Goal: Communication & Community: Participate in discussion

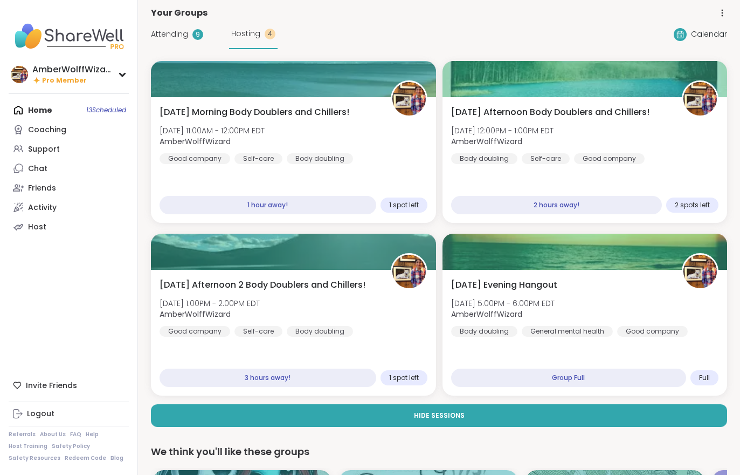
click at [615, 311] on div "Tuesday Evening Hangout Tue, Oct 07 | 5:00PM - 6:00PM EDT AmberWolffWizard Body…" at bounding box center [585, 307] width 268 height 58
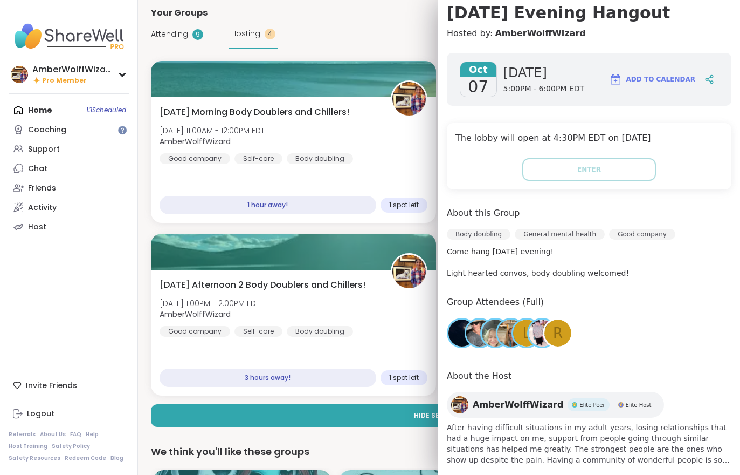
scroll to position [104, 0]
click at [271, 163] on div "Self-care" at bounding box center [259, 158] width 48 height 11
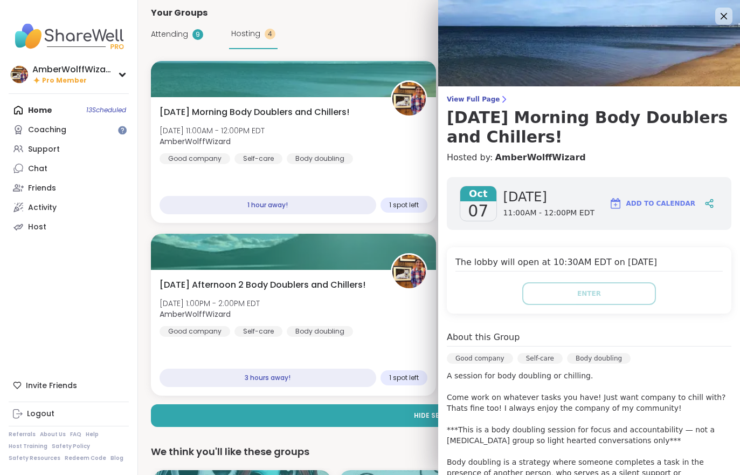
click at [40, 290] on div "AmberWolffWizard Pro Member Profile Membership Settings Help Home 13 Scheduled …" at bounding box center [69, 237] width 138 height 475
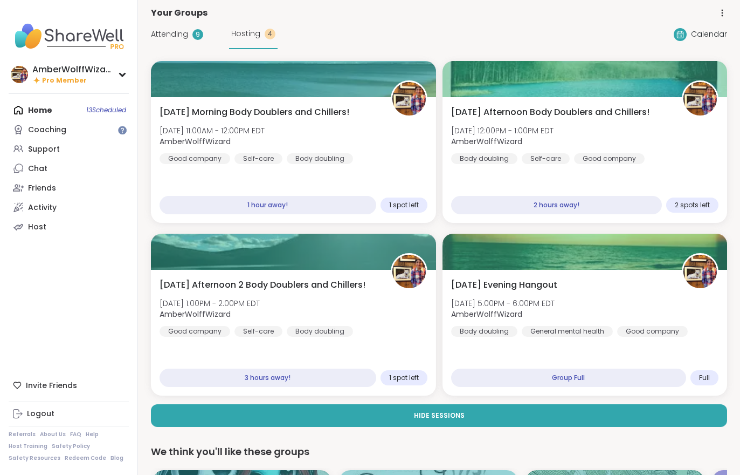
scroll to position [0, 0]
click at [704, 163] on div "Tuesday Afternoon Body Doublers and Chillers! Tue, Oct 07 | 12:00PM - 1:00PM ED…" at bounding box center [585, 135] width 268 height 58
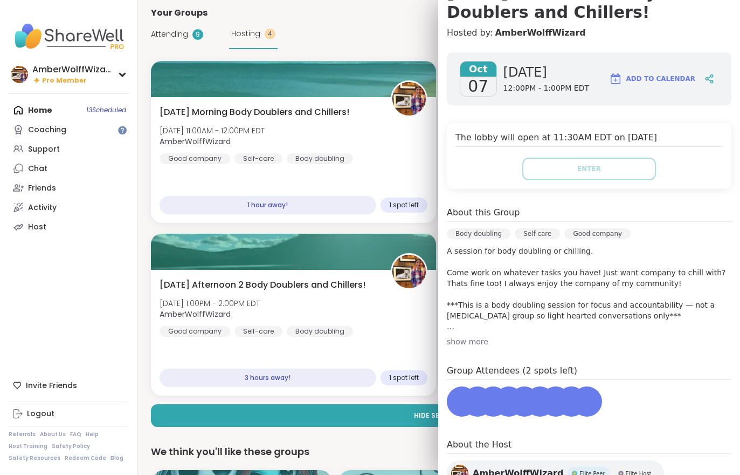
scroll to position [139, 0]
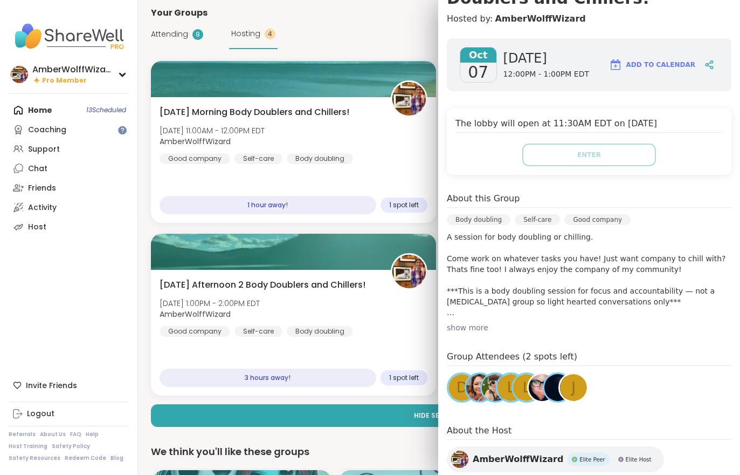
click at [318, 149] on div "Tuesday Morning Body Doublers and Chillers! Tue, Oct 07 | 11:00AM - 12:00PM EDT…" at bounding box center [294, 135] width 268 height 58
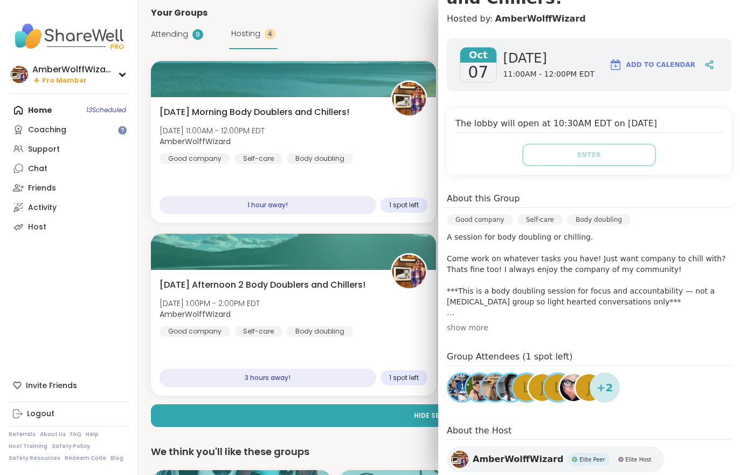
click at [317, 163] on div "Body doubling" at bounding box center [320, 158] width 66 height 11
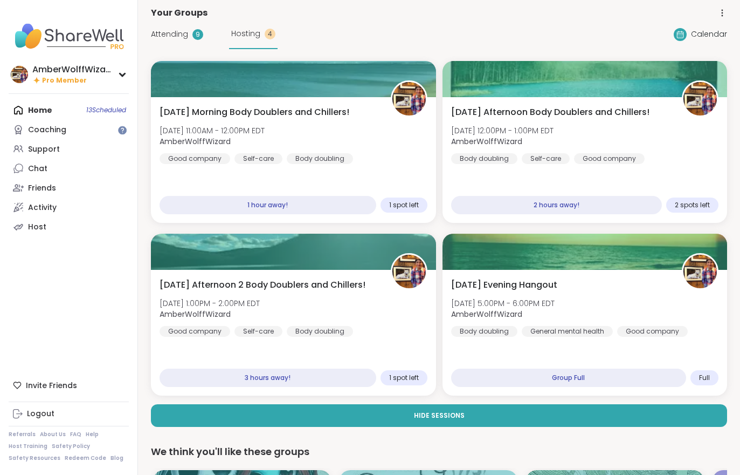
click at [418, 161] on div "Tuesday Morning Body Doublers and Chillers! Tue, Oct 07 | 11:00AM - 12:00PM EDT…" at bounding box center [294, 135] width 268 height 58
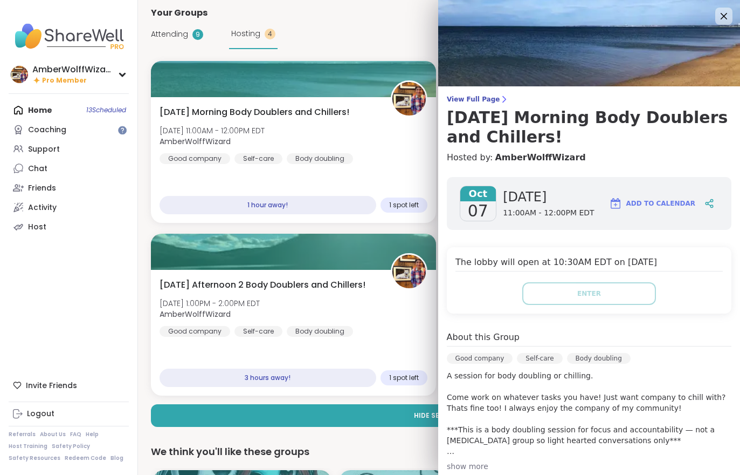
click at [476, 113] on h3 "Tuesday Morning Body Doublers and Chillers!" at bounding box center [589, 127] width 285 height 39
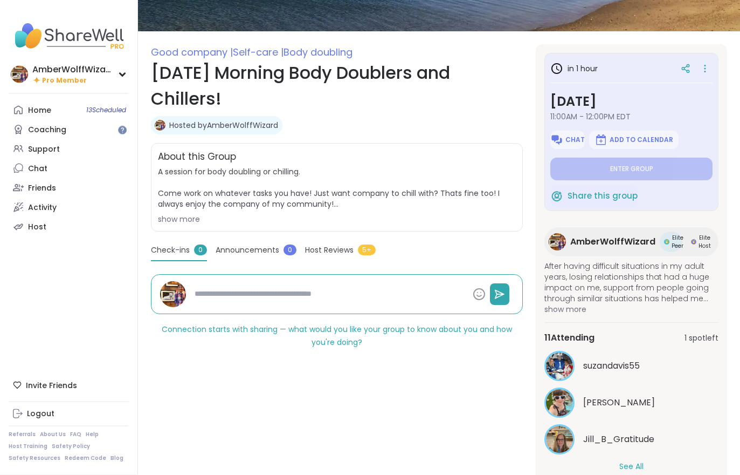
scroll to position [138, 0]
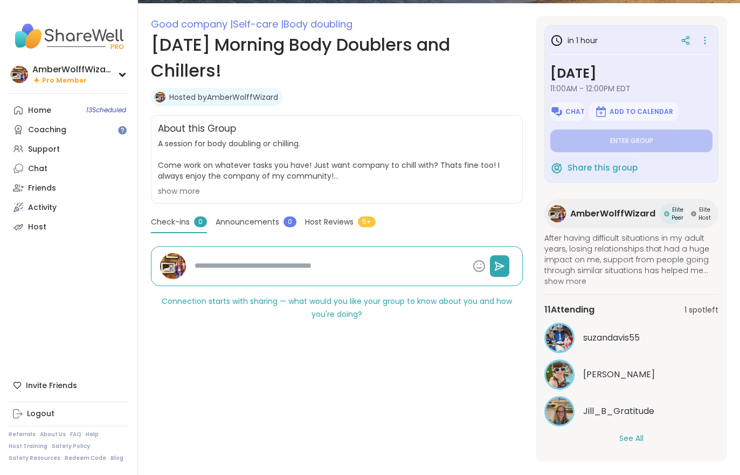
click at [644, 436] on button "See All" at bounding box center [632, 437] width 24 height 11
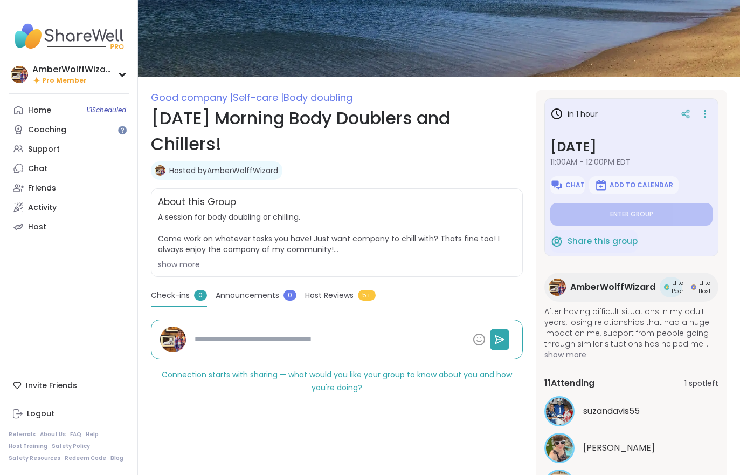
scroll to position [0, 0]
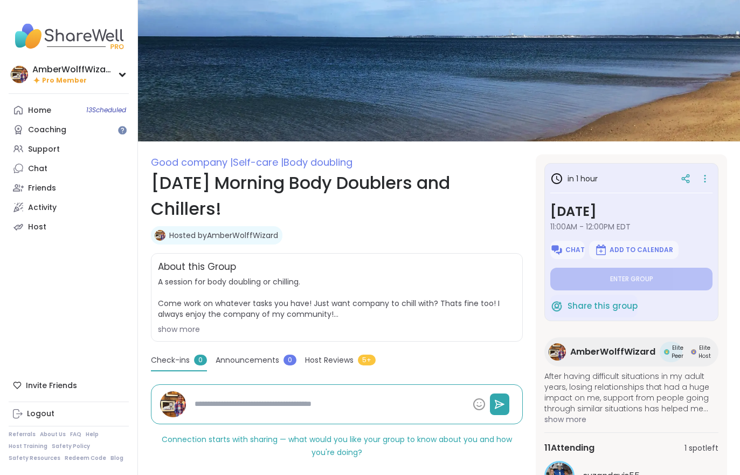
click at [43, 118] on link "Home 13 Scheduled" at bounding box center [69, 109] width 120 height 19
type textarea "*"
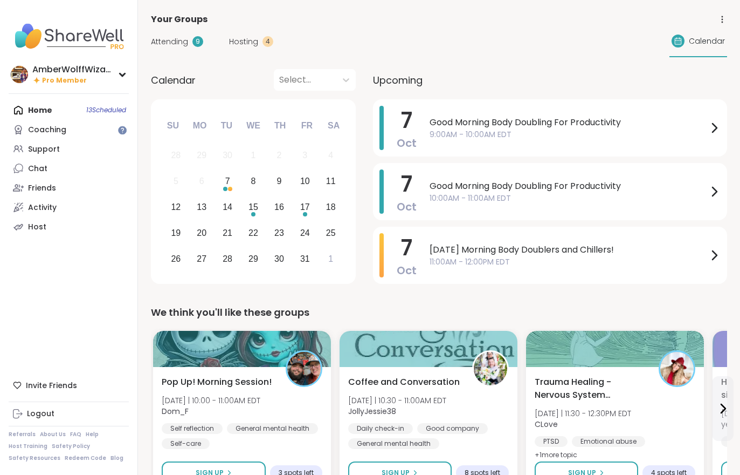
click at [256, 57] on div "Attending 9 Hosting 4 Calendar" at bounding box center [439, 41] width 576 height 31
click at [243, 46] on span "Hosting" at bounding box center [243, 41] width 29 height 11
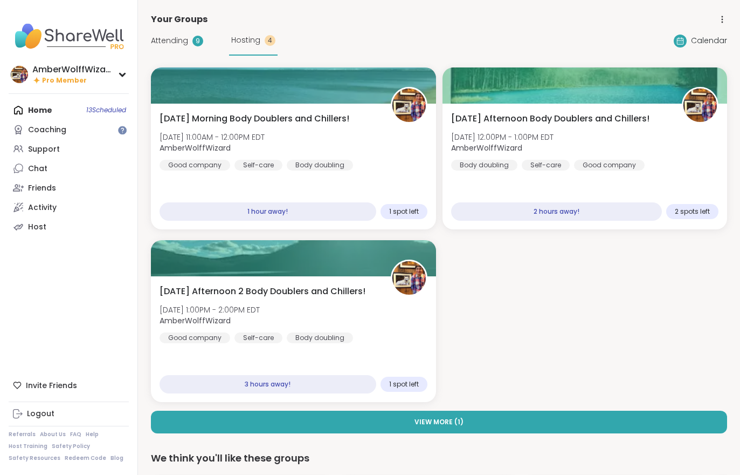
click at [253, 44] on span "Hosting" at bounding box center [245, 40] width 29 height 11
click at [182, 53] on div "Attending 9 Hosting 4" at bounding box center [214, 41] width 127 height 30
click at [178, 42] on span "Attending" at bounding box center [169, 40] width 37 height 11
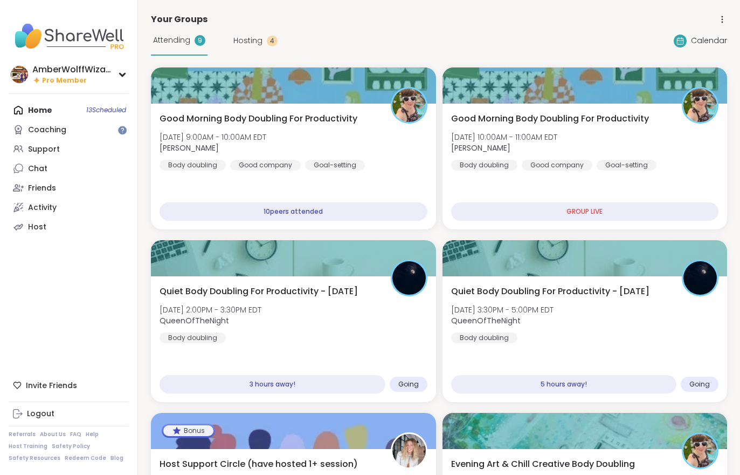
click at [321, 131] on div "Good Morning Body Doubling For Productivity Tue, Oct 07 | 9:00AM - 10:00AM EDT …" at bounding box center [294, 141] width 268 height 58
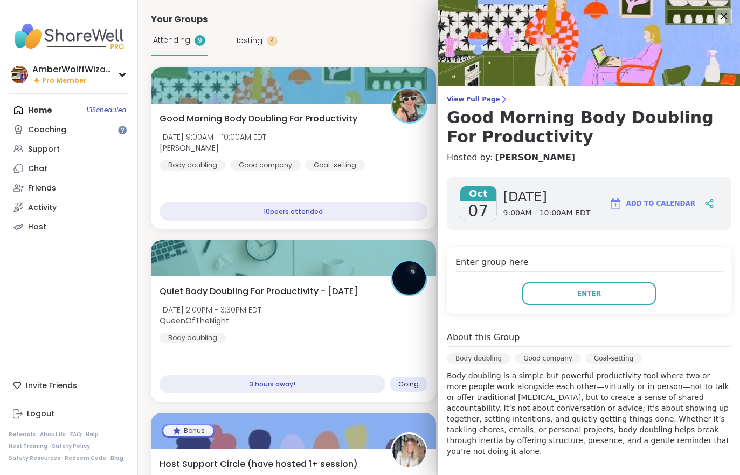
click at [56, 307] on div "AmberWolffWizard Pro Member Profile Membership Settings Help Home 13 Scheduled …" at bounding box center [69, 237] width 138 height 475
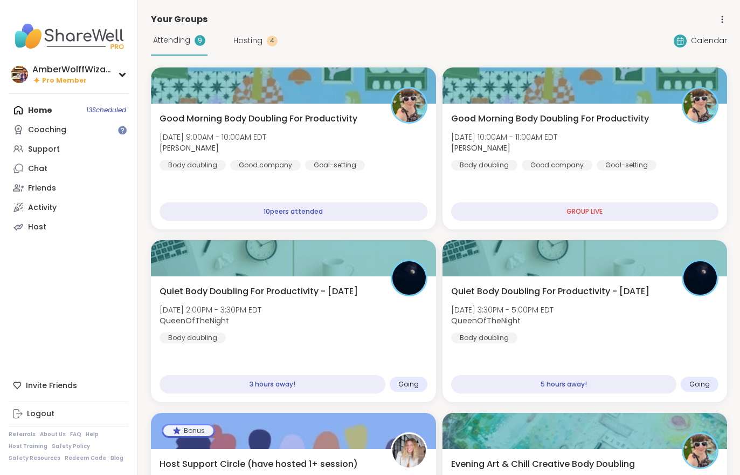
click at [638, 143] on div "Good Morning Body Doubling For Productivity Tue, Oct 07 | 10:00AM - 11:00AM EDT…" at bounding box center [585, 141] width 268 height 58
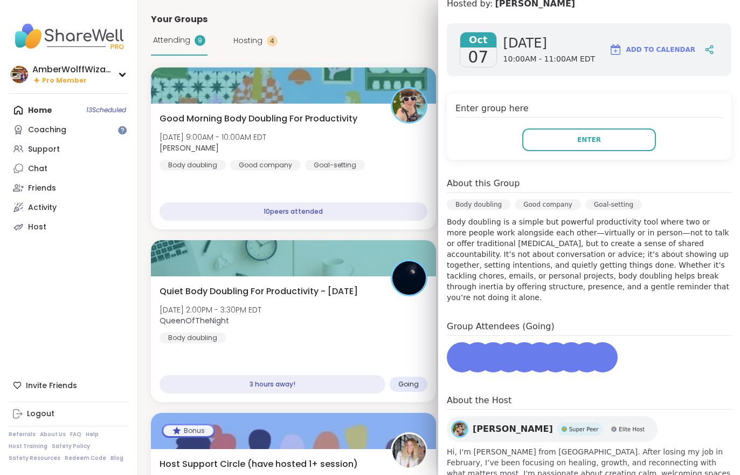
scroll to position [157, 0]
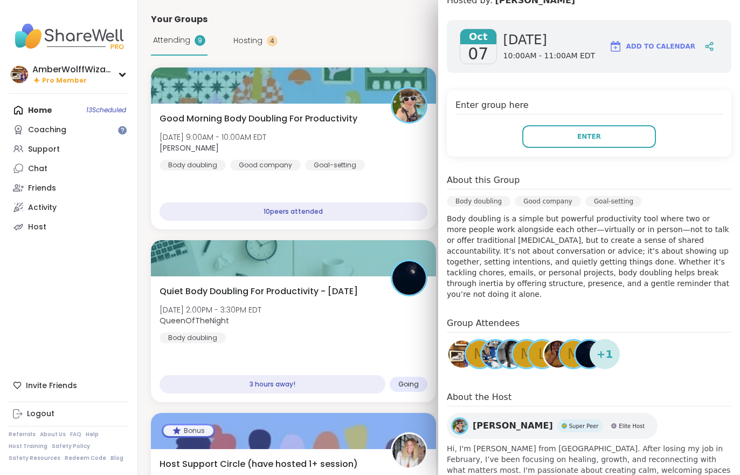
click at [606, 129] on button "Enter" at bounding box center [590, 136] width 134 height 23
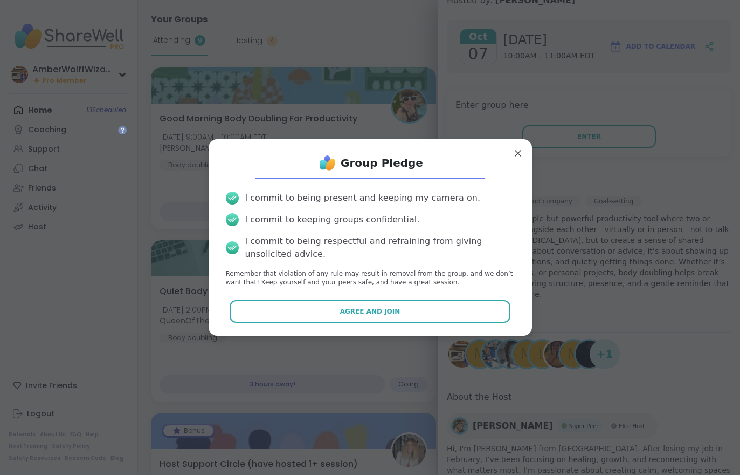
click at [452, 279] on p "Remember that violation of any rule may result in removal from the group, and w…" at bounding box center [370, 278] width 289 height 18
click at [456, 315] on button "Agree and Join" at bounding box center [370, 311] width 281 height 23
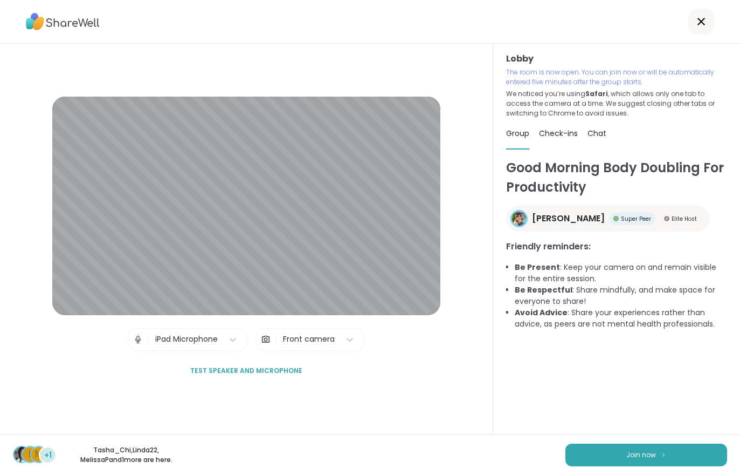
click at [678, 443] on button "Join now" at bounding box center [647, 454] width 162 height 23
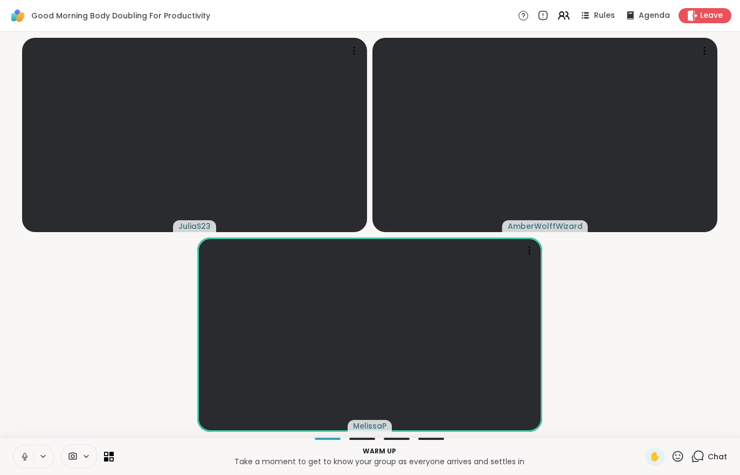
click at [114, 357] on video-player-container "JuliaS23 AmberWolffWizard MelissaP" at bounding box center [369, 234] width 727 height 396
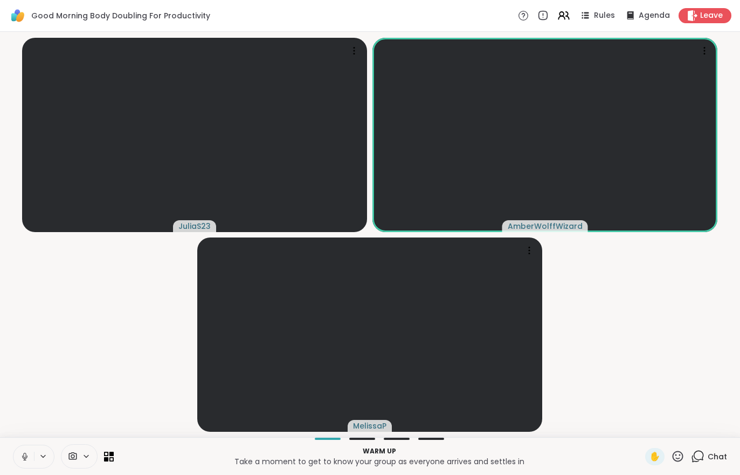
click at [29, 464] on button at bounding box center [23, 456] width 20 height 23
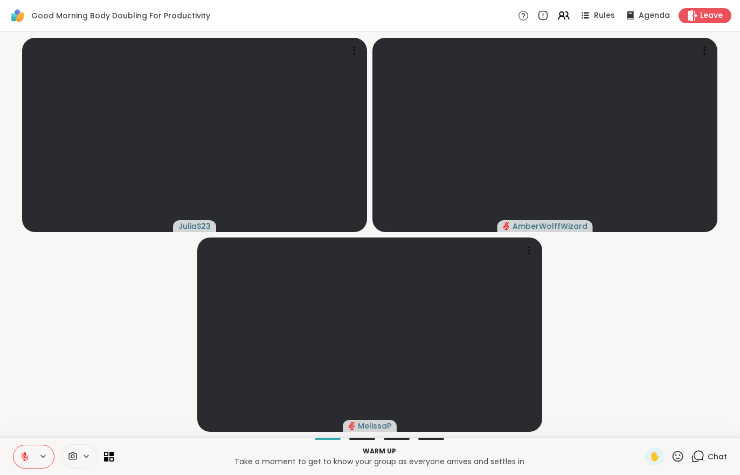
click at [10, 464] on div "Warm up Take a moment to get to know your group as everyone arrives and settles…" at bounding box center [370, 456] width 740 height 38
click at [19, 463] on button at bounding box center [23, 456] width 20 height 23
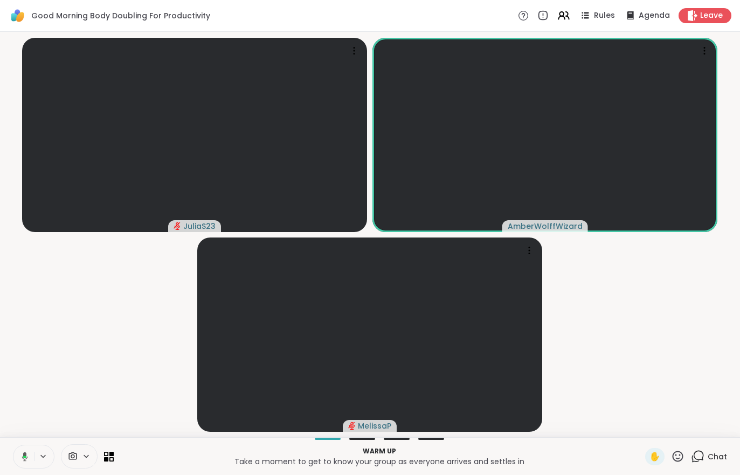
click at [21, 466] on button at bounding box center [23, 456] width 22 height 23
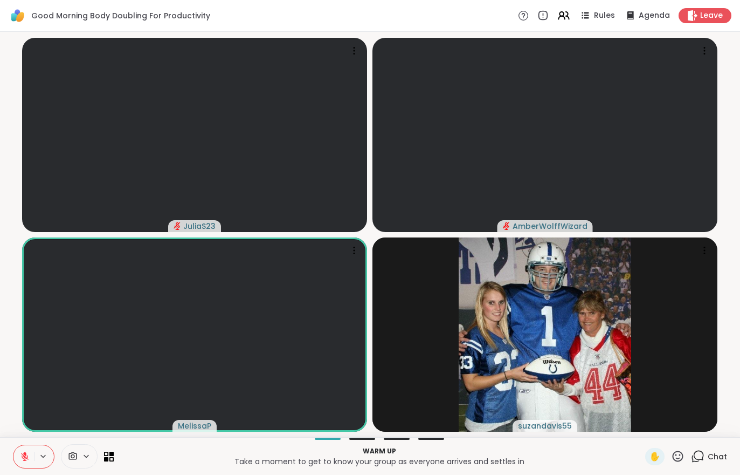
click at [16, 455] on button at bounding box center [23, 456] width 20 height 23
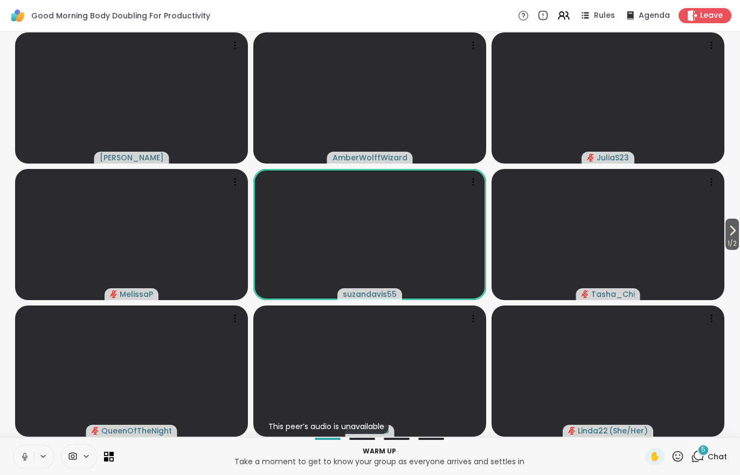
click at [81, 457] on span at bounding box center [71, 456] width 20 height 10
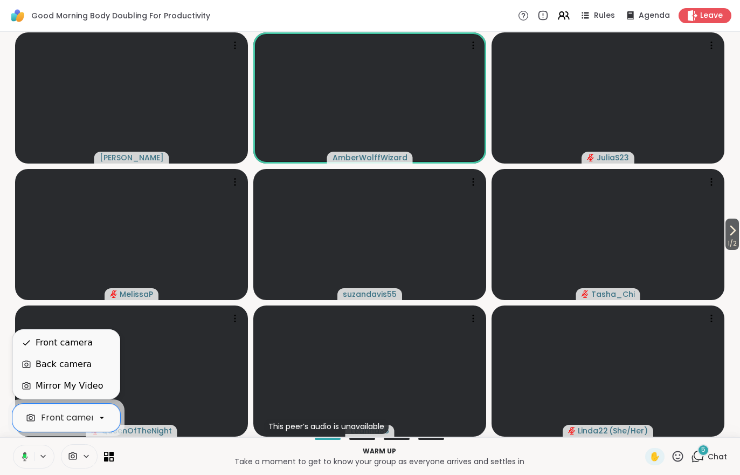
click at [73, 388] on div "Mirror My Video" at bounding box center [69, 385] width 67 height 13
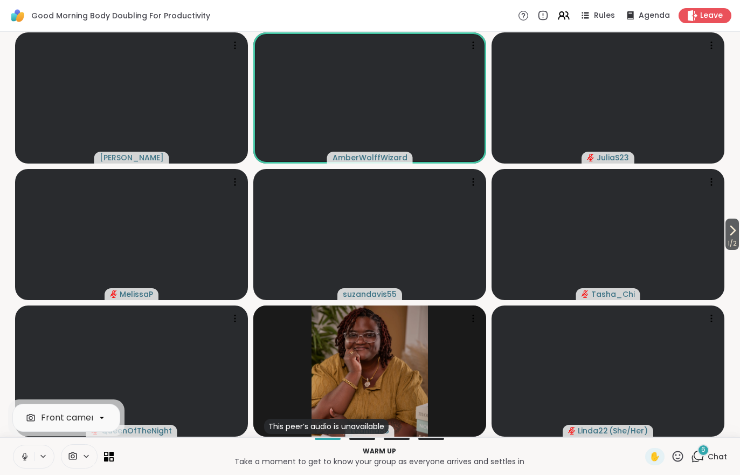
click at [734, 237] on span "1 / 2" at bounding box center [732, 243] width 13 height 13
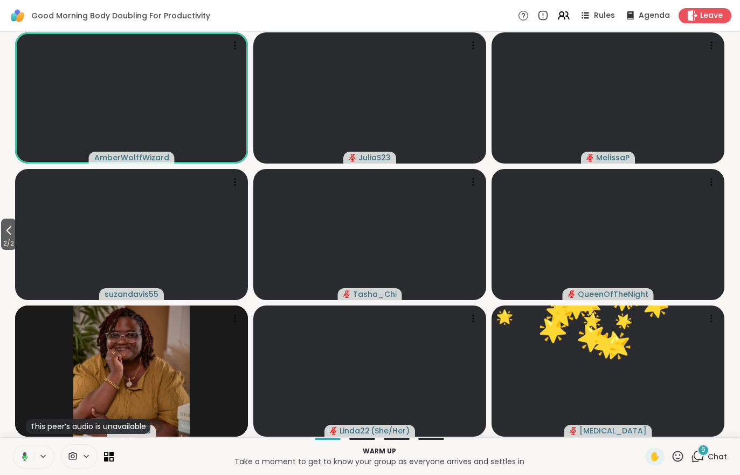
click at [723, 464] on div "6 Chat" at bounding box center [709, 456] width 36 height 17
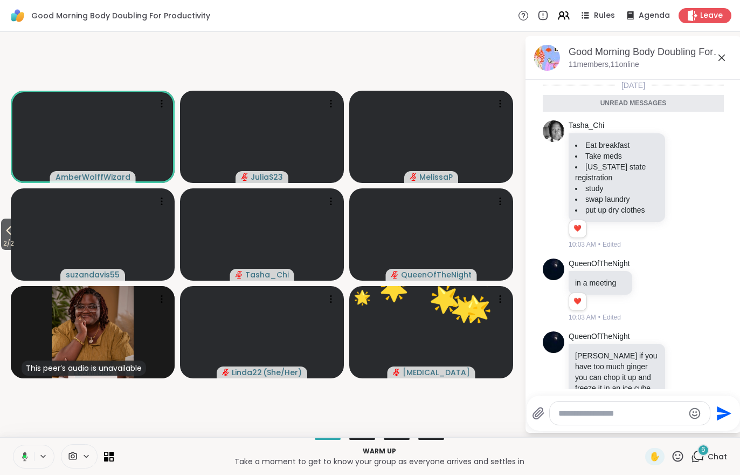
scroll to position [234, 0]
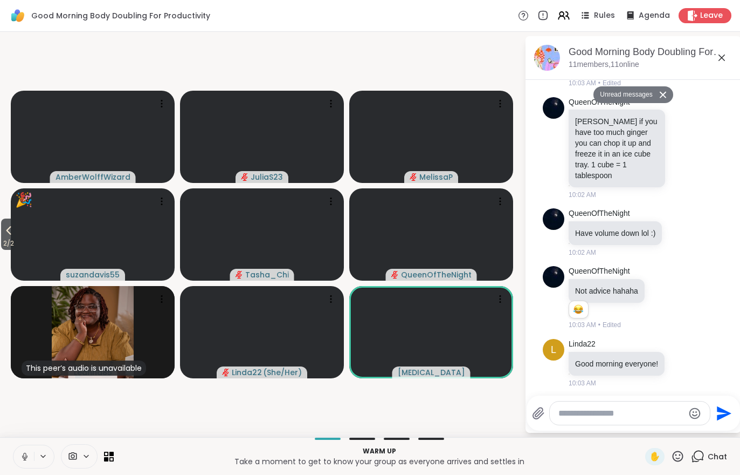
click at [24, 456] on icon at bounding box center [24, 454] width 3 height 5
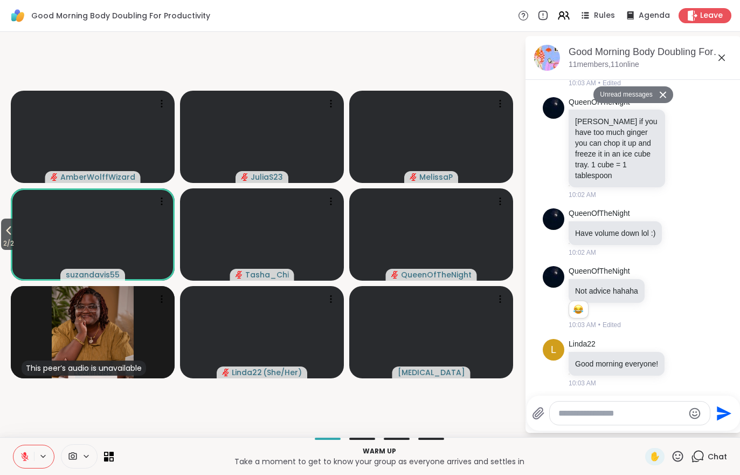
click at [675, 462] on icon at bounding box center [677, 455] width 13 height 13
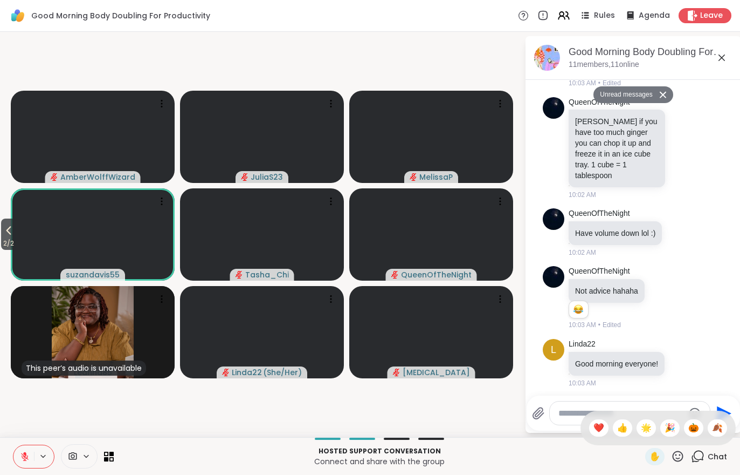
click at [4, 230] on icon at bounding box center [8, 230] width 13 height 13
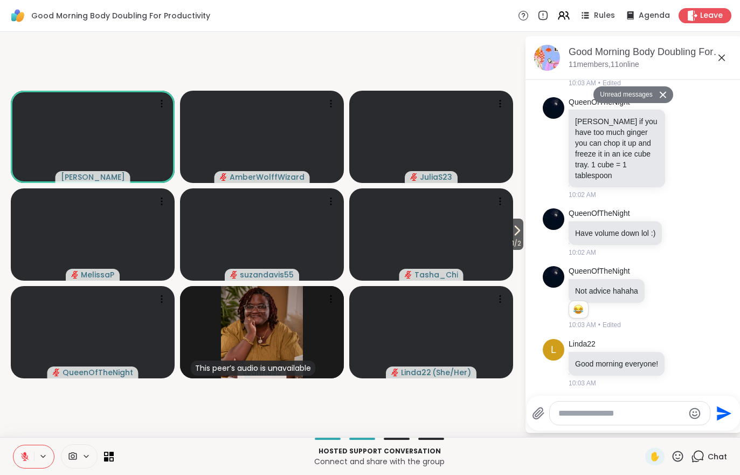
click at [19, 455] on button at bounding box center [23, 456] width 20 height 23
click at [512, 239] on span "1 / 2" at bounding box center [516, 243] width 13 height 13
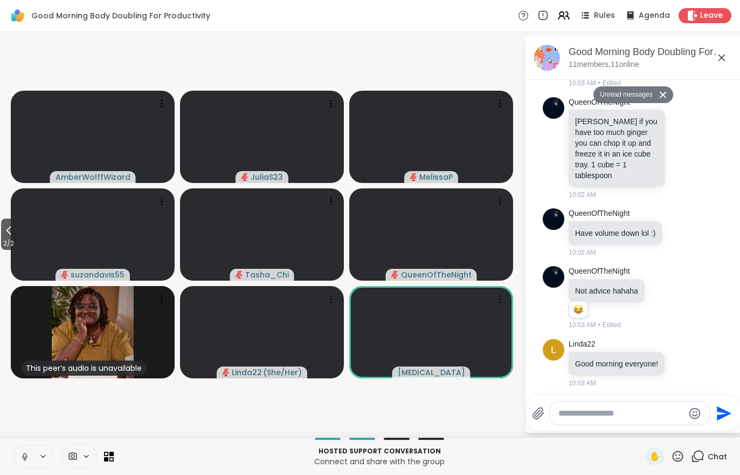
click at [19, 456] on button at bounding box center [23, 456] width 20 height 23
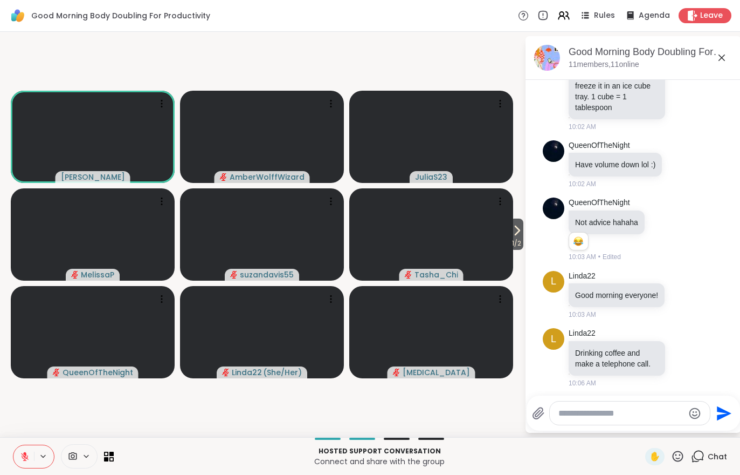
scroll to position [292, 0]
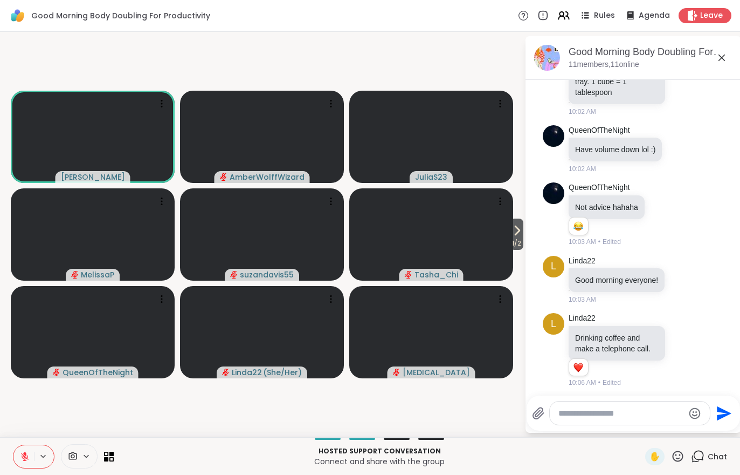
click at [16, 463] on button at bounding box center [23, 456] width 20 height 23
click at [17, 463] on button at bounding box center [23, 456] width 22 height 23
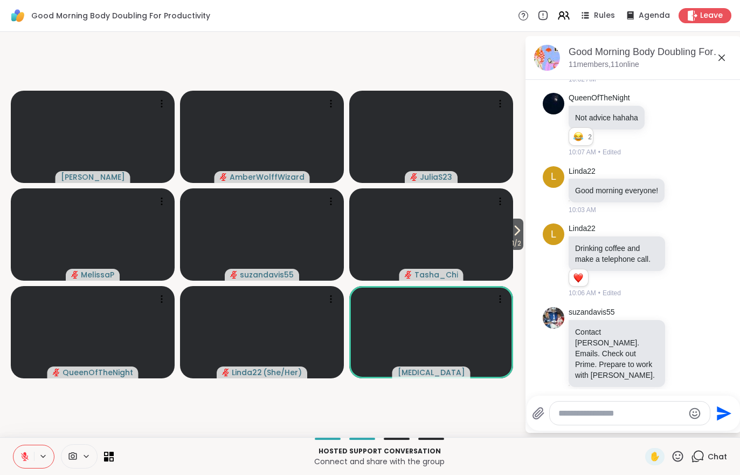
scroll to position [482, 0]
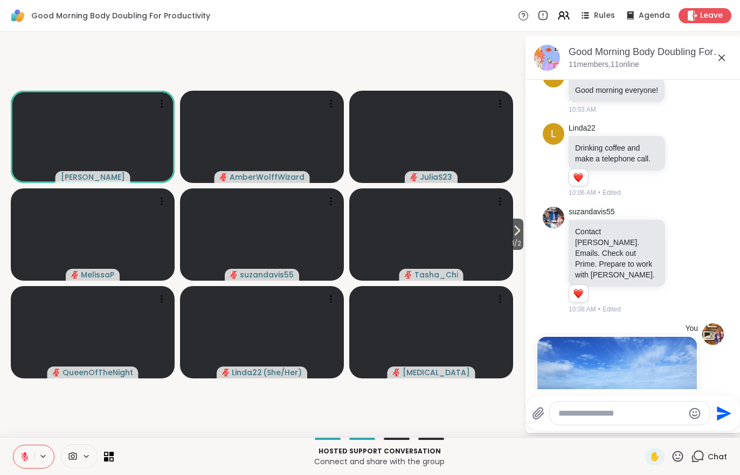
click at [17, 455] on button at bounding box center [23, 456] width 20 height 23
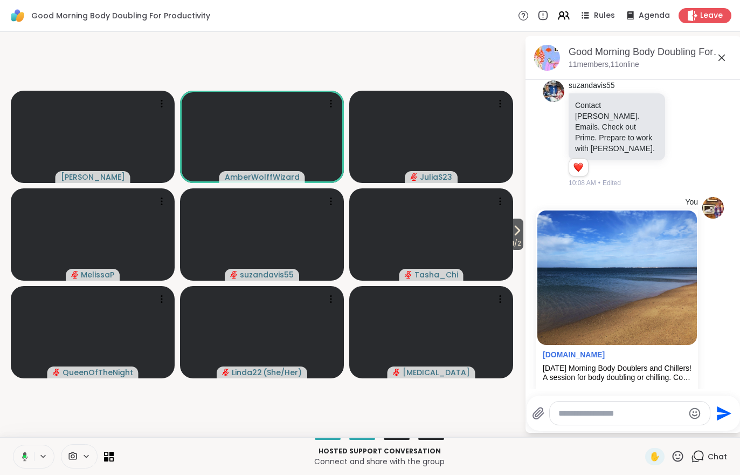
scroll to position [661, 0]
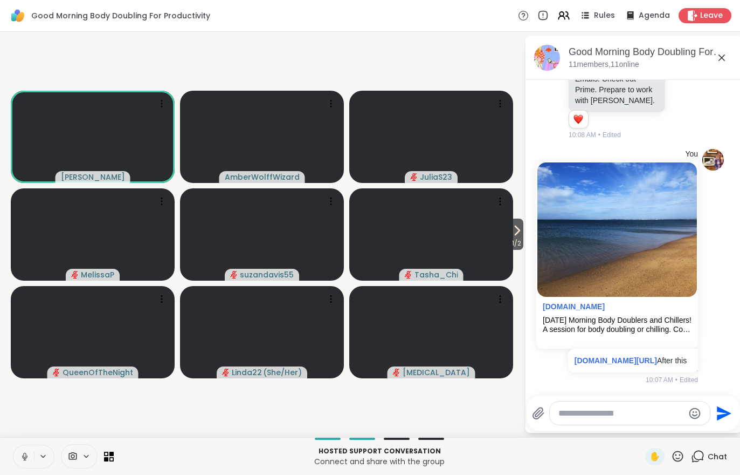
click at [499, 236] on video at bounding box center [431, 234] width 164 height 92
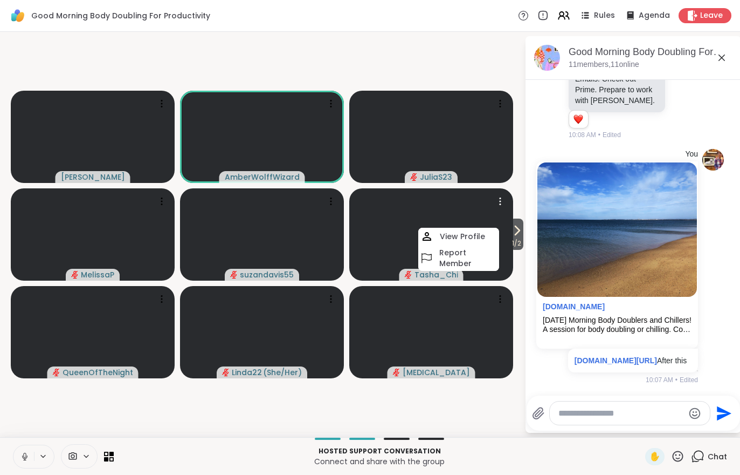
click at [14, 452] on button at bounding box center [23, 456] width 20 height 23
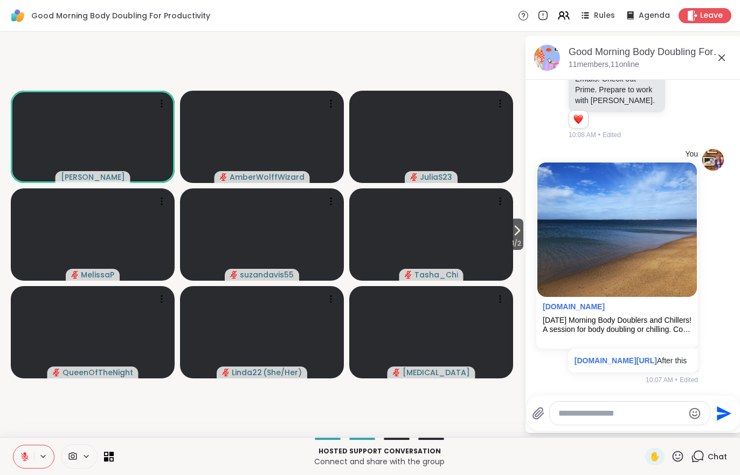
click at [26, 452] on icon at bounding box center [24, 453] width 3 height 4
click at [16, 467] on button at bounding box center [23, 456] width 20 height 23
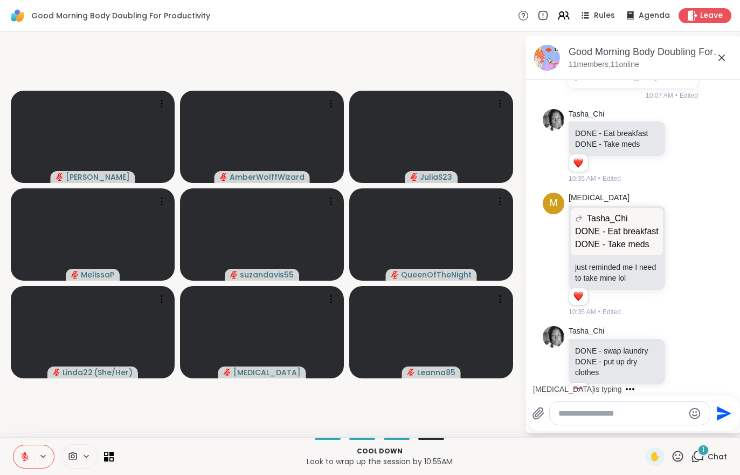
scroll to position [1081, 0]
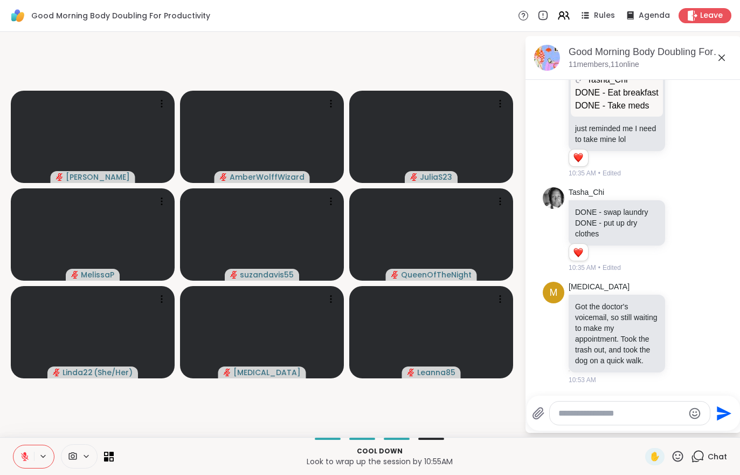
click at [22, 463] on button at bounding box center [23, 456] width 20 height 23
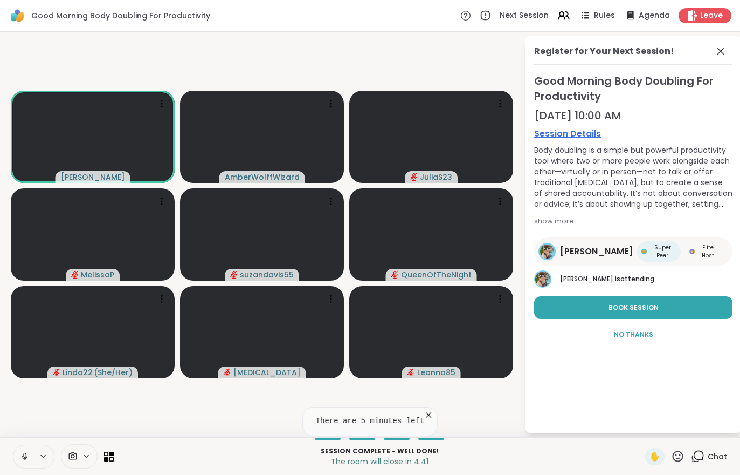
click at [718, 9] on div "Leave" at bounding box center [705, 15] width 53 height 15
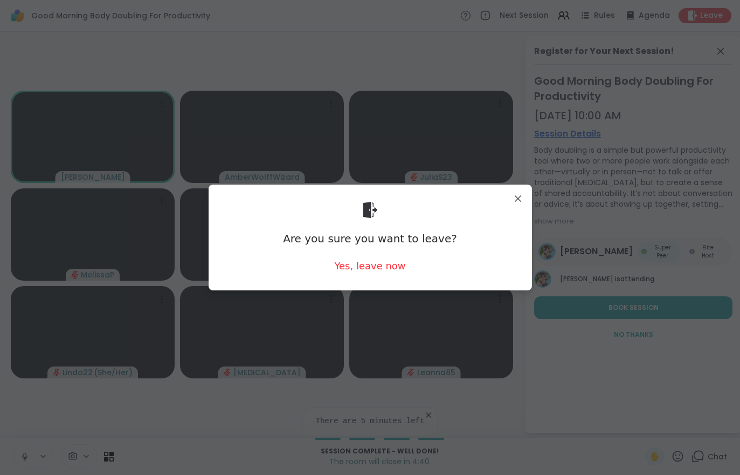
click at [398, 235] on div "Are you sure you want to leave?" at bounding box center [370, 238] width 174 height 15
click at [365, 261] on div "Yes, leave now" at bounding box center [369, 265] width 71 height 13
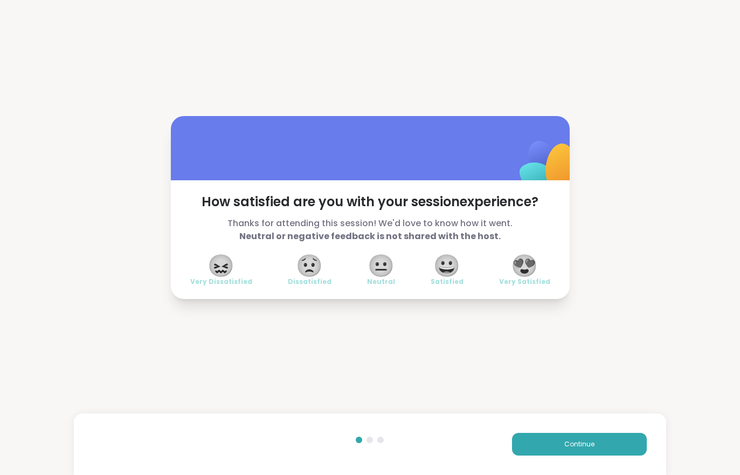
click at [611, 443] on button "Continue" at bounding box center [579, 443] width 135 height 23
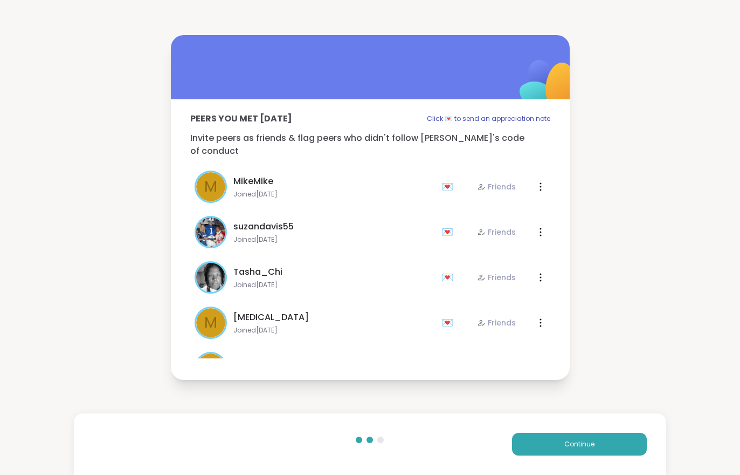
click at [610, 443] on button "Continue" at bounding box center [579, 443] width 135 height 23
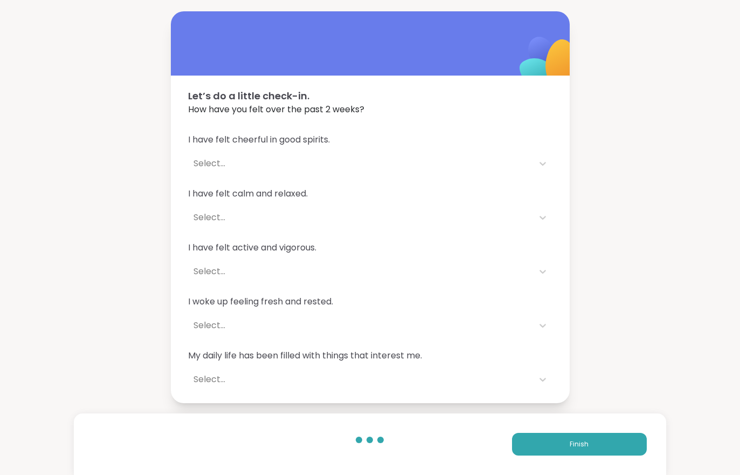
click at [610, 453] on button "Finish" at bounding box center [579, 443] width 135 height 23
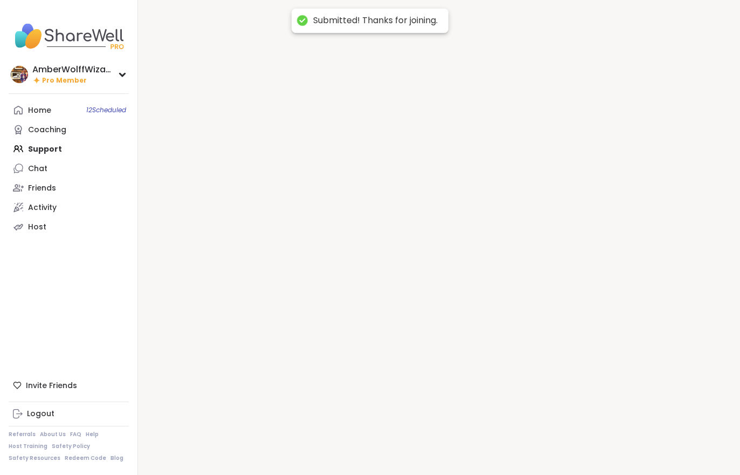
click at [613, 457] on div at bounding box center [439, 237] width 602 height 475
click at [608, 445] on div at bounding box center [439, 237] width 602 height 475
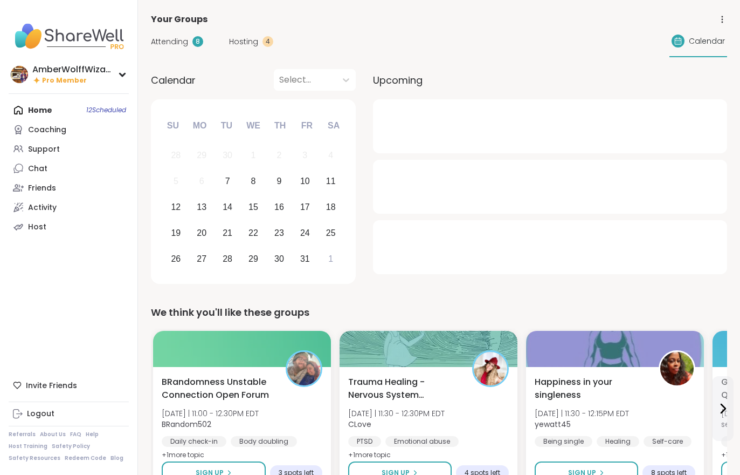
click at [248, 49] on div "Attending 8 Hosting 4 Calendar" at bounding box center [439, 41] width 576 height 31
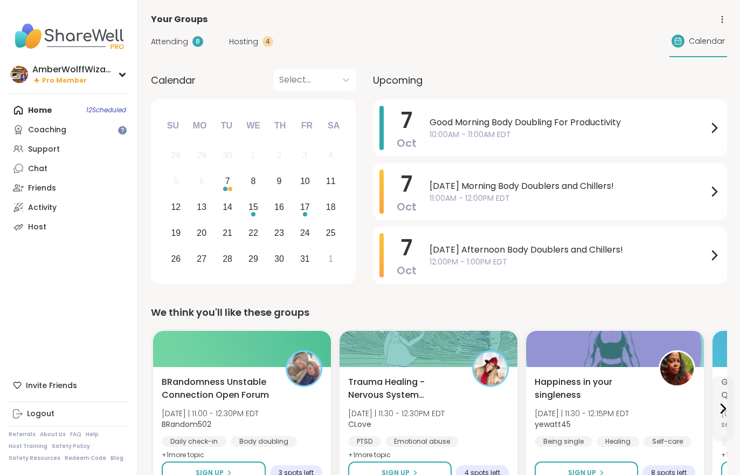
click at [228, 49] on div "Attending 8 Hosting 4 Calendar" at bounding box center [439, 41] width 576 height 31
click at [229, 43] on span "Hosting" at bounding box center [243, 41] width 29 height 11
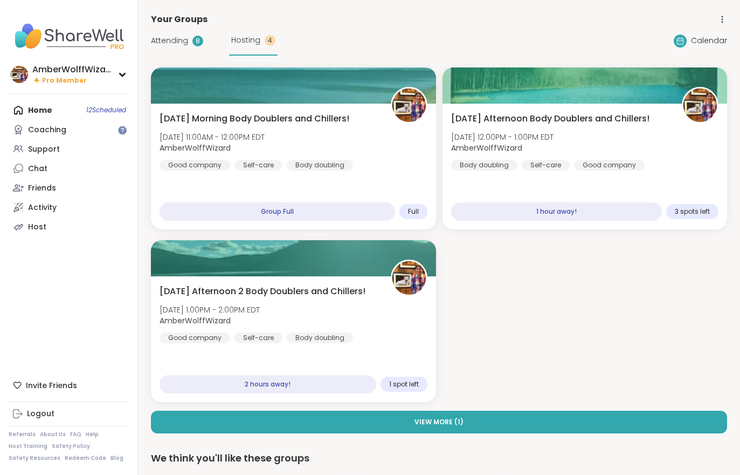
click at [240, 44] on span "Hosting" at bounding box center [245, 40] width 29 height 11
click at [506, 157] on div "Tuesday Afternoon Body Doublers and Chillers! Tue, Oct 07 | 12:00PM - 1:00PM ED…" at bounding box center [585, 141] width 268 height 58
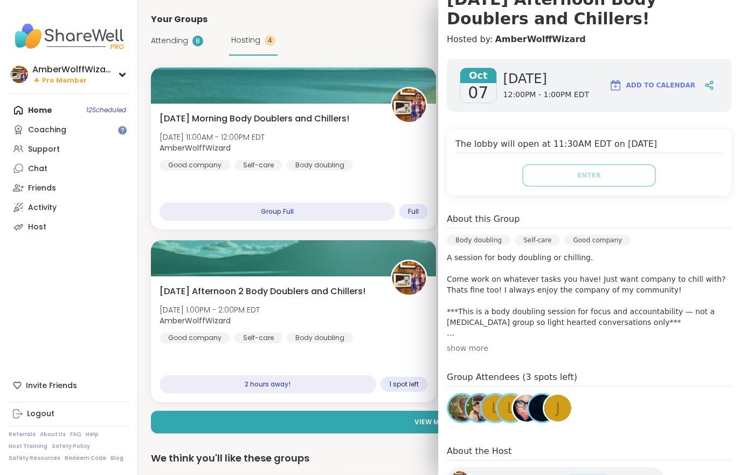
scroll to position [121, 0]
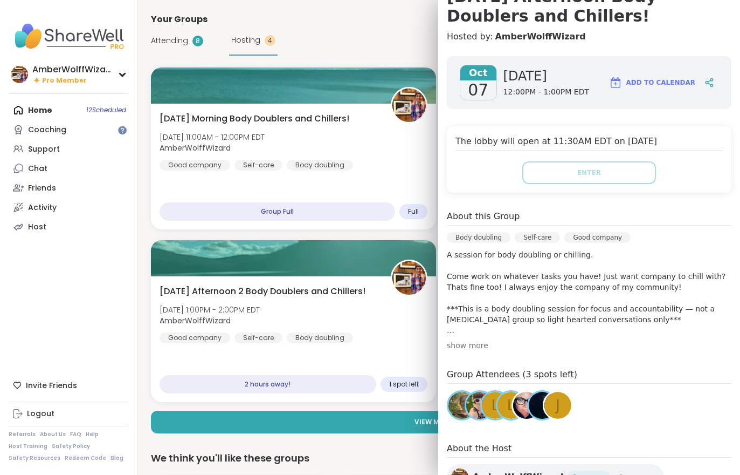
click at [53, 288] on div "AmberWolffWizard Pro Member Profile Membership Settings Help Home 12 Scheduled …" at bounding box center [69, 237] width 138 height 475
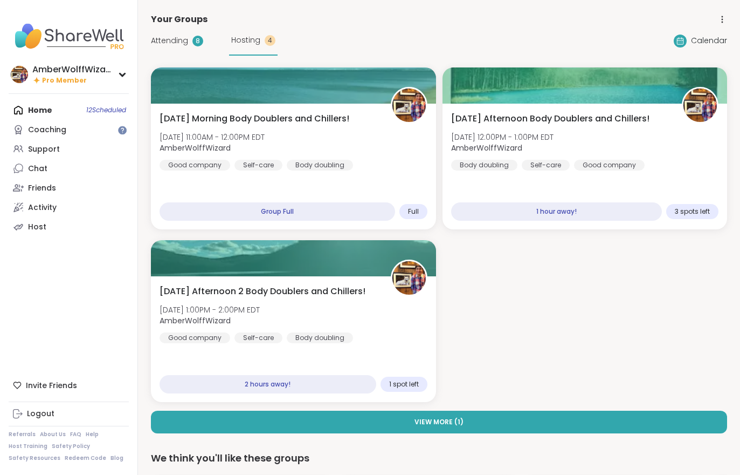
click at [271, 345] on div "Tuesday Afternoon 2 Body Doublers and Chillers! Tue, Oct 07 | 1:00PM - 2:00PM E…" at bounding box center [293, 339] width 285 height 126
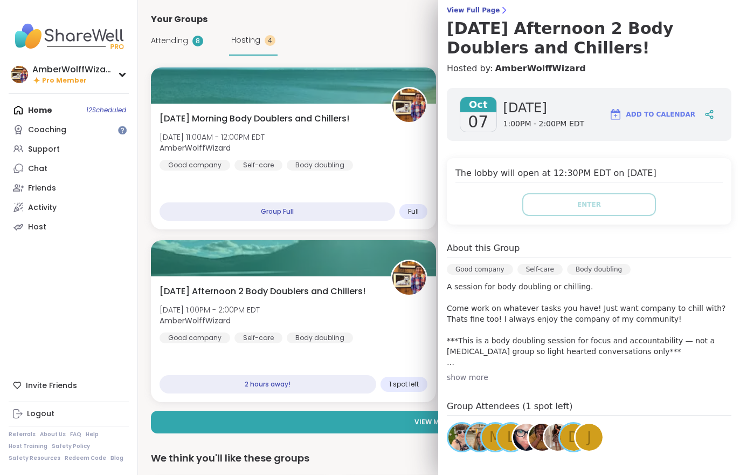
scroll to position [86, 0]
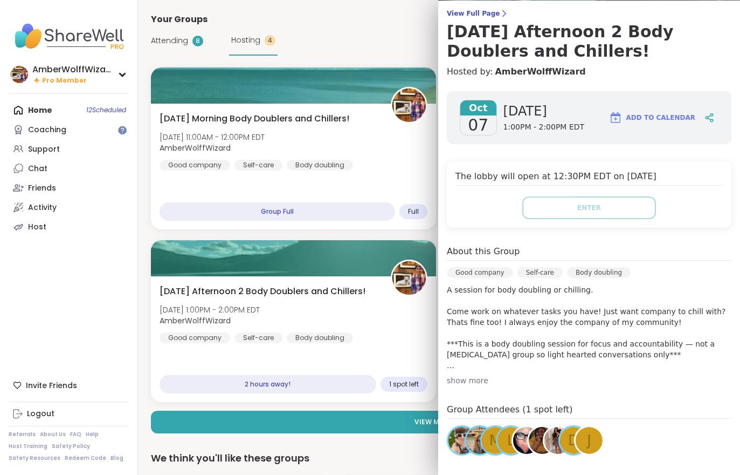
click at [101, 272] on div "AmberWolffWizard Pro Member Profile Membership Settings Help Home 12 Scheduled …" at bounding box center [69, 237] width 138 height 475
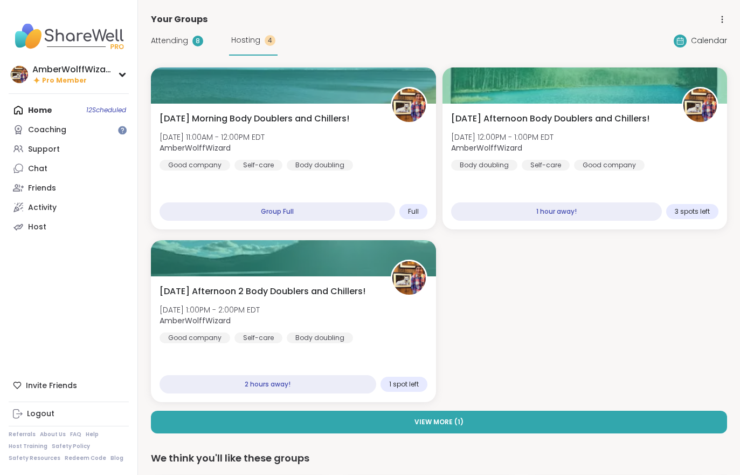
click at [263, 164] on div "Self-care" at bounding box center [259, 165] width 48 height 11
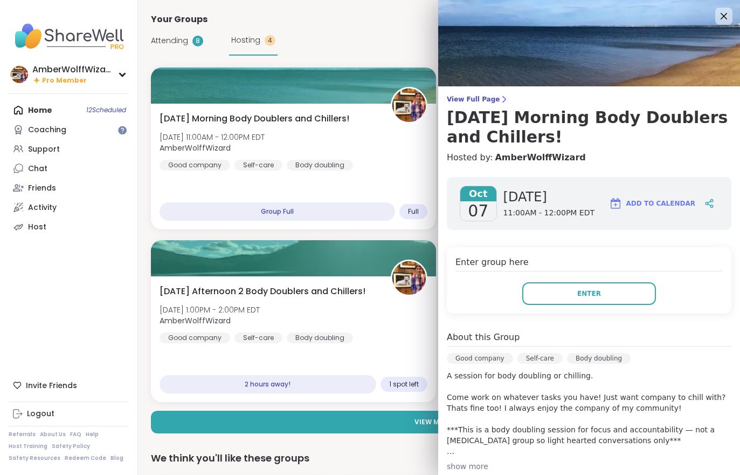
click at [562, 299] on button "Enter" at bounding box center [590, 293] width 134 height 23
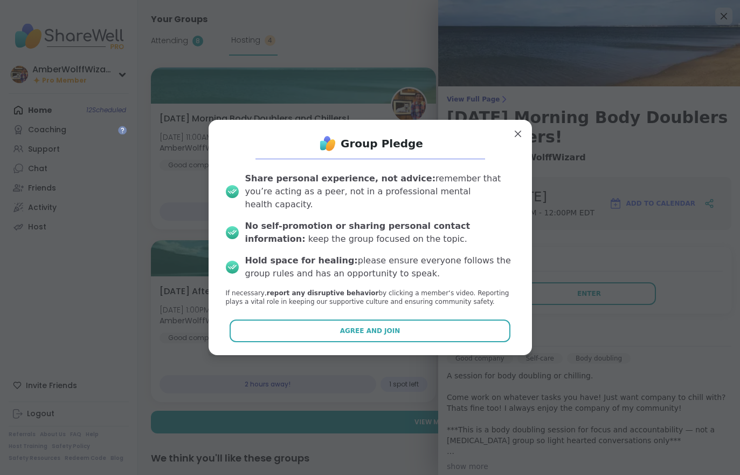
click at [377, 334] on button "Agree and Join" at bounding box center [370, 330] width 281 height 23
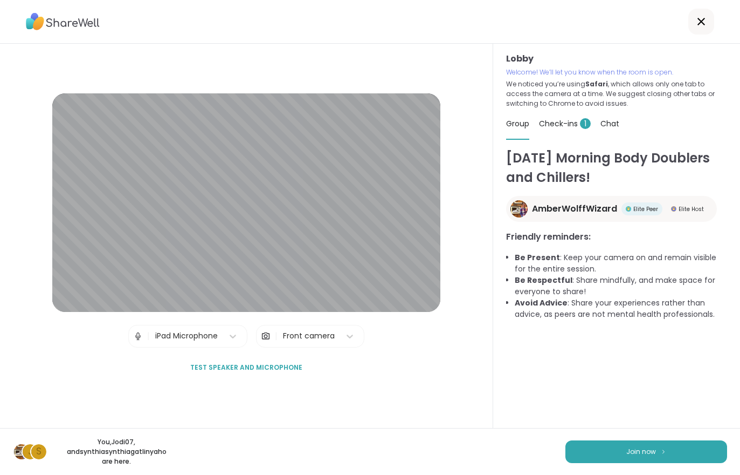
click at [549, 114] on div "Check-ins 1" at bounding box center [565, 123] width 52 height 30
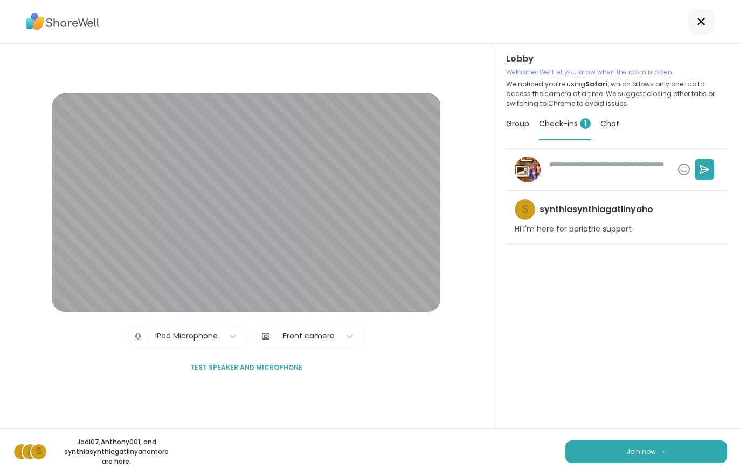
click at [596, 458] on button "Join now" at bounding box center [647, 451] width 162 height 23
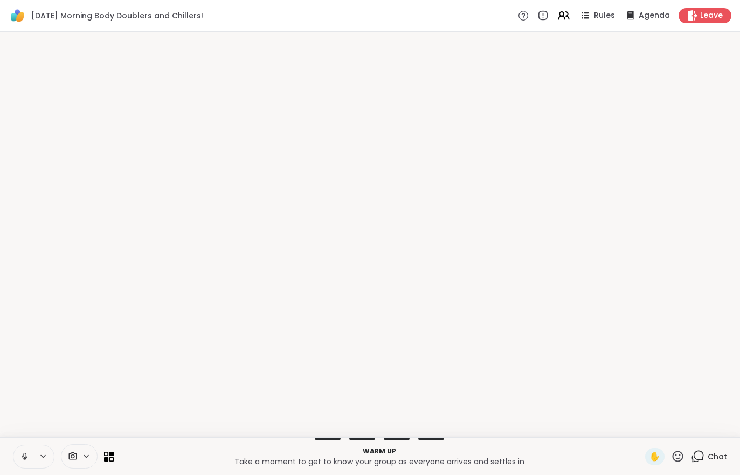
type textarea "*"
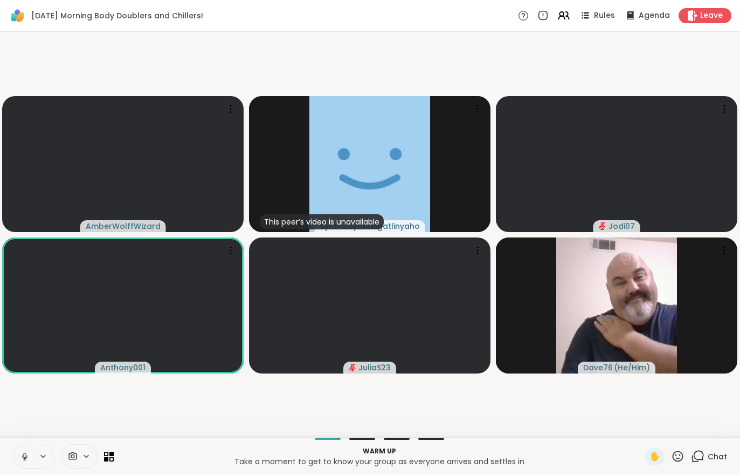
click at [569, 11] on icon at bounding box center [564, 15] width 13 height 13
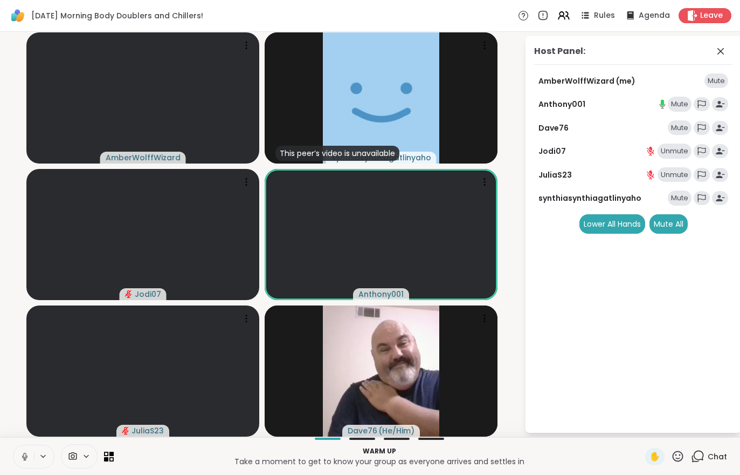
click at [681, 191] on div "Mute" at bounding box center [680, 197] width 24 height 15
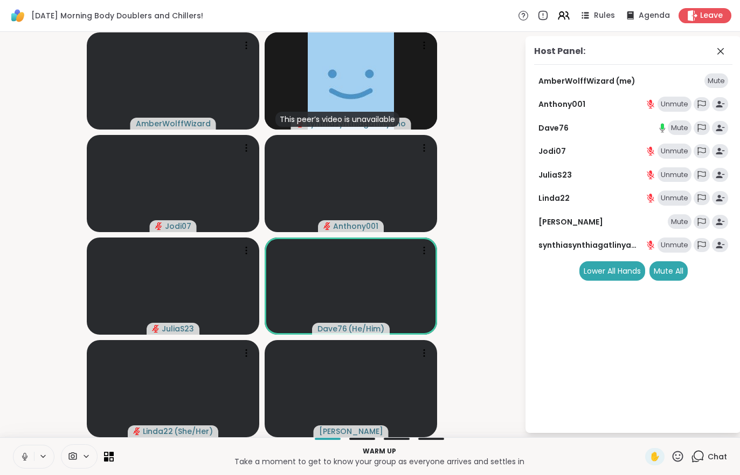
click at [665, 278] on div "Mute All" at bounding box center [669, 270] width 38 height 19
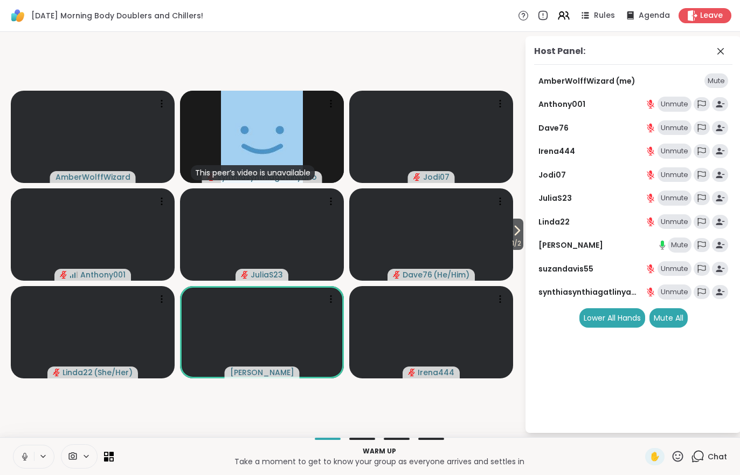
click at [518, 239] on span "1 / 2" at bounding box center [516, 243] width 13 height 13
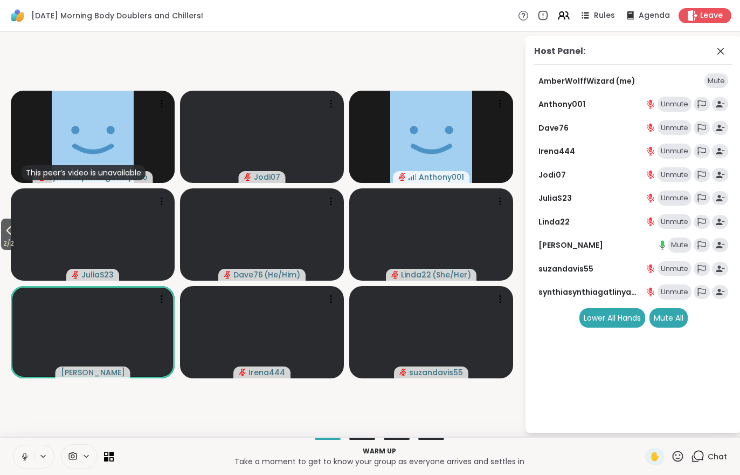
click at [671, 338] on div "Host Panel: AmberWolffWizard (me) Mute Anthony001 Unmute Dave76 Unmute Irena444…" at bounding box center [634, 234] width 216 height 396
click at [671, 340] on div "Host Panel: AmberWolffWizard (me) Mute Anthony001 Unmute Dave76 Unmute Irena444…" at bounding box center [634, 234] width 216 height 396
click at [670, 340] on div "Host Panel: AmberWolffWizard (me) Mute Anthony001 Unmute Dave76 Unmute Irena444…" at bounding box center [634, 234] width 216 height 396
click at [658, 322] on div "Mute All" at bounding box center [669, 317] width 38 height 19
click at [662, 326] on div "Host Panel: AmberWolffWizard (me) Mute Anthony001 Unmute Dave76 Unmute Irena444…" at bounding box center [634, 234] width 216 height 396
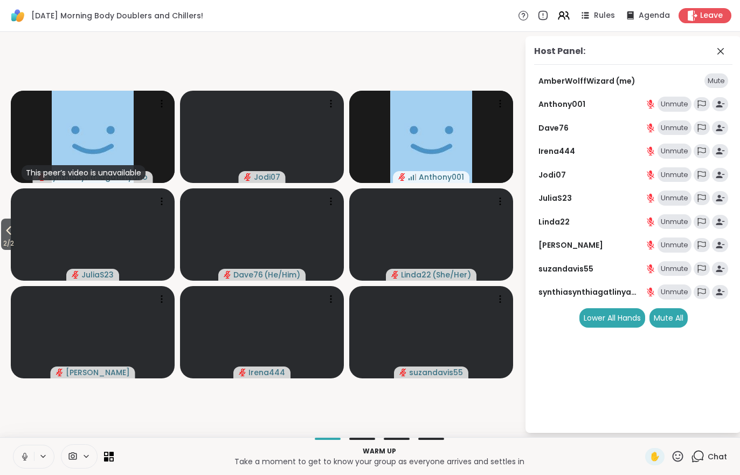
click at [700, 382] on div "Host Panel: AmberWolffWizard (me) Mute Anthony001 Unmute Dave76 Unmute Irena444…" at bounding box center [634, 234] width 216 height 396
click at [710, 385] on div "Host Panel: AmberWolffWizard (me) Mute Anthony001 Unmute Dave76 Unmute Irena444…" at bounding box center [634, 234] width 216 height 396
click at [702, 381] on div "Host Panel: AmberWolffWizard (me) Mute Anthony001 Unmute Dave76 Unmute Irena444…" at bounding box center [634, 234] width 216 height 396
click at [704, 386] on div "Host Panel: AmberWolffWizard (me) Mute Anthony001 Unmute Dave76 Unmute Irena444…" at bounding box center [634, 234] width 216 height 396
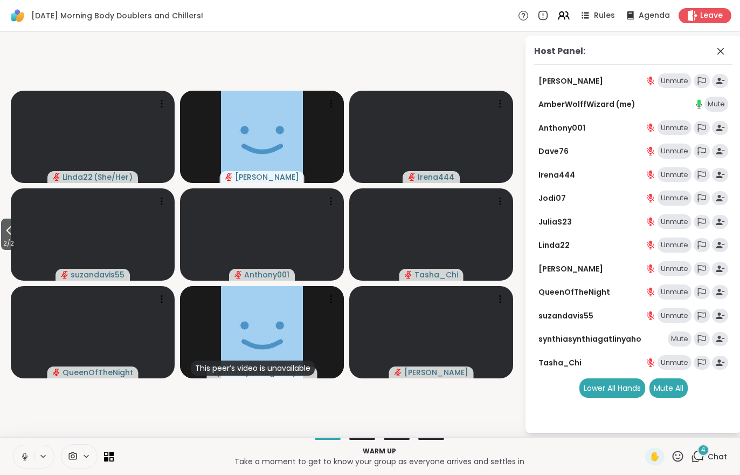
click at [719, 444] on div "Warm up Take a moment to get to know your group as everyone arrives and settles…" at bounding box center [370, 456] width 740 height 38
click at [710, 463] on div "4 Chat" at bounding box center [709, 456] width 36 height 17
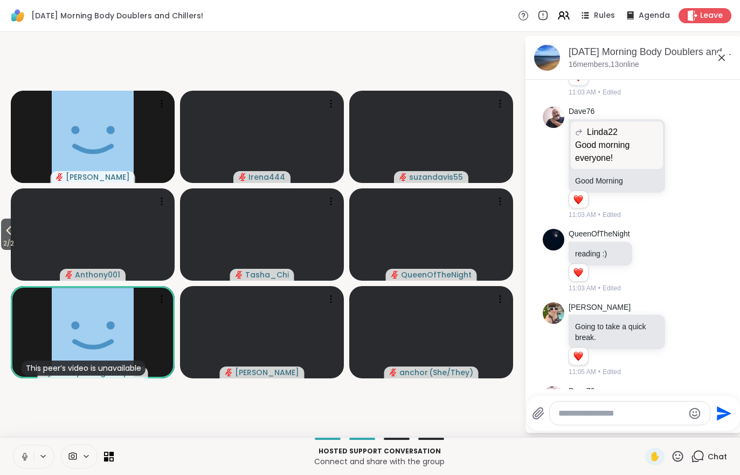
scroll to position [213, 0]
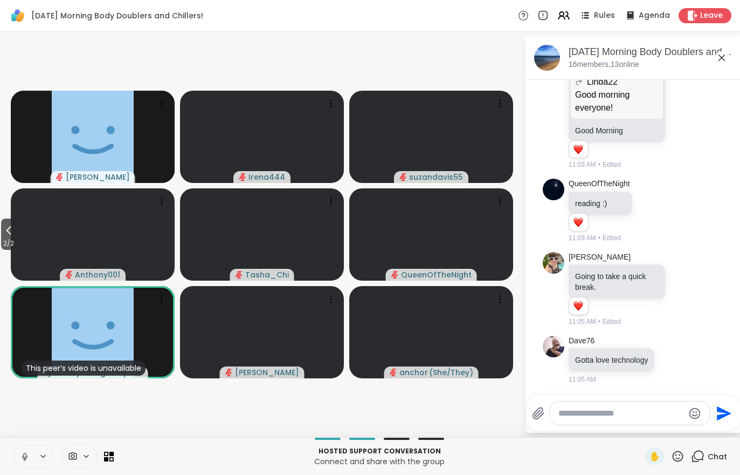
click at [6, 237] on icon at bounding box center [8, 230] width 13 height 13
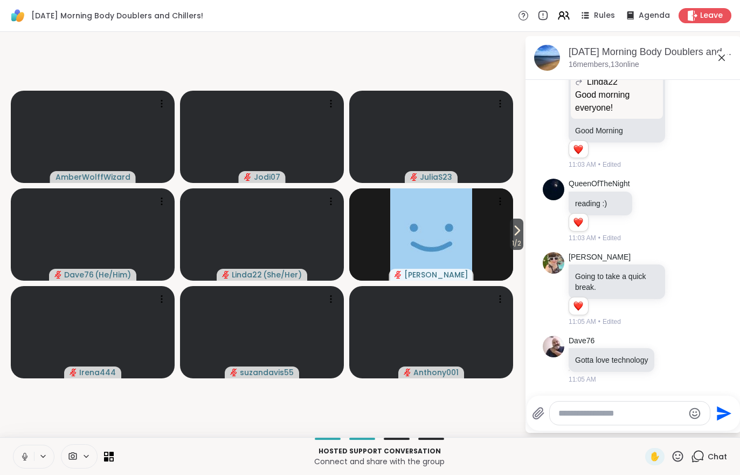
click at [520, 237] on span "1 / 2" at bounding box center [516, 243] width 13 height 13
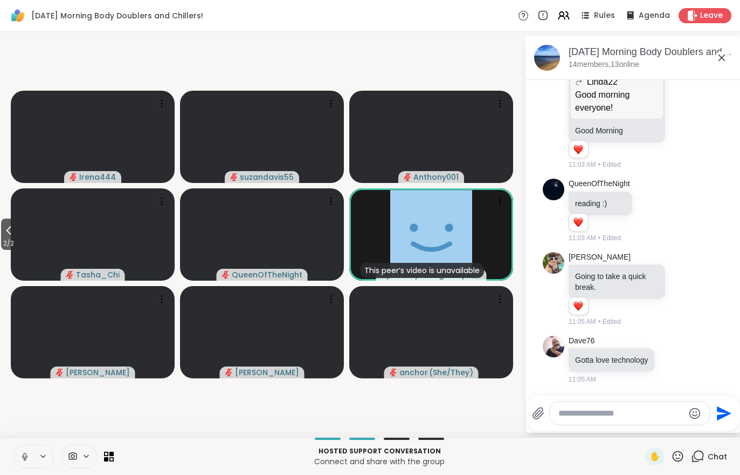
click at [569, 12] on icon at bounding box center [567, 15] width 3 height 7
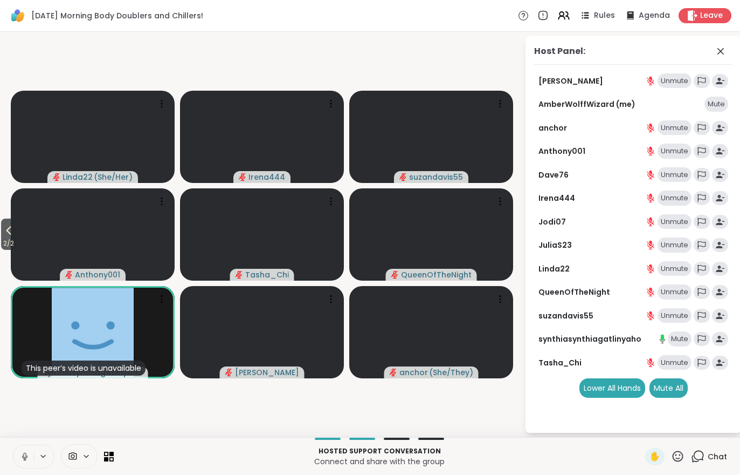
click at [672, 390] on div "Mute All" at bounding box center [669, 387] width 38 height 19
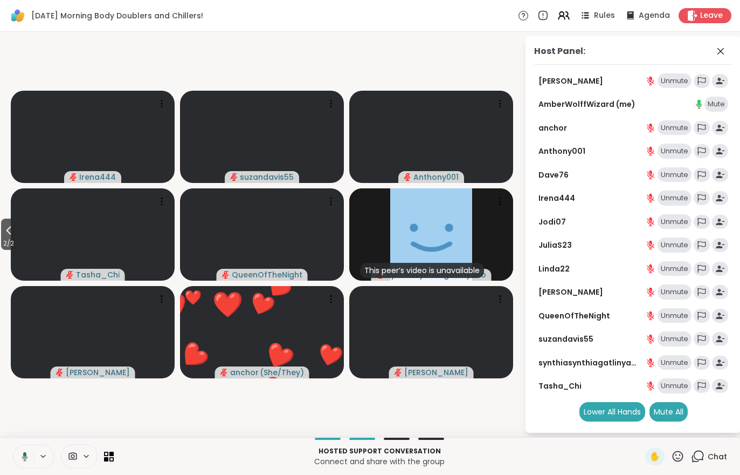
click at [718, 464] on div "Chat" at bounding box center [709, 456] width 36 height 17
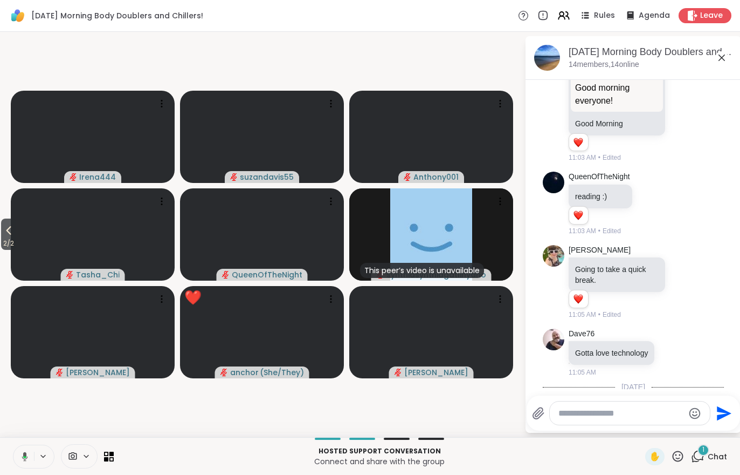
scroll to position [292, 0]
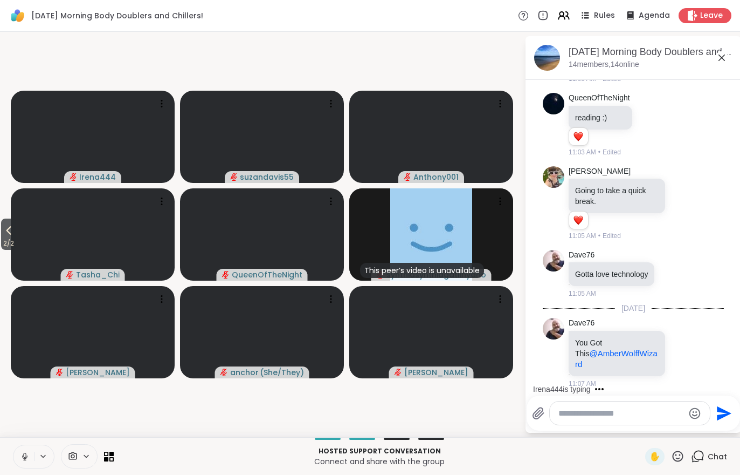
click at [6, 222] on button "2 / 2" at bounding box center [8, 233] width 15 height 31
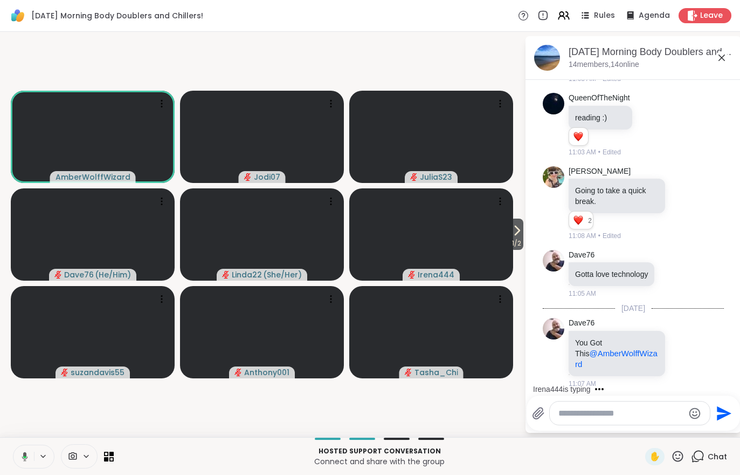
click at [516, 243] on span "1 / 2" at bounding box center [516, 243] width 13 height 13
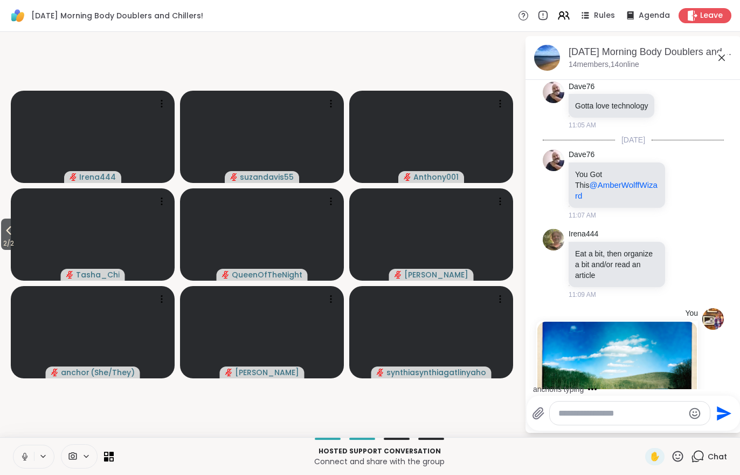
scroll to position [635, 0]
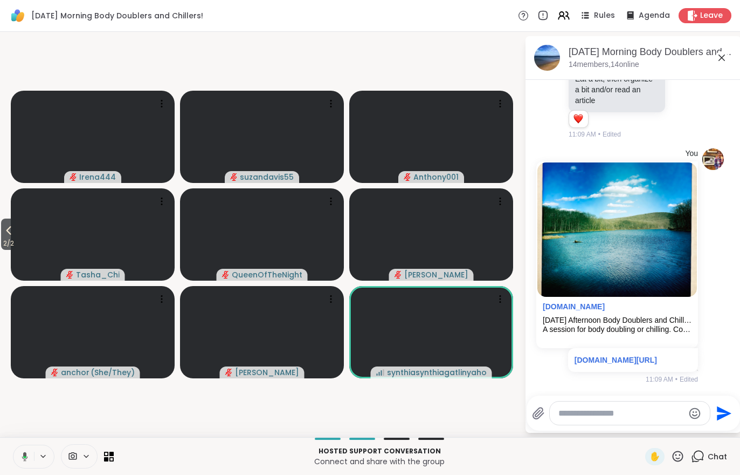
click at [571, 13] on icon at bounding box center [564, 15] width 13 height 13
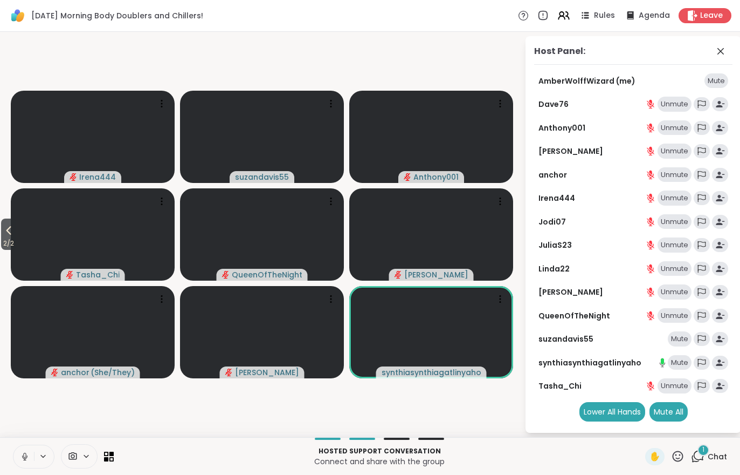
click at [713, 451] on span "Chat" at bounding box center [717, 456] width 19 height 11
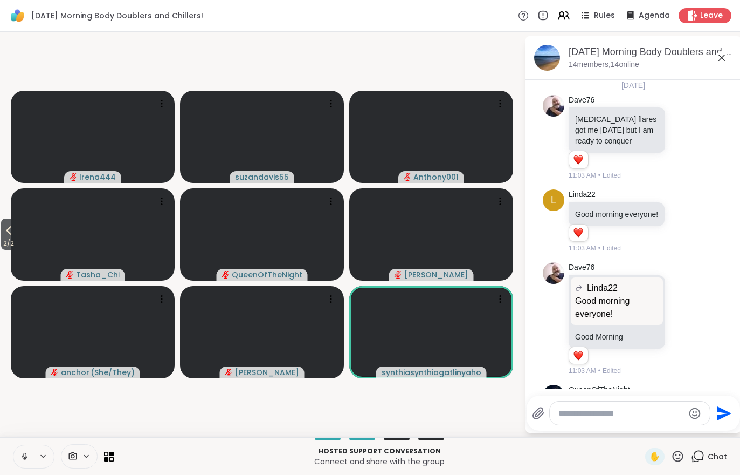
scroll to position [754, 0]
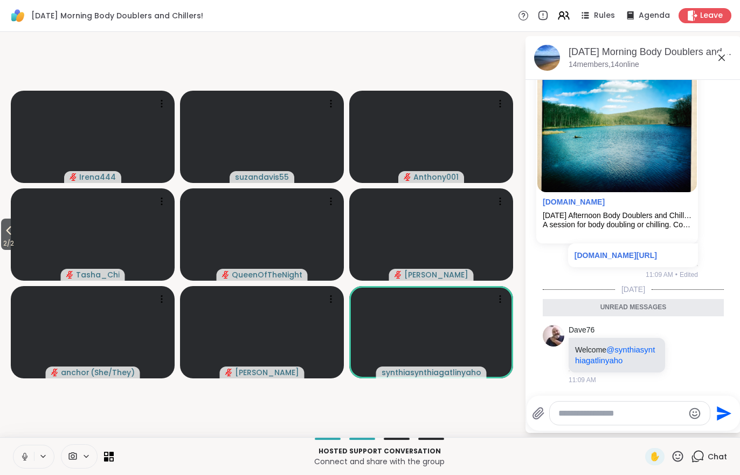
click at [711, 463] on div "Chat" at bounding box center [709, 456] width 36 height 17
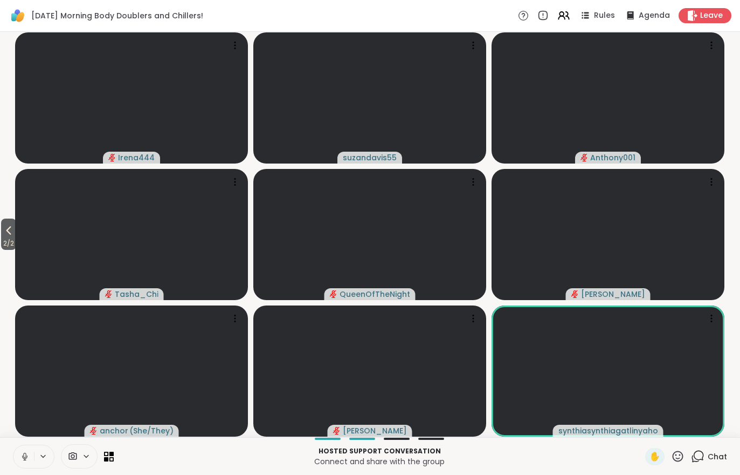
click at [568, 5] on div "Tuesday Morning Body Doublers and Chillers! Rules Agenda Leave" at bounding box center [370, 16] width 740 height 32
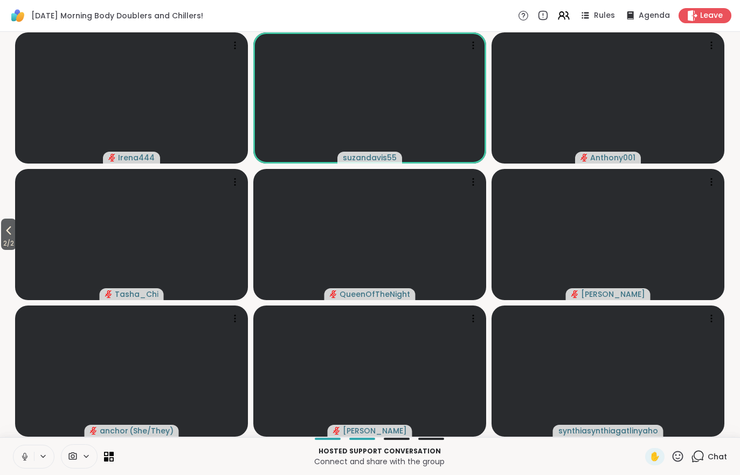
click at [564, 18] on icon at bounding box center [564, 15] width 13 height 13
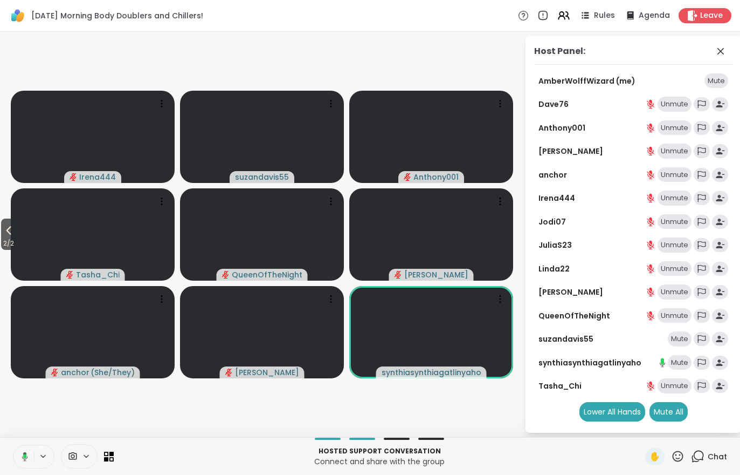
click at [678, 334] on div "Mute" at bounding box center [680, 338] width 24 height 15
click at [676, 410] on div "Mute All" at bounding box center [669, 411] width 38 height 19
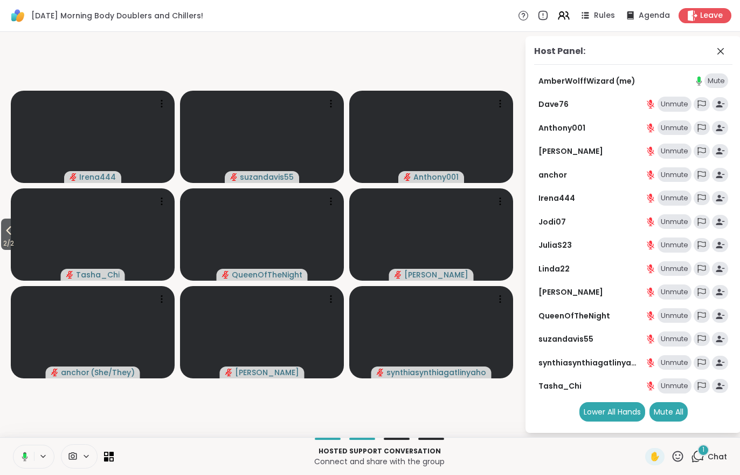
click at [717, 456] on span "Chat" at bounding box center [717, 456] width 19 height 11
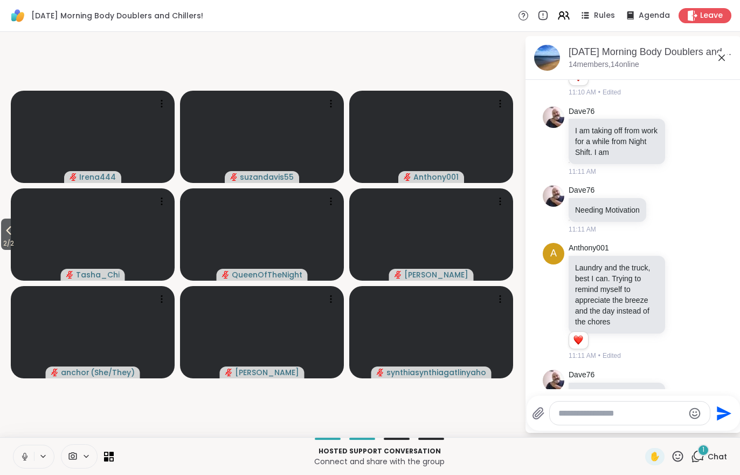
scroll to position [1189, 0]
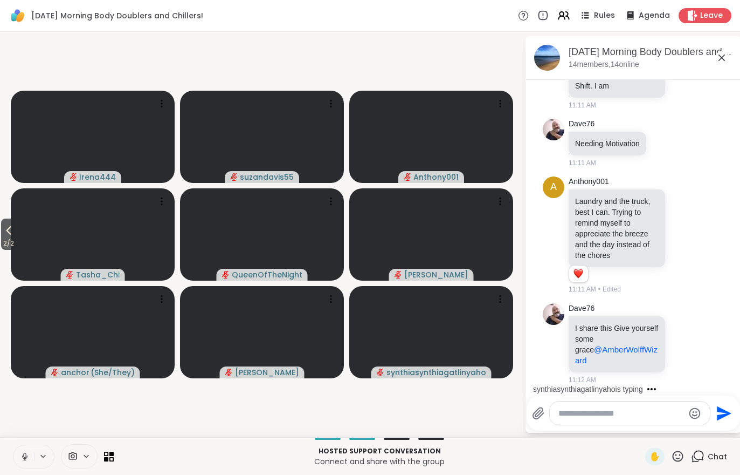
click at [5, 450] on div "Hosted support conversation Connect and share with the group ✋ Chat" at bounding box center [370, 456] width 740 height 38
click at [29, 459] on icon at bounding box center [25, 456] width 10 height 10
click at [24, 458] on icon at bounding box center [24, 456] width 5 height 3
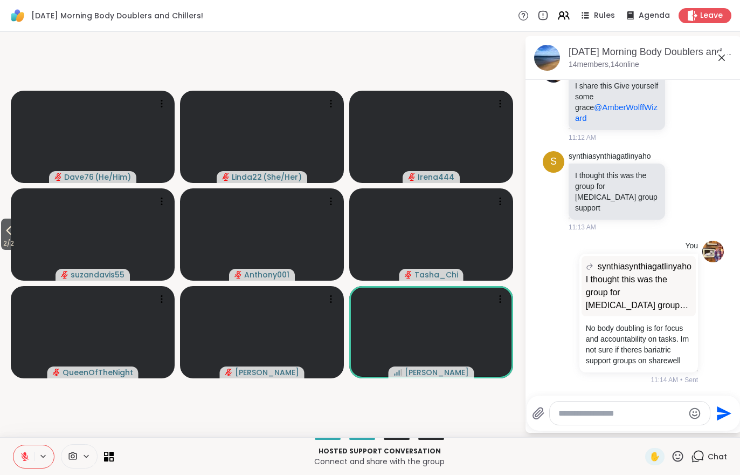
scroll to position [1499, 0]
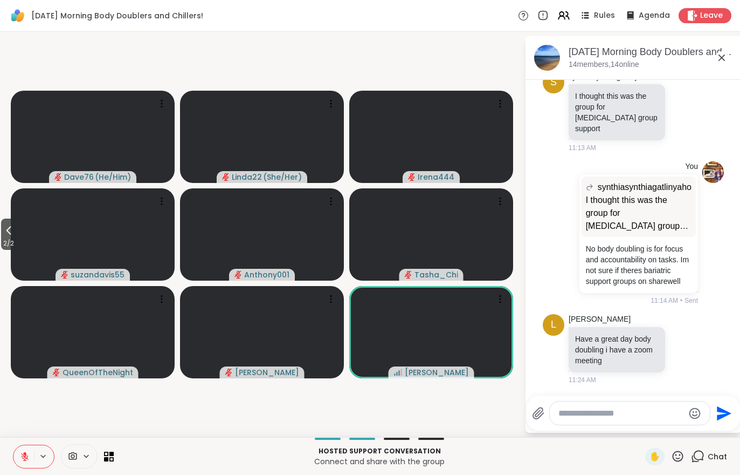
click at [562, 15] on icon at bounding box center [562, 14] width 4 height 4
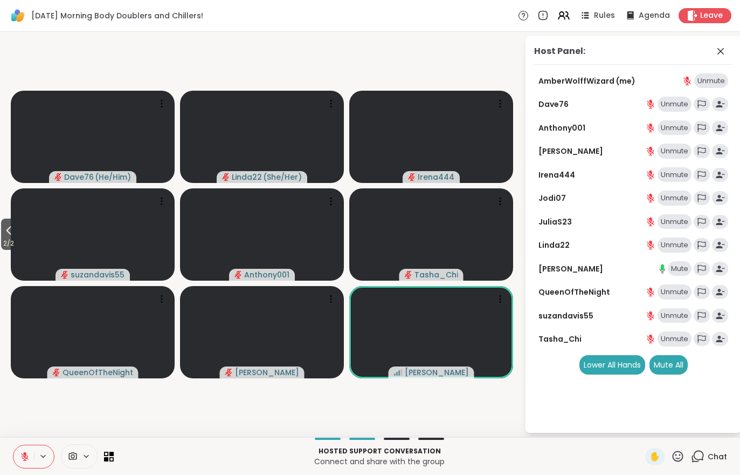
click at [670, 357] on div "Mute All" at bounding box center [669, 364] width 38 height 19
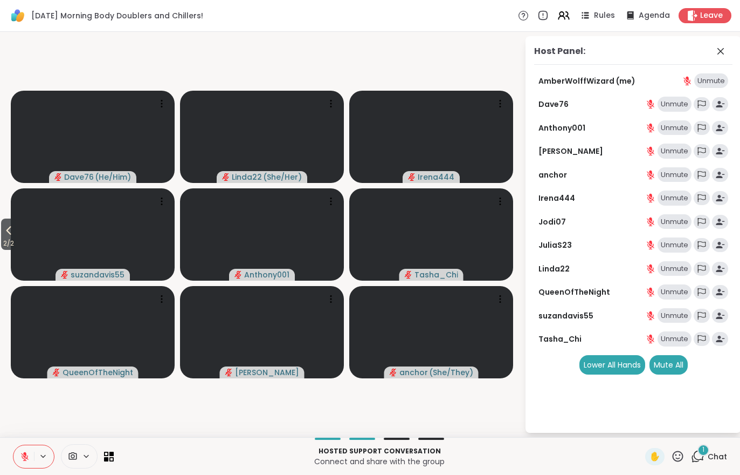
click at [708, 463] on div "1 Chat" at bounding box center [709, 456] width 36 height 17
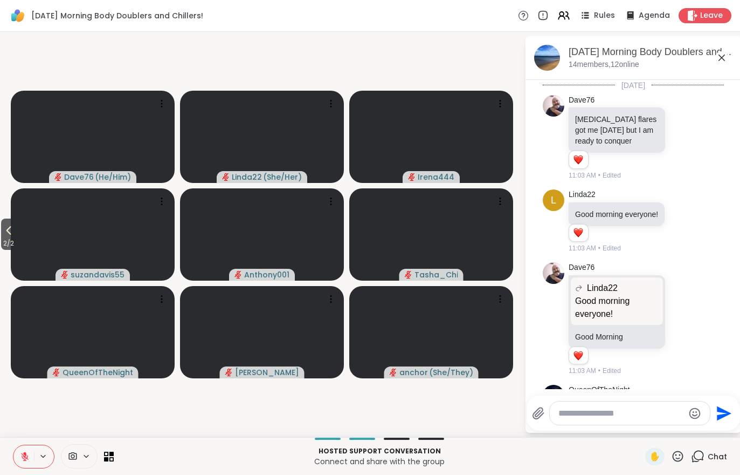
scroll to position [1622, 0]
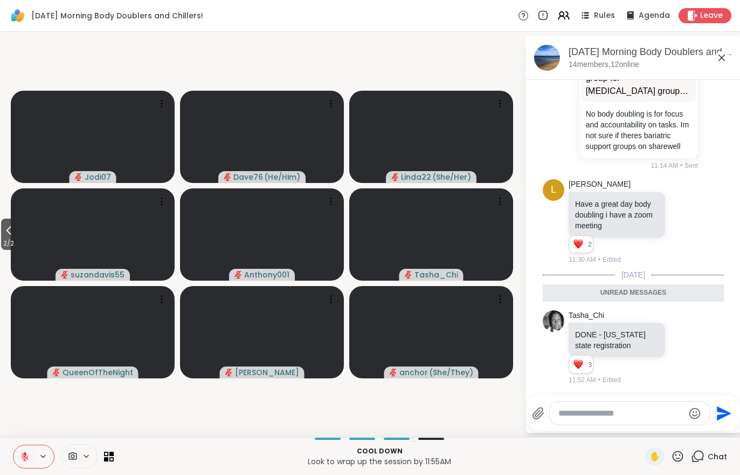
click at [17, 457] on button at bounding box center [23, 456] width 20 height 23
click at [7, 230] on icon at bounding box center [8, 230] width 13 height 13
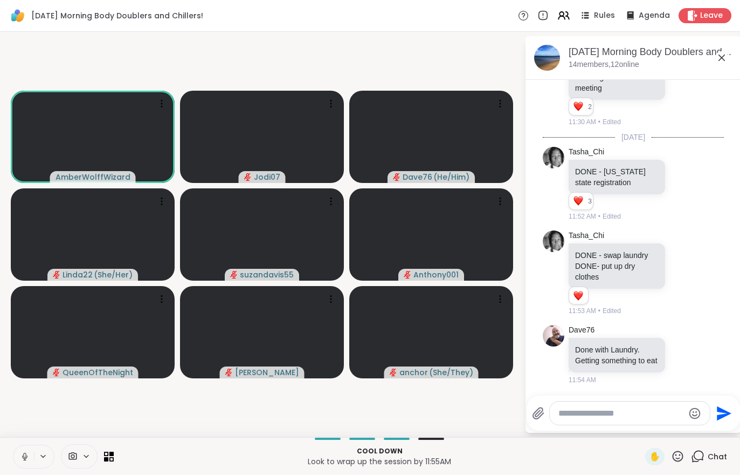
scroll to position [1784, 0]
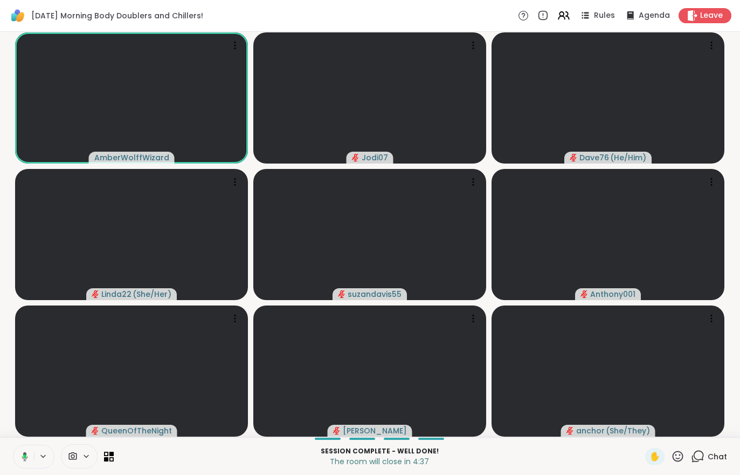
click at [17, 448] on button at bounding box center [23, 456] width 22 height 23
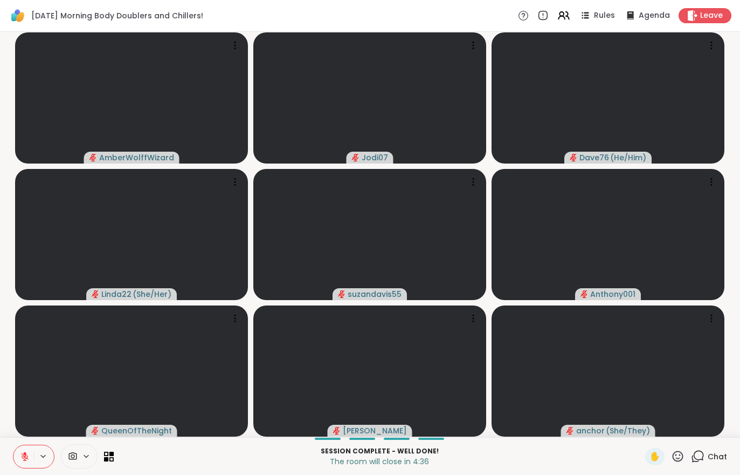
click at [16, 448] on button at bounding box center [23, 456] width 20 height 23
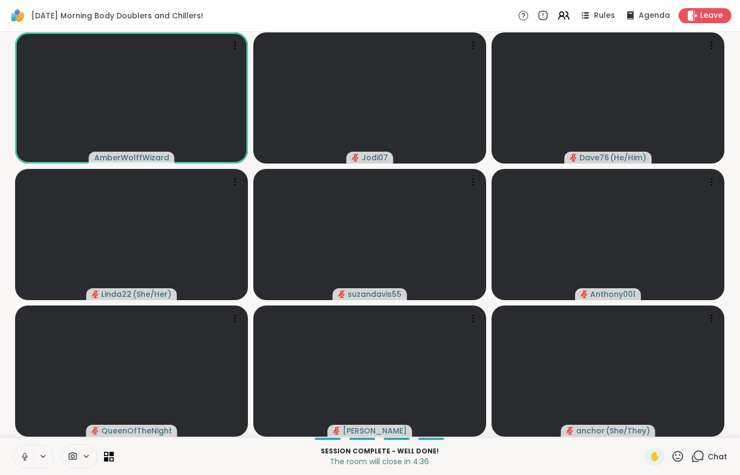
click at [20, 450] on button at bounding box center [23, 456] width 20 height 23
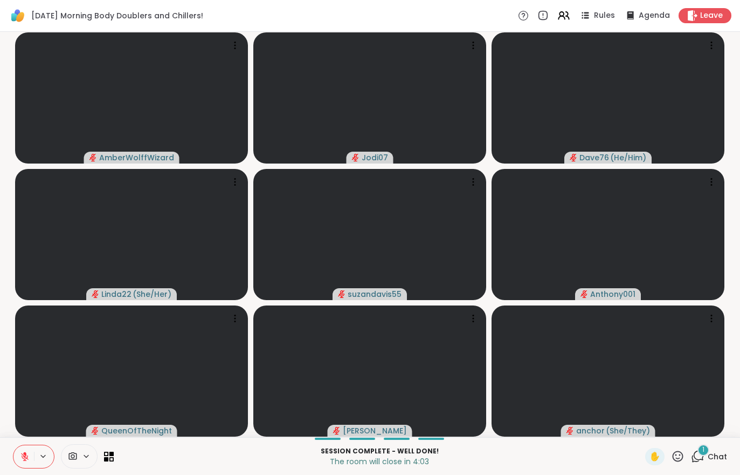
click at [708, 463] on div "1 Chat" at bounding box center [709, 456] width 36 height 17
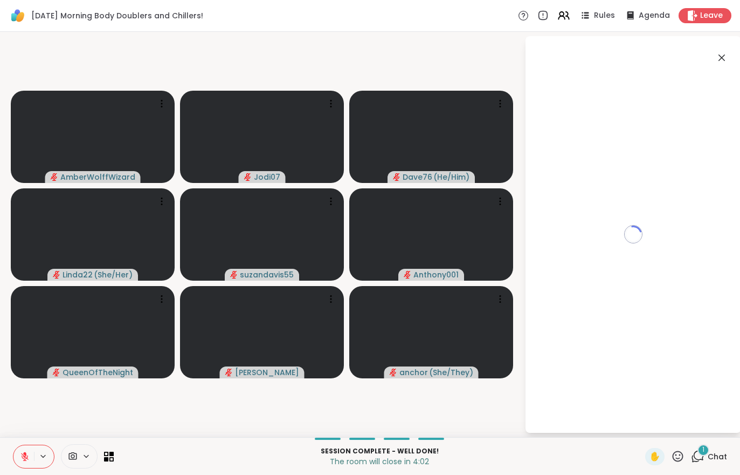
click at [710, 465] on div "Session Complete - well done! The room will close in 4:02 ✋ 1 Chat" at bounding box center [370, 456] width 740 height 38
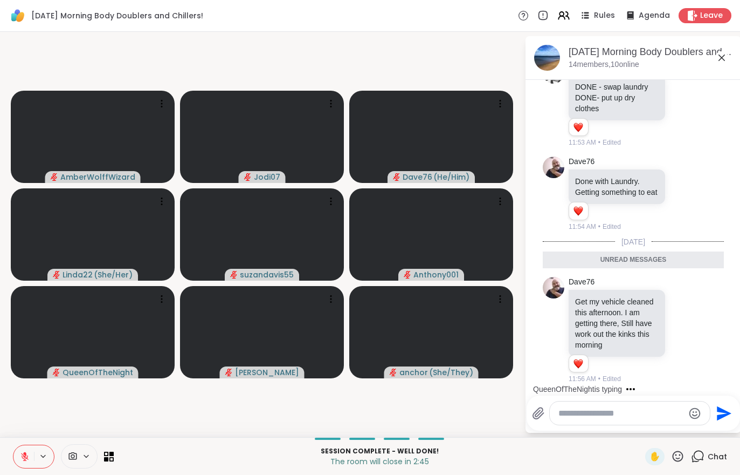
scroll to position [1989, 0]
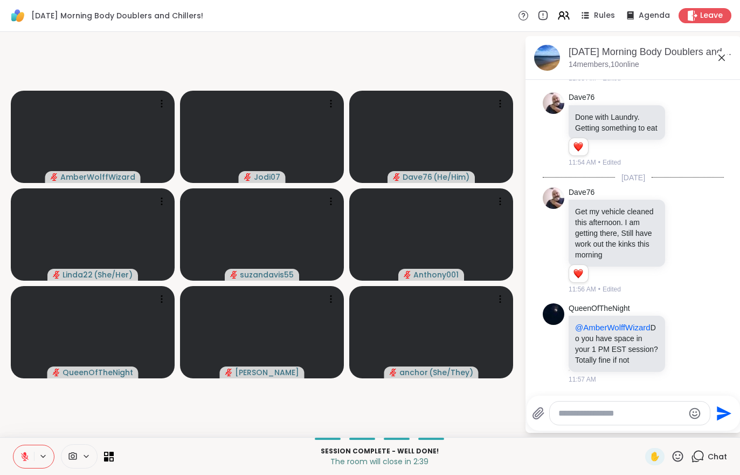
click at [15, 458] on button at bounding box center [23, 456] width 20 height 23
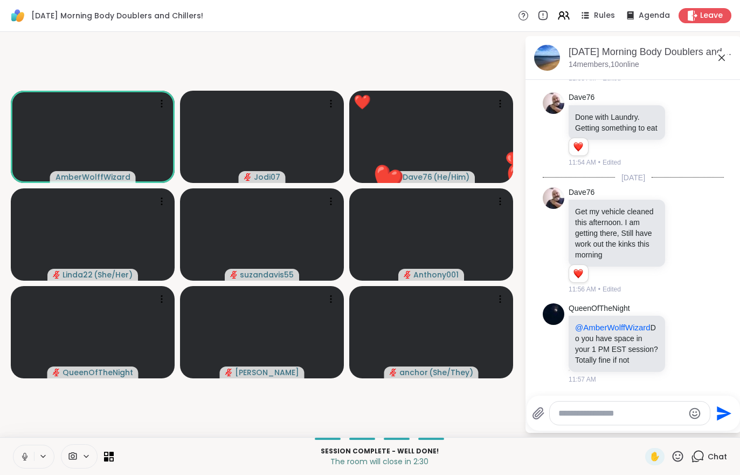
click at [699, 16] on div "Leave" at bounding box center [705, 15] width 53 height 15
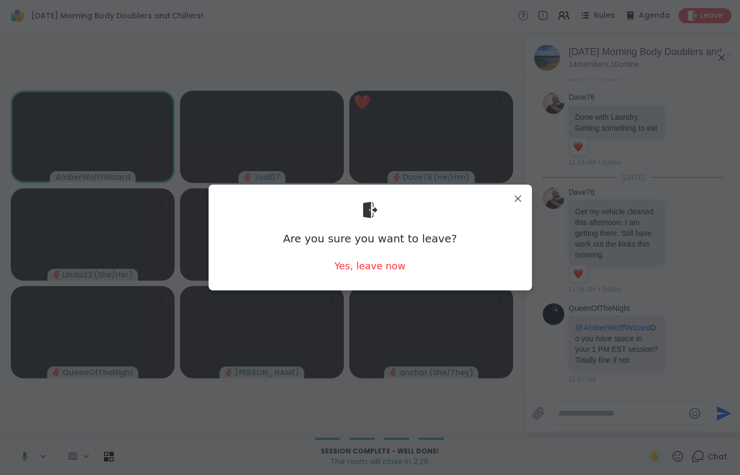
click at [363, 264] on div "Yes, leave now" at bounding box center [369, 265] width 71 height 13
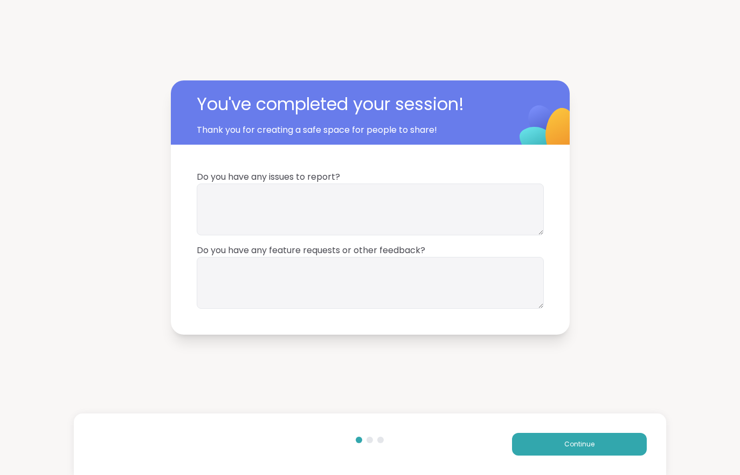
click at [580, 451] on button "Continue" at bounding box center [579, 443] width 135 height 23
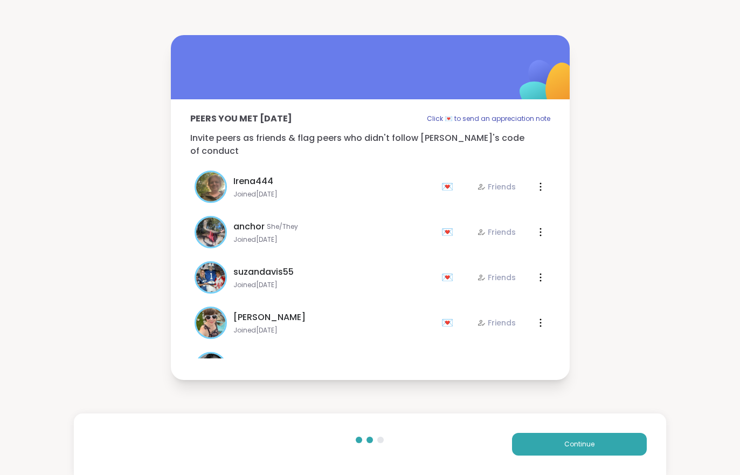
click at [579, 451] on button "Continue" at bounding box center [579, 443] width 135 height 23
click at [573, 441] on span "Continue" at bounding box center [580, 444] width 30 height 10
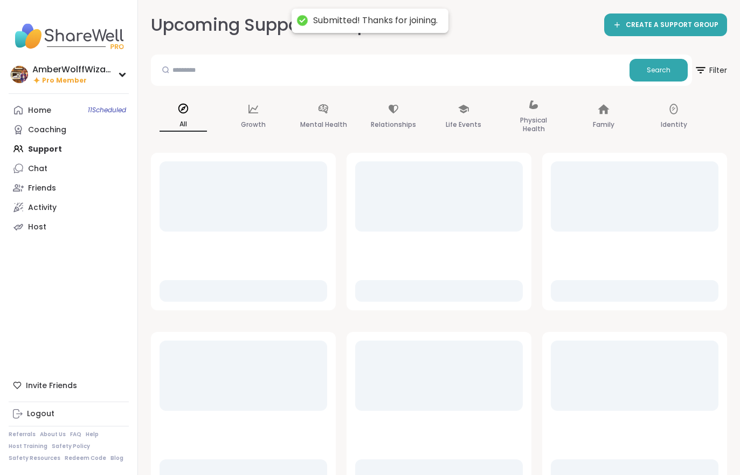
click at [44, 102] on link "Home 11 Scheduled" at bounding box center [69, 109] width 120 height 19
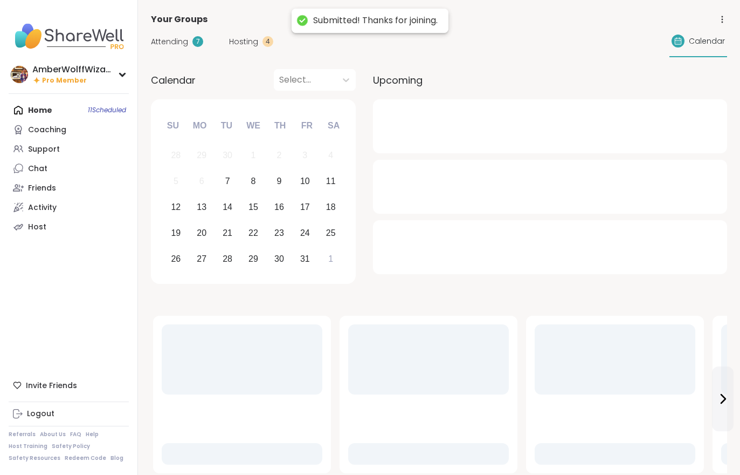
click at [44, 121] on link "Coaching" at bounding box center [69, 129] width 120 height 19
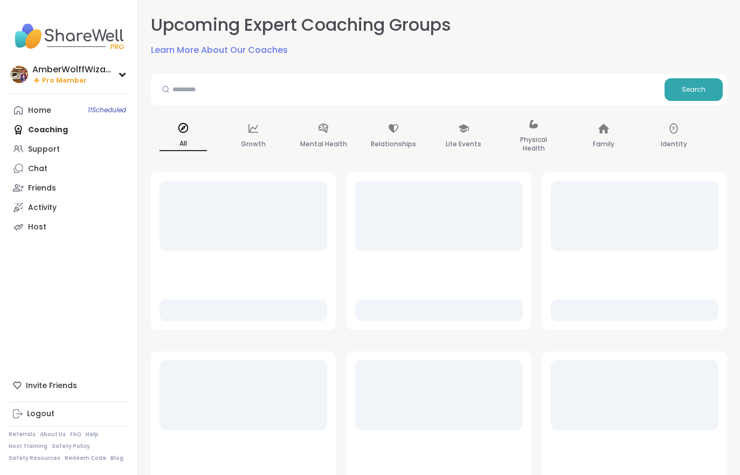
click at [42, 116] on link "Home 11 Scheduled" at bounding box center [69, 109] width 120 height 19
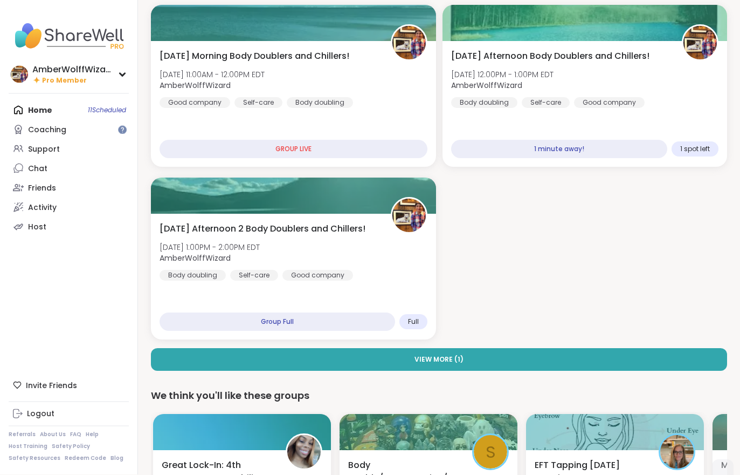
click at [544, 98] on div "Self-care" at bounding box center [546, 103] width 48 height 11
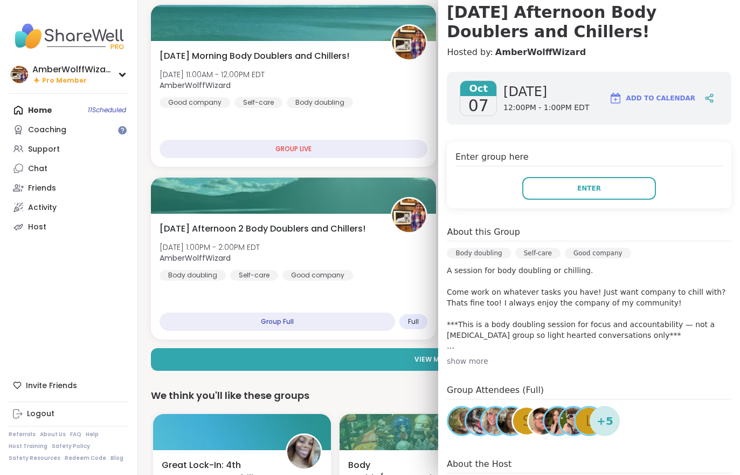
scroll to position [106, 0]
click at [589, 177] on button "Enter" at bounding box center [590, 187] width 134 height 23
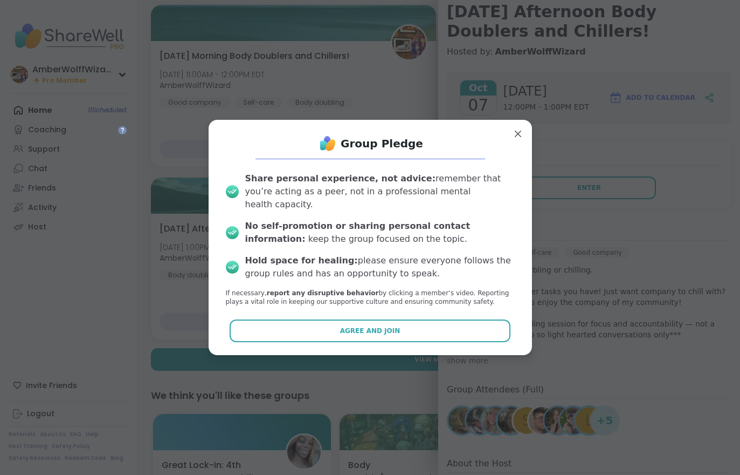
click at [388, 342] on button "Agree and Join" at bounding box center [370, 330] width 281 height 23
click at [388, 342] on div "Tuesday Morning Body Doublers and Chillers! Tue, Oct 07 | 11:00AM - 12:00PM EDT…" at bounding box center [439, 188] width 576 height 366
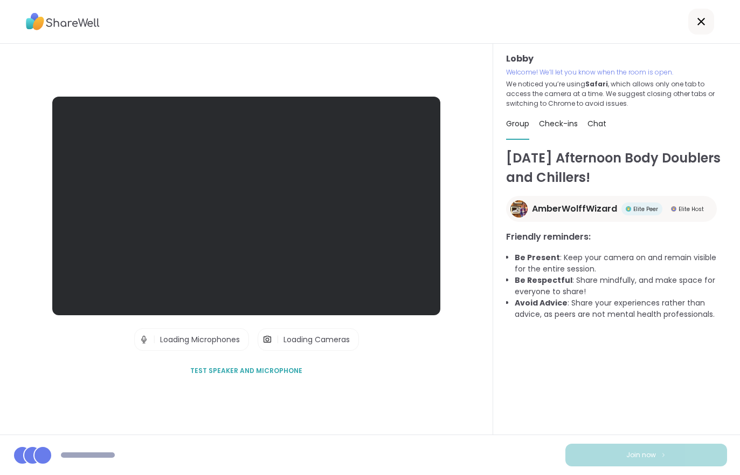
scroll to position [17, 0]
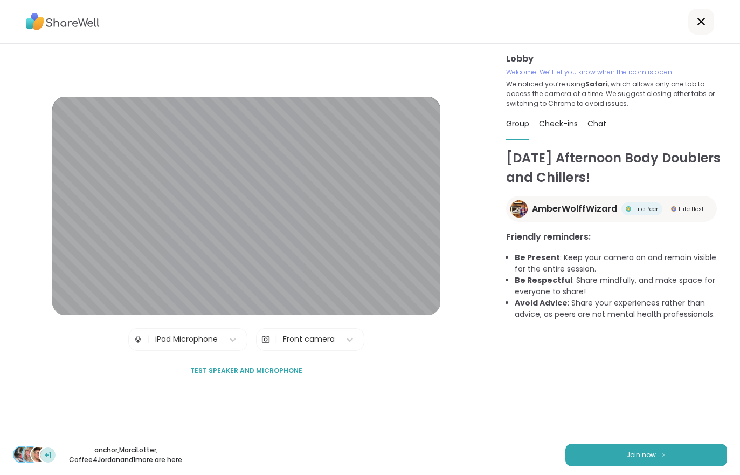
click at [631, 443] on button "Join now" at bounding box center [647, 454] width 162 height 23
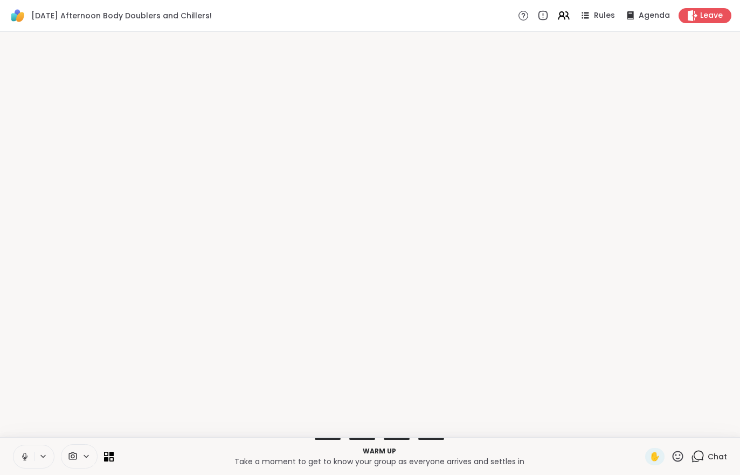
scroll to position [0, 0]
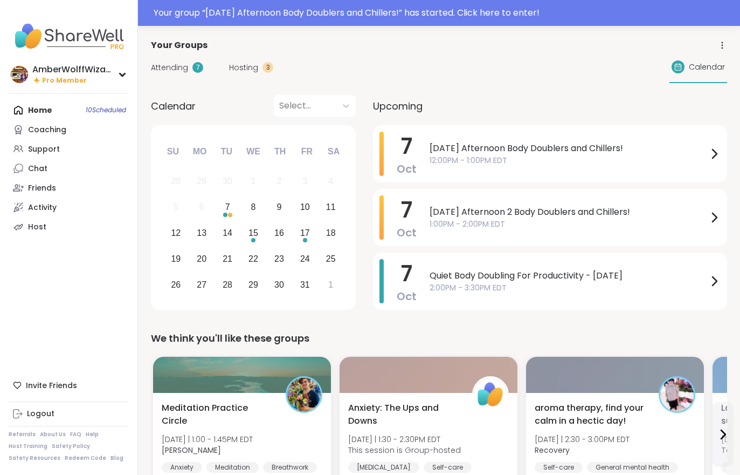
click at [259, 81] on div "Attending 7 Hosting 3 Calendar" at bounding box center [439, 67] width 576 height 31
click at [242, 72] on span "Hosting" at bounding box center [243, 67] width 29 height 11
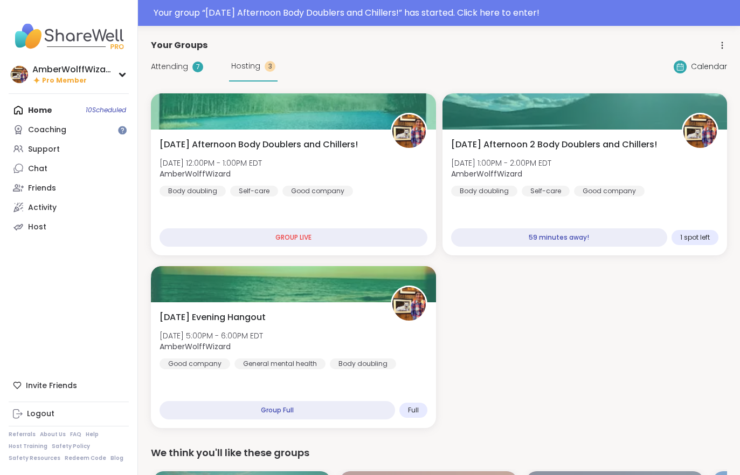
click at [218, 149] on span "[DATE] Afternoon Body Doublers and Chillers!" at bounding box center [259, 144] width 198 height 13
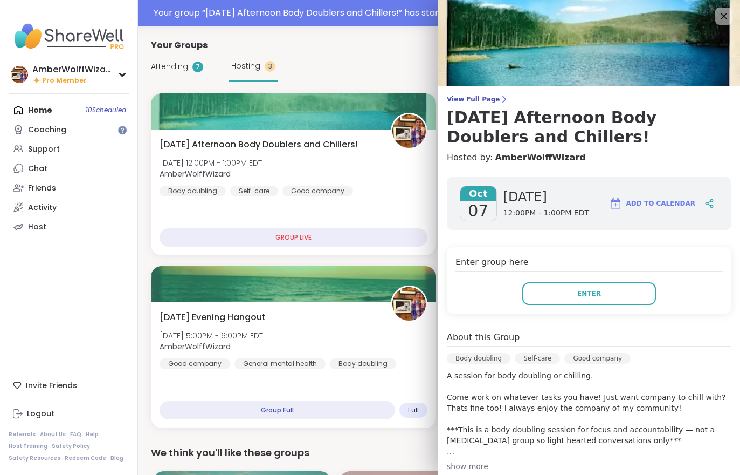
click at [592, 311] on div "Enter group here Enter" at bounding box center [589, 280] width 285 height 66
click at [588, 292] on span "Enter" at bounding box center [590, 293] width 24 height 10
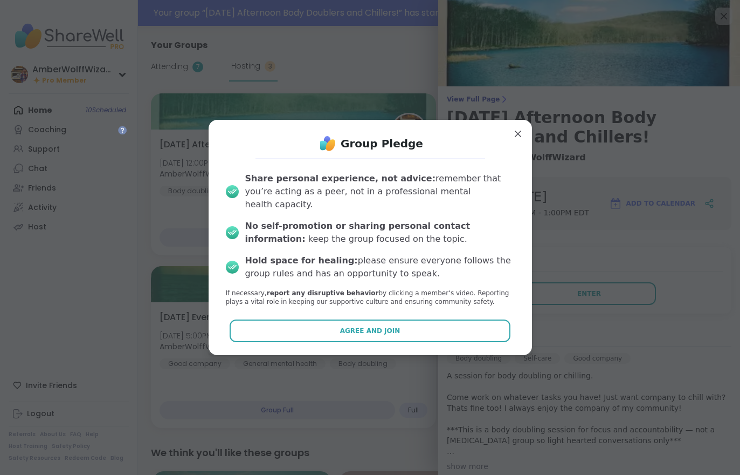
click at [441, 319] on button "Agree and Join" at bounding box center [370, 330] width 281 height 23
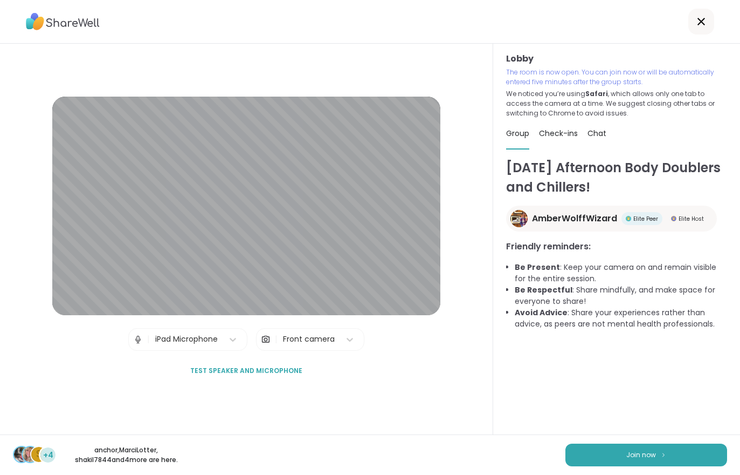
click at [633, 445] on button "Join now" at bounding box center [647, 454] width 162 height 23
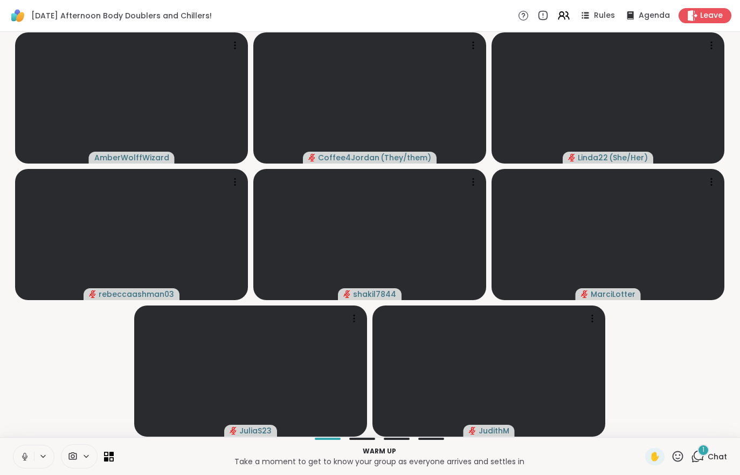
click at [710, 464] on div "1 Chat" at bounding box center [709, 456] width 36 height 17
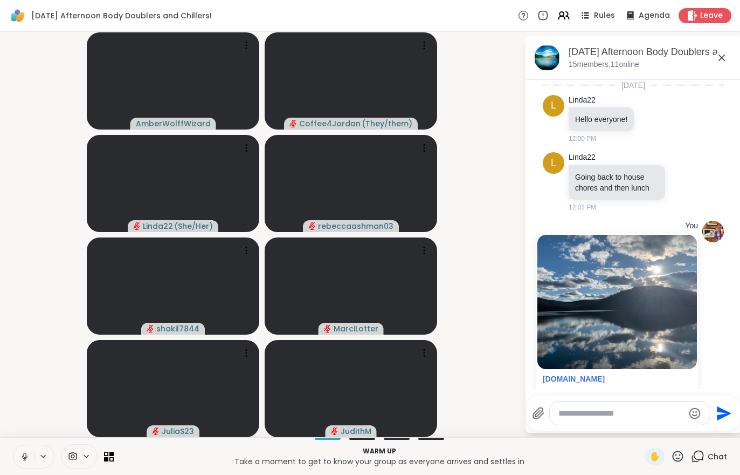
scroll to position [184, 0]
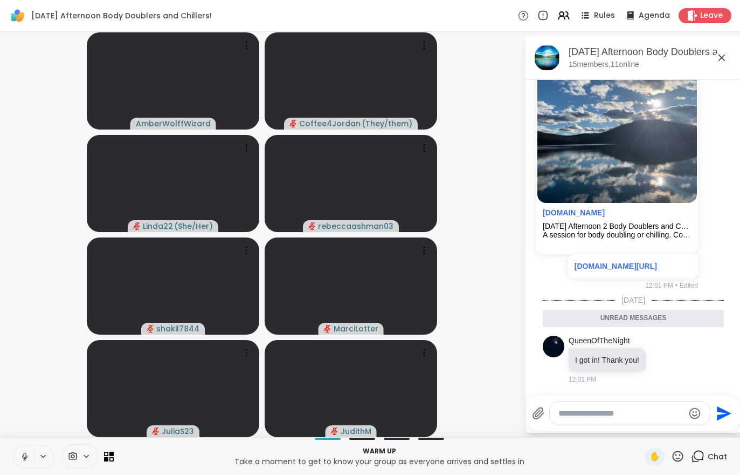
click at [35, 455] on button at bounding box center [44, 455] width 20 height 9
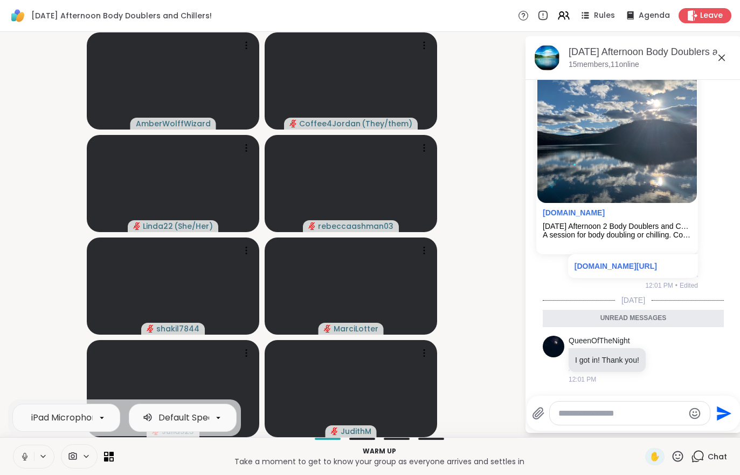
click at [26, 467] on button at bounding box center [23, 456] width 20 height 23
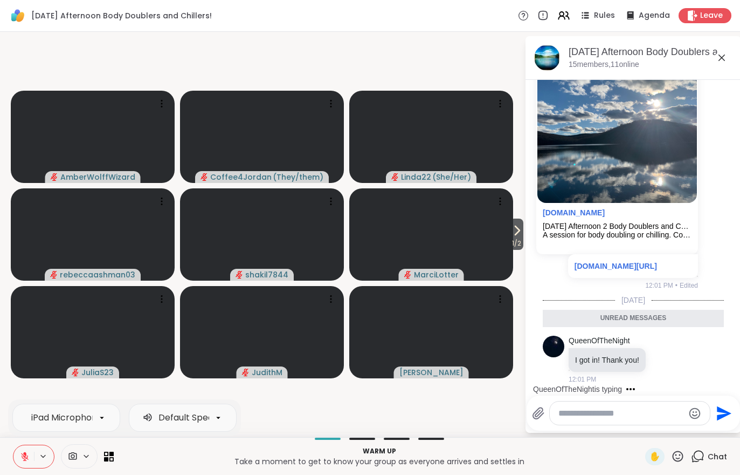
scroll to position [216, 0]
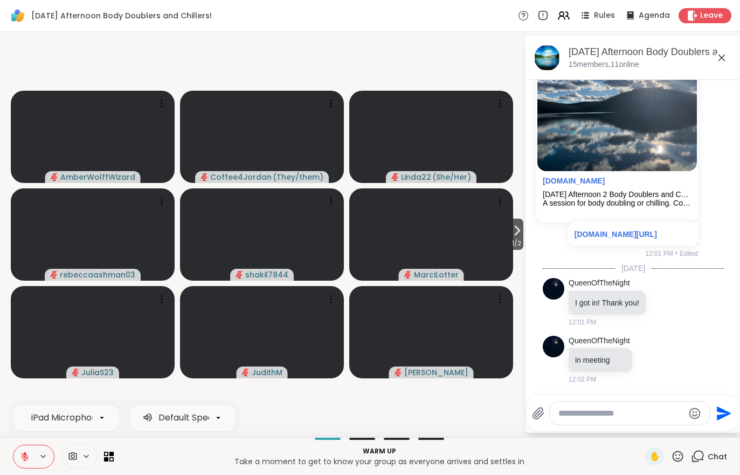
click at [518, 237] on span "1 / 2" at bounding box center [516, 243] width 13 height 13
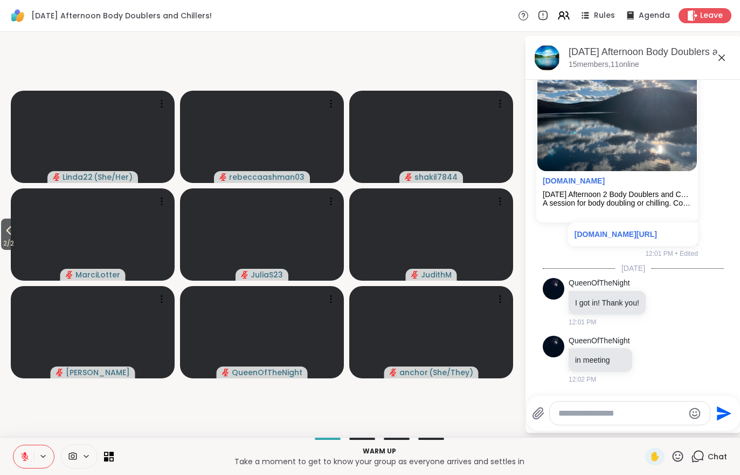
scroll to position [273, 0]
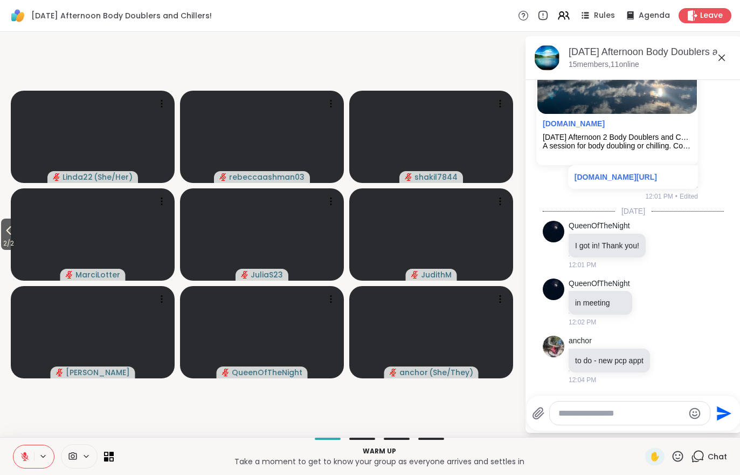
click at [22, 463] on button at bounding box center [23, 456] width 20 height 23
click at [596, 70] on div "Tuesday Afternoon Body Doublers and Chillers!, Oct 07 15 members, 11 online" at bounding box center [634, 58] width 216 height 44
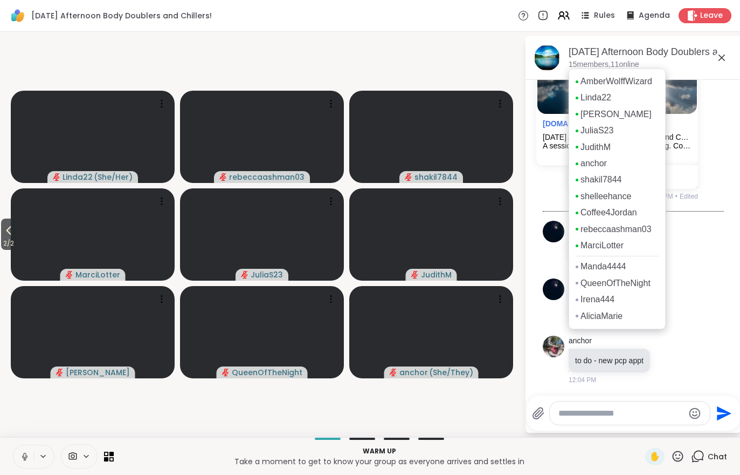
click at [2, 246] on span "2 / 2" at bounding box center [8, 243] width 15 height 13
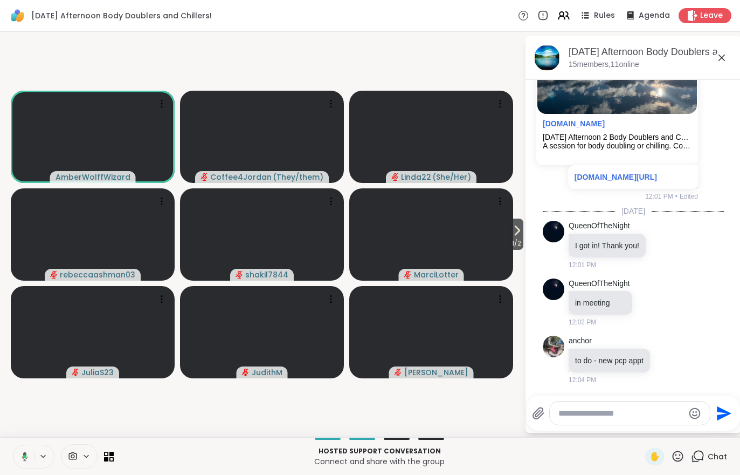
click at [514, 238] on span "1 / 2" at bounding box center [516, 243] width 13 height 13
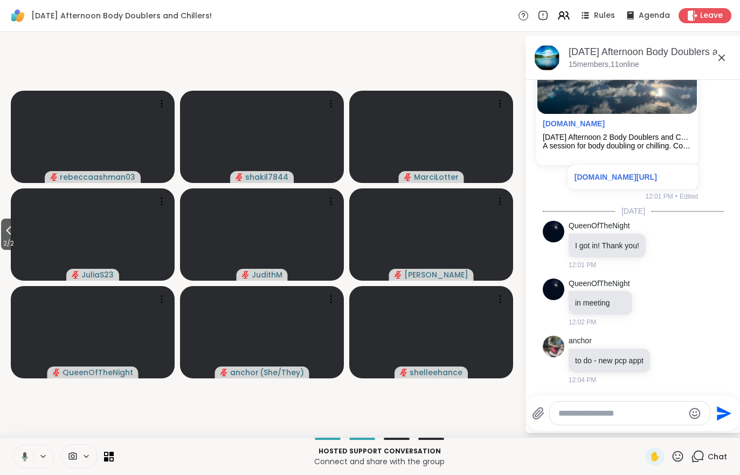
click at [603, 10] on span "Rules" at bounding box center [604, 15] width 21 height 11
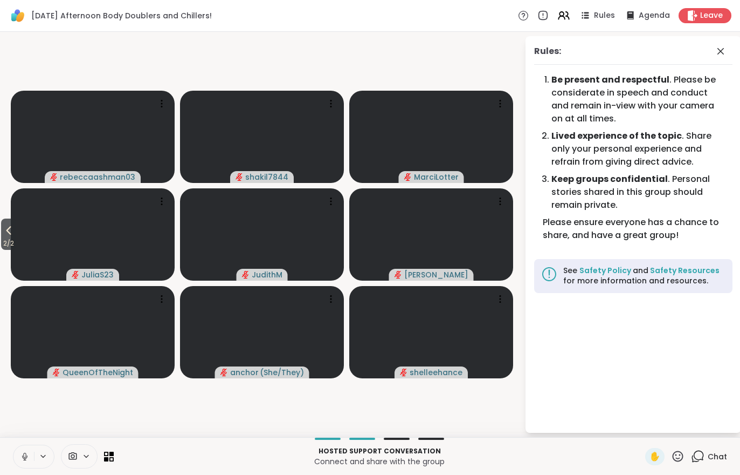
click at [2, 236] on button "2 / 2" at bounding box center [8, 233] width 15 height 31
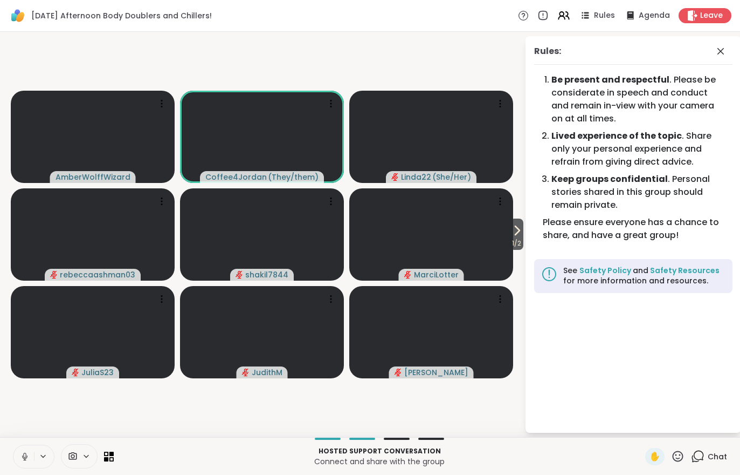
click at [564, 12] on icon at bounding box center [564, 15] width 13 height 13
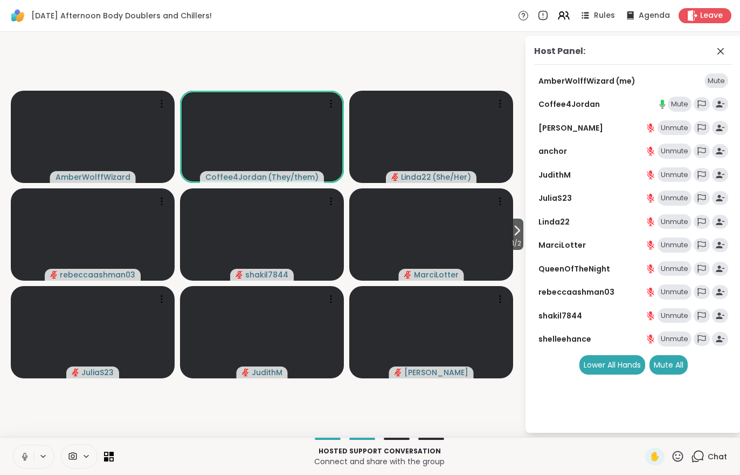
click at [706, 463] on div "Chat" at bounding box center [709, 456] width 36 height 17
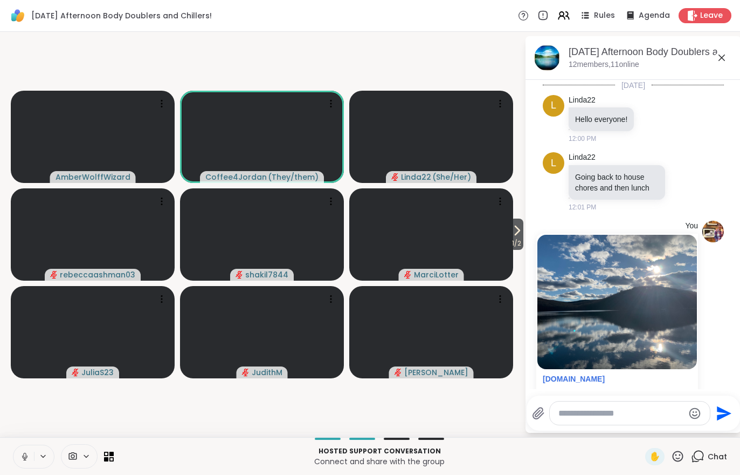
scroll to position [263, 0]
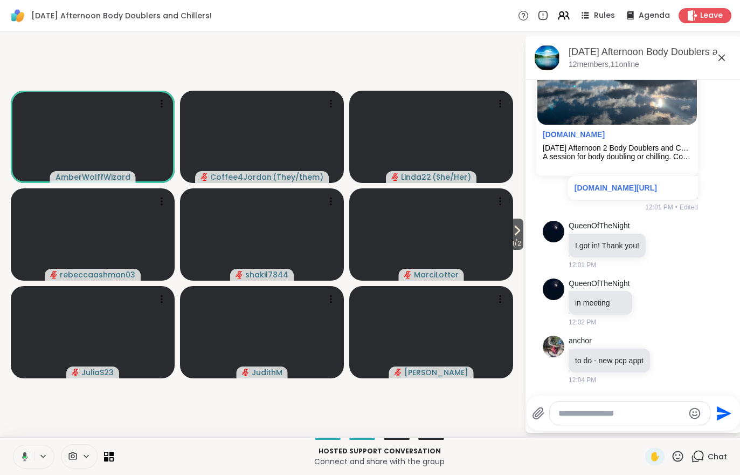
click at [510, 239] on span "1 / 2" at bounding box center [516, 243] width 13 height 13
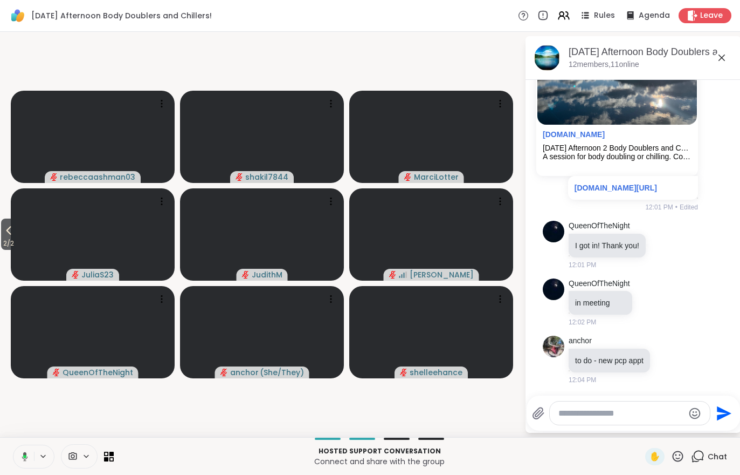
click at [19, 455] on icon at bounding box center [23, 456] width 10 height 10
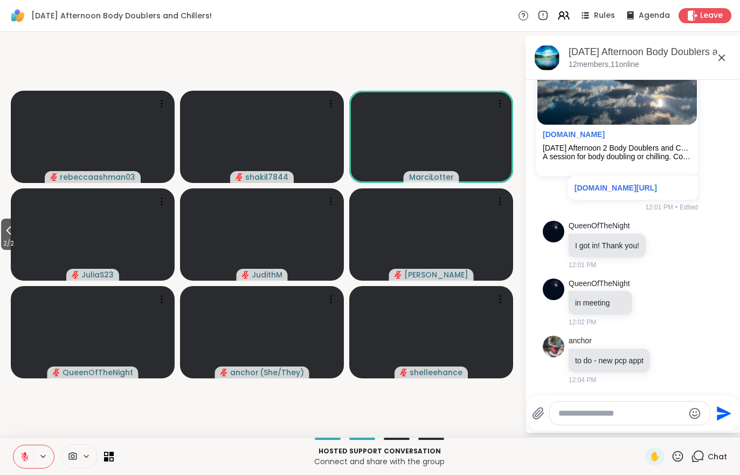
click at [32, 456] on button at bounding box center [23, 456] width 20 height 23
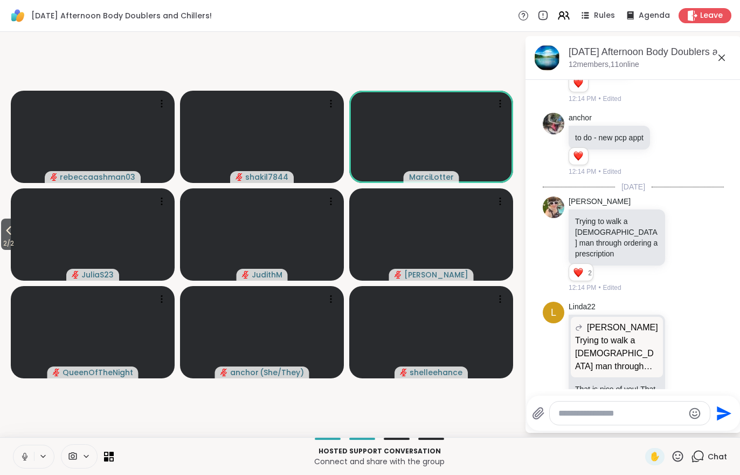
scroll to position [543, 0]
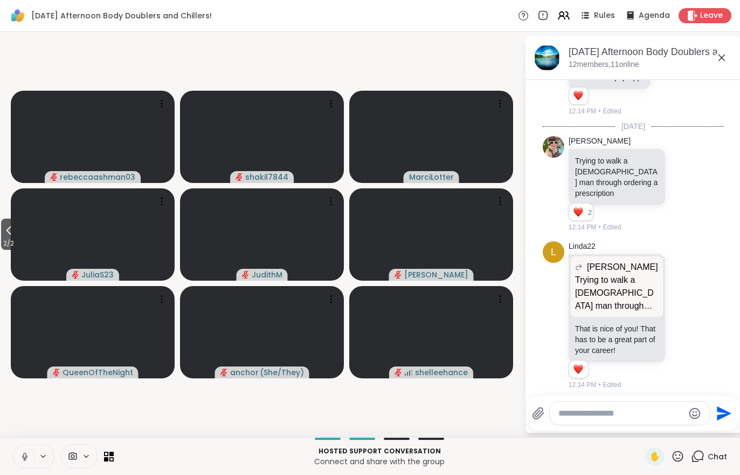
click at [570, 9] on icon at bounding box center [564, 15] width 13 height 13
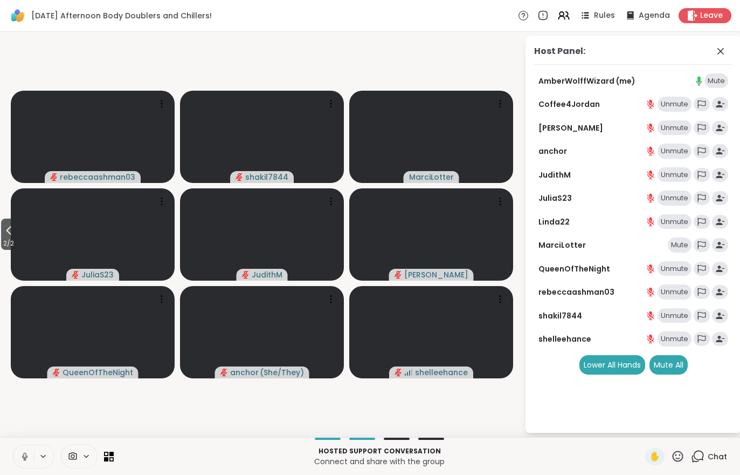
click at [680, 359] on div "Mute All" at bounding box center [669, 364] width 38 height 19
click at [705, 457] on icon at bounding box center [697, 455] width 13 height 13
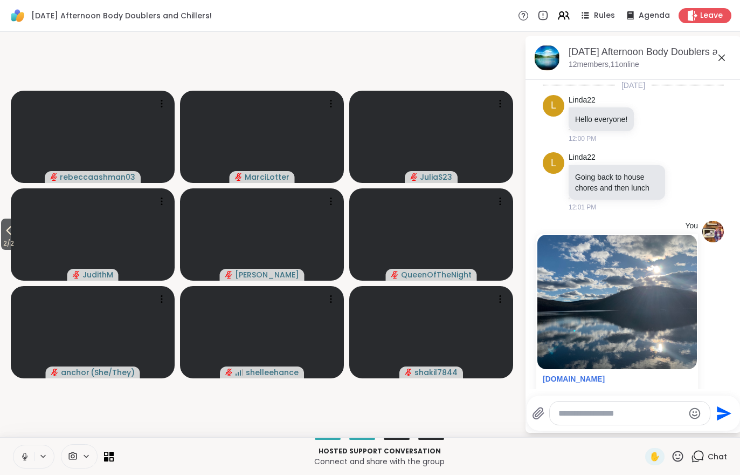
scroll to position [532, 0]
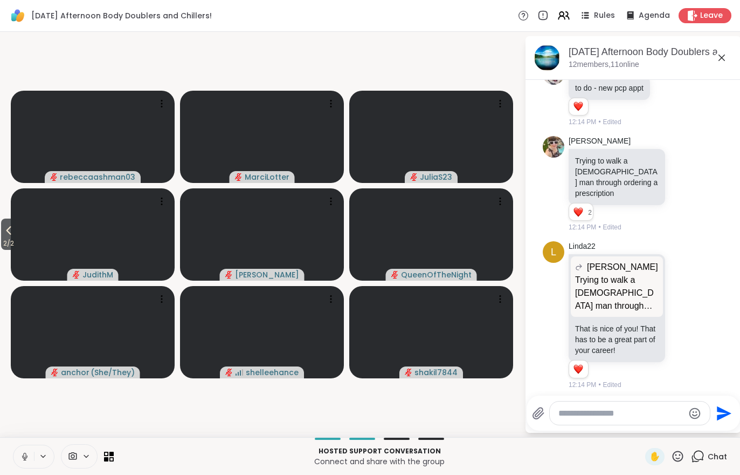
click at [19, 454] on button at bounding box center [23, 456] width 20 height 23
click at [6, 233] on icon at bounding box center [8, 230] width 13 height 13
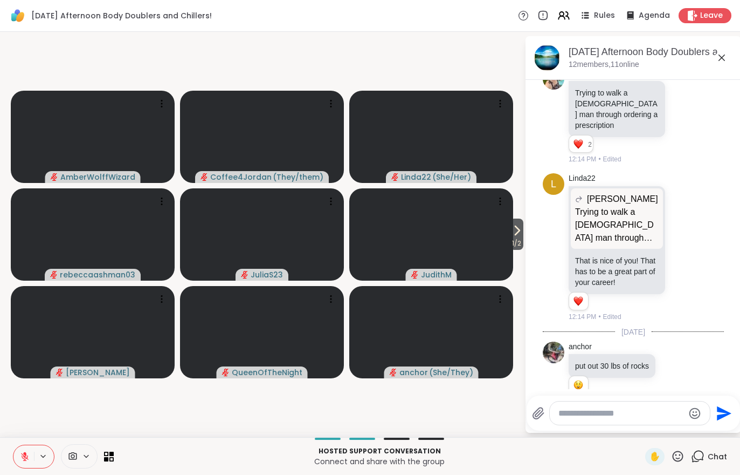
scroll to position [615, 0]
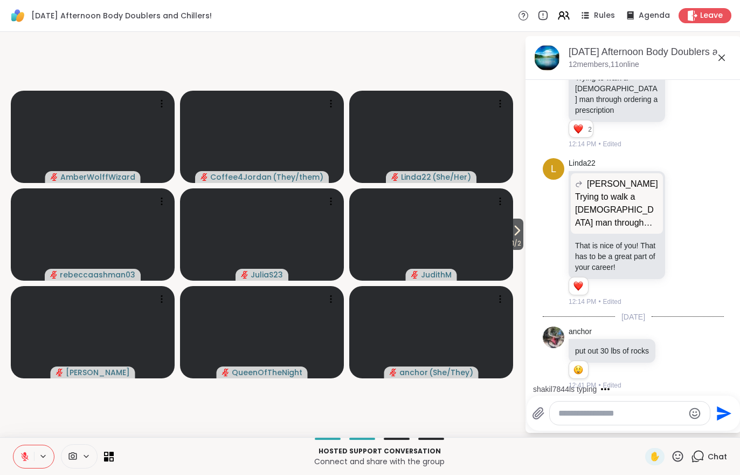
click at [517, 229] on icon at bounding box center [518, 230] width 4 height 9
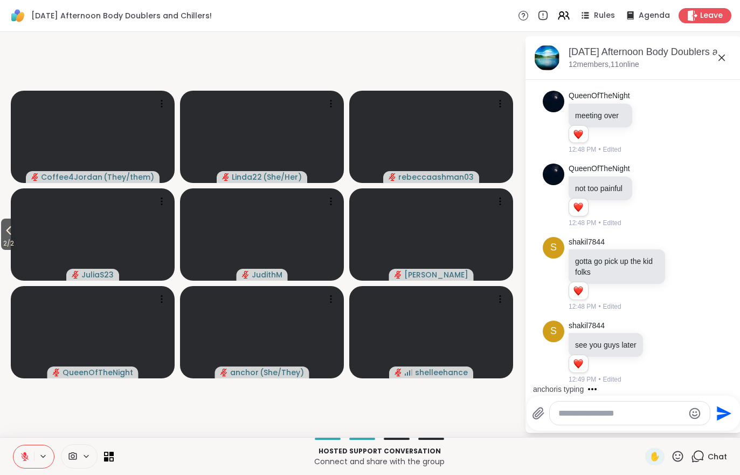
scroll to position [1266, 0]
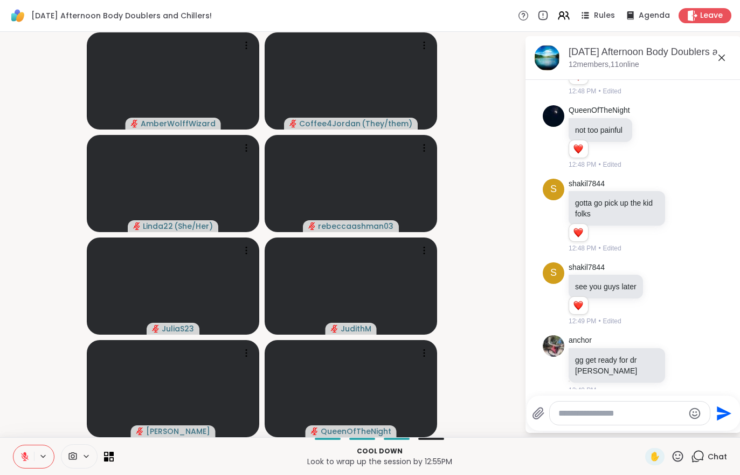
click at [24, 455] on icon at bounding box center [25, 456] width 8 height 8
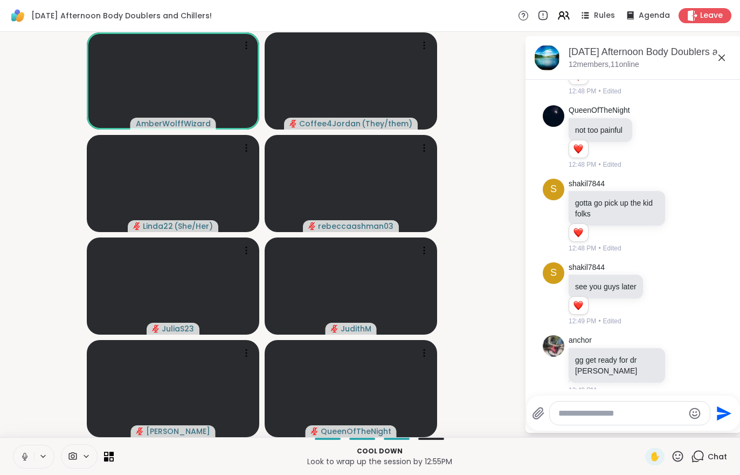
click at [6, 455] on div "Cool down Look to wrap up the session by 12:55PM ✋ Chat" at bounding box center [370, 456] width 740 height 38
click at [24, 457] on icon at bounding box center [24, 454] width 3 height 5
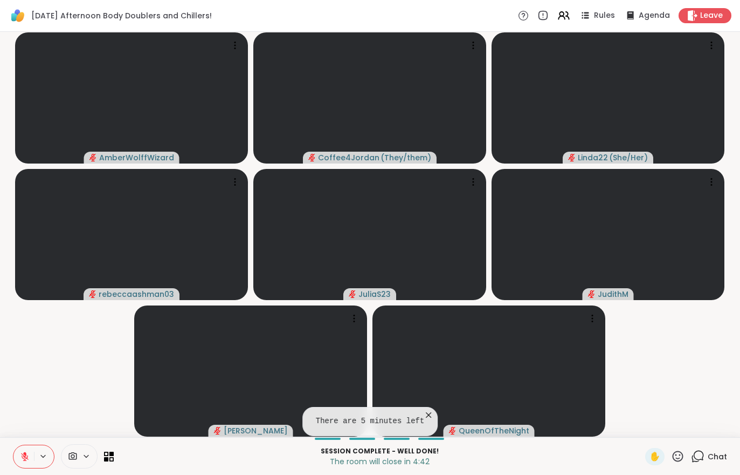
click at [19, 445] on button at bounding box center [23, 456] width 20 height 23
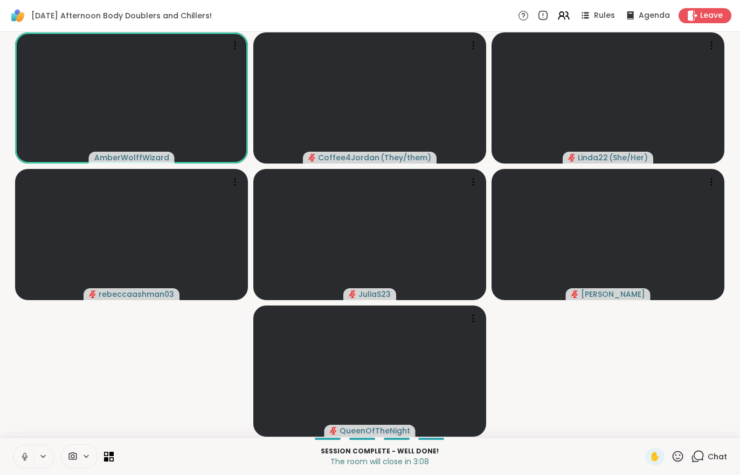
click at [697, 22] on div "Leave" at bounding box center [705, 15] width 53 height 15
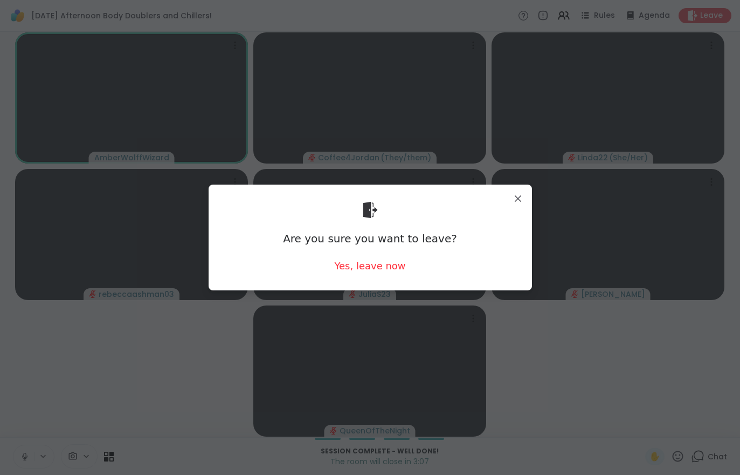
click at [372, 250] on div "Are you sure you want to leave? Yes, leave now" at bounding box center [370, 237] width 306 height 88
click at [381, 267] on div "Yes, leave now" at bounding box center [369, 265] width 71 height 13
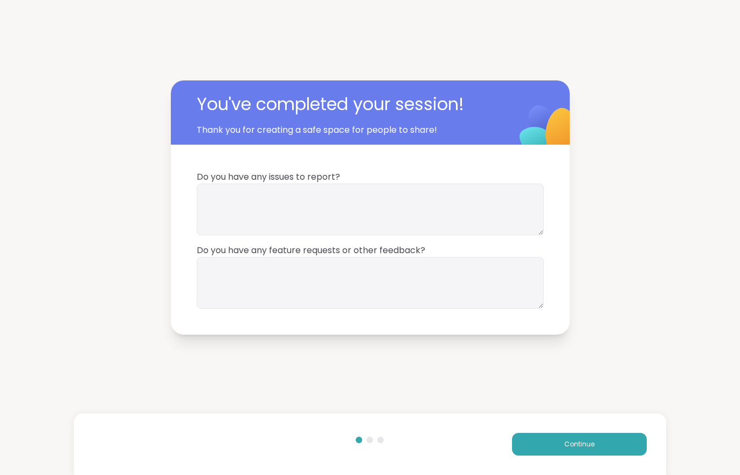
click at [620, 443] on button "Continue" at bounding box center [579, 443] width 135 height 23
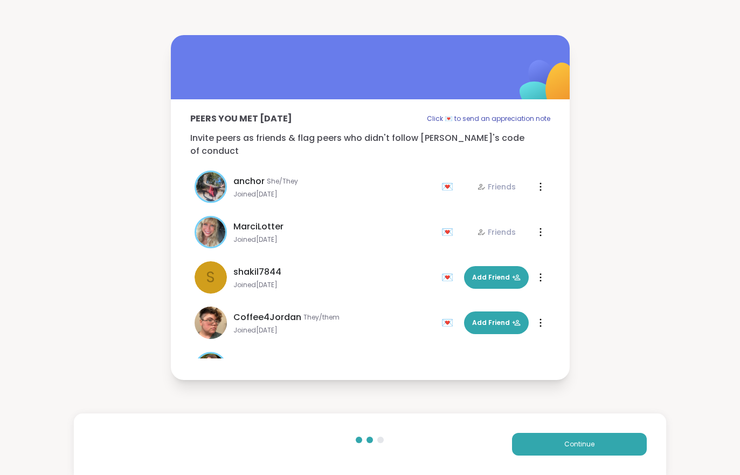
click at [619, 443] on button "Continue" at bounding box center [579, 443] width 135 height 23
click at [618, 439] on button "Continue" at bounding box center [579, 443] width 135 height 23
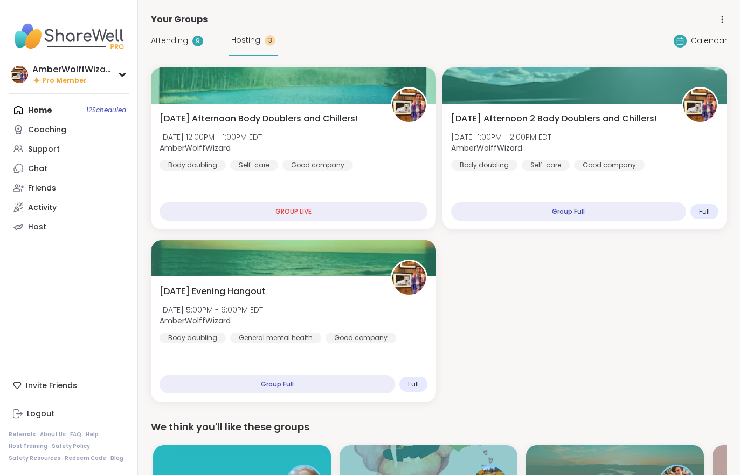
click at [244, 41] on span "Hosting" at bounding box center [245, 40] width 29 height 11
click at [533, 173] on div "[DATE] Afternoon 2 Body Doublers and Chillers! [DATE] 1:00PM - 2:00PM EDT Amber…" at bounding box center [585, 167] width 285 height 126
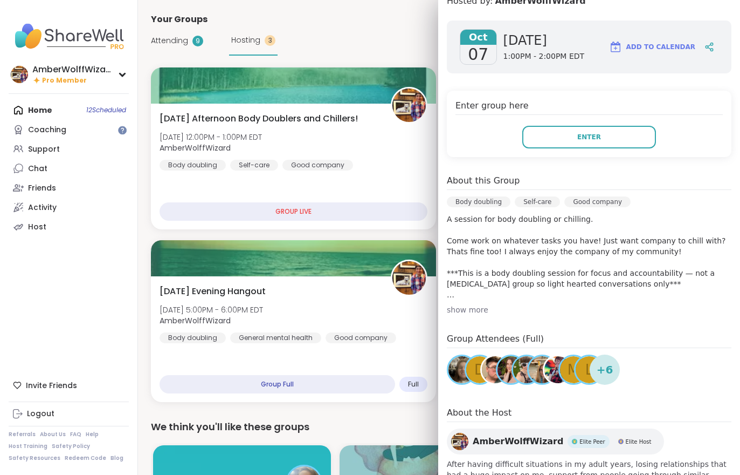
scroll to position [153, 0]
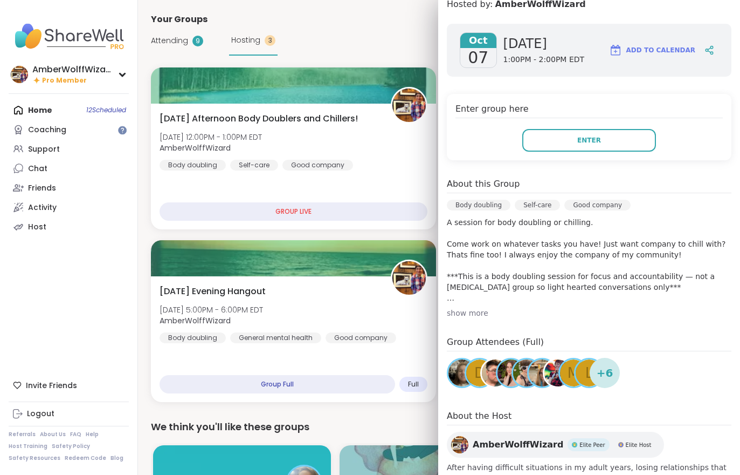
click at [544, 146] on button "Enter" at bounding box center [590, 140] width 134 height 23
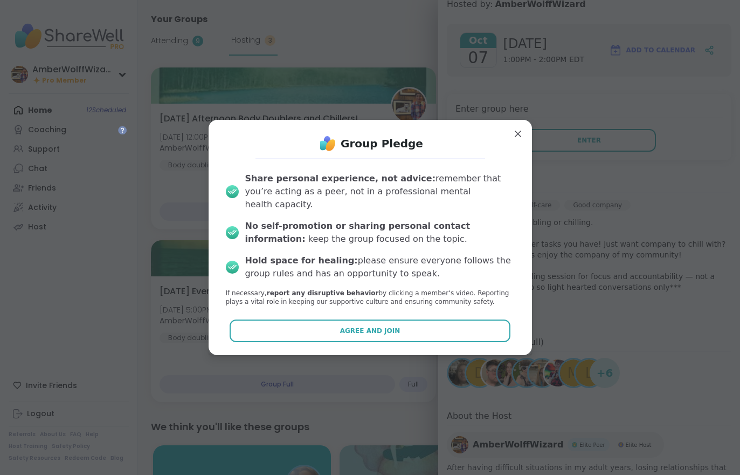
click at [365, 334] on button "Agree and Join" at bounding box center [370, 330] width 281 height 23
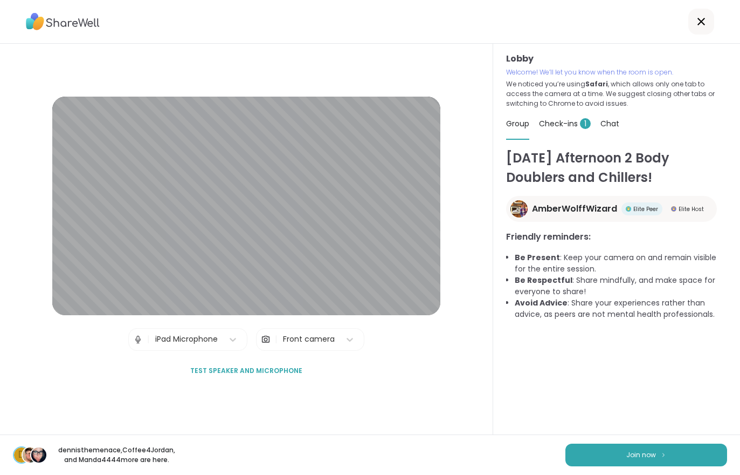
click at [657, 449] on button "Join now" at bounding box center [647, 454] width 162 height 23
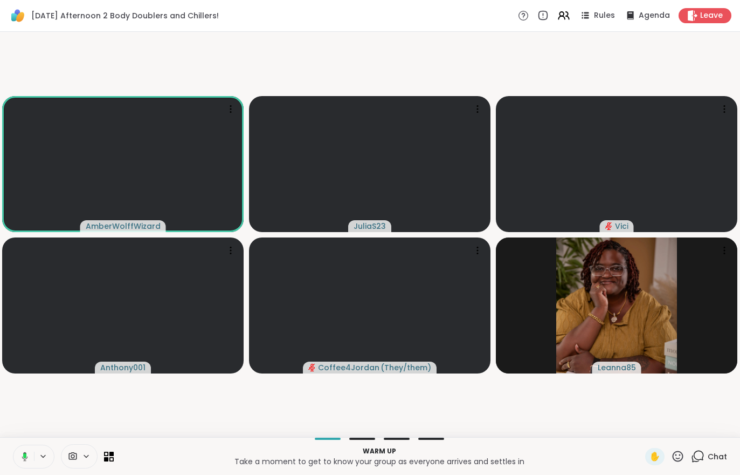
click at [563, 26] on div "[DATE] Afternoon 2 Body Doublers and Chillers! Rules Agenda Leave" at bounding box center [370, 16] width 740 height 32
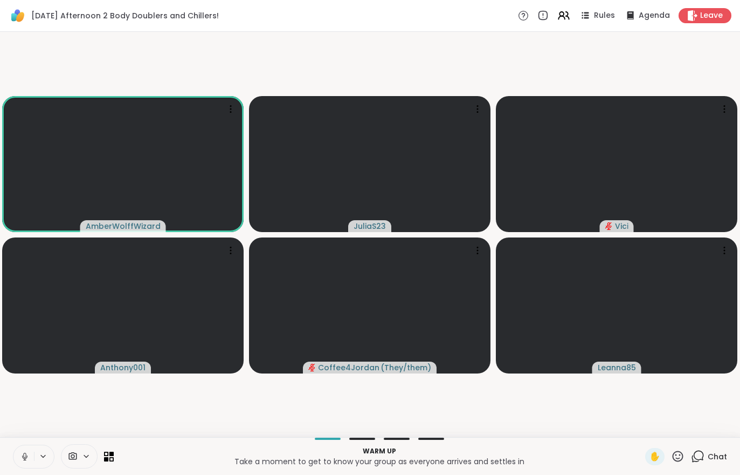
click at [569, 16] on icon at bounding box center [567, 15] width 3 height 7
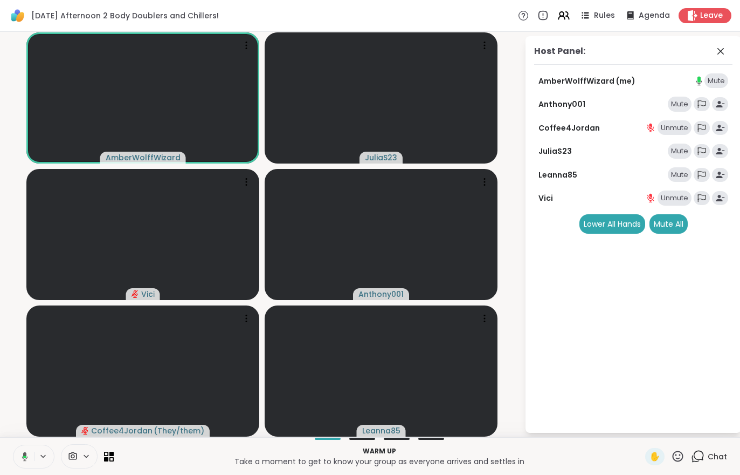
click at [678, 229] on div "Mute All" at bounding box center [669, 223] width 38 height 19
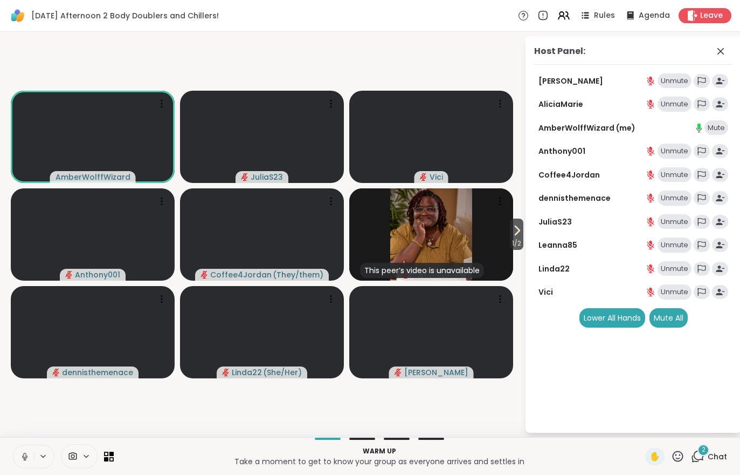
click at [722, 457] on span "Chat" at bounding box center [717, 456] width 19 height 11
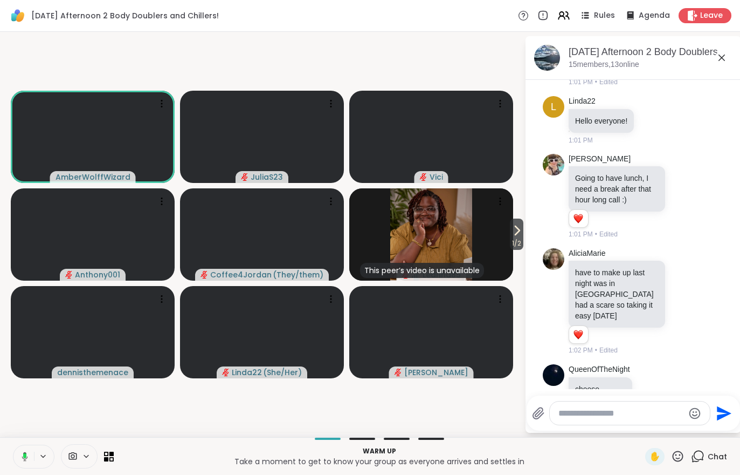
scroll to position [176, 0]
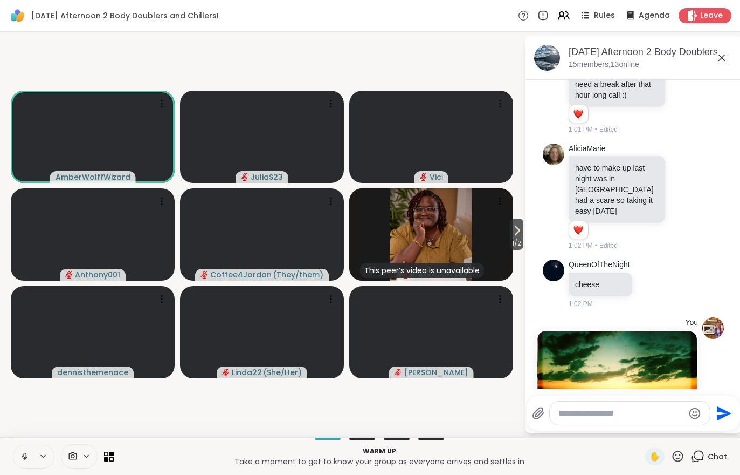
click at [517, 236] on icon at bounding box center [517, 230] width 13 height 13
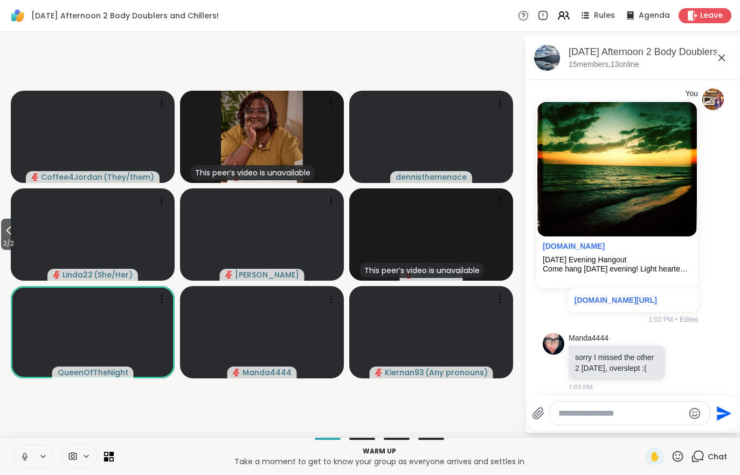
scroll to position [419, 0]
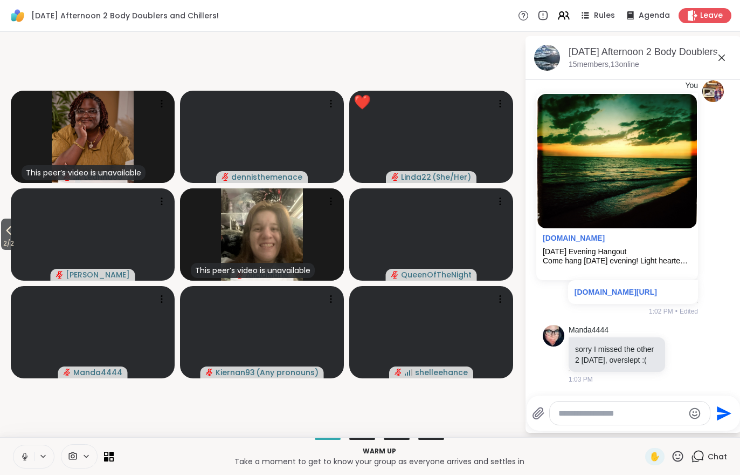
click at [561, 21] on icon at bounding box center [564, 15] width 13 height 13
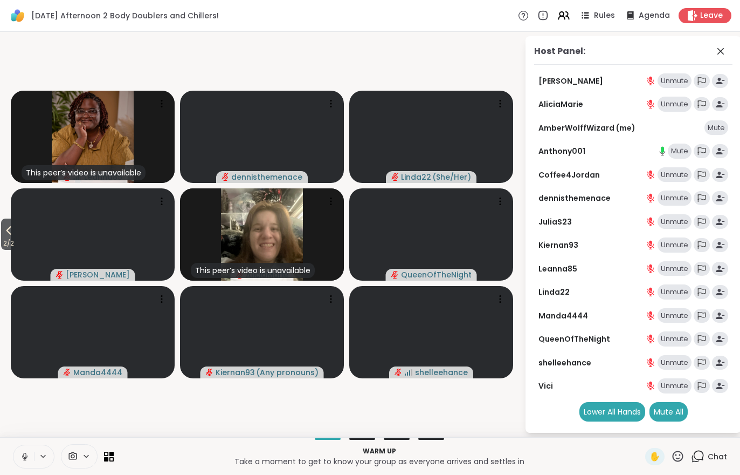
click at [2, 240] on span "2 / 2" at bounding box center [8, 243] width 15 height 13
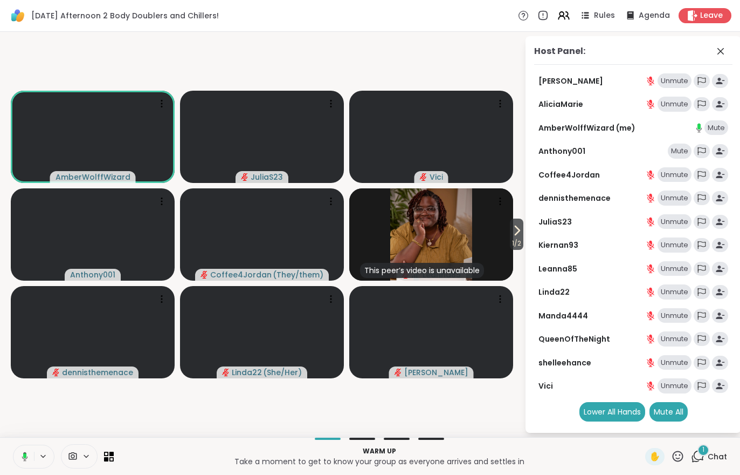
click at [107, 457] on icon at bounding box center [106, 458] width 4 height 4
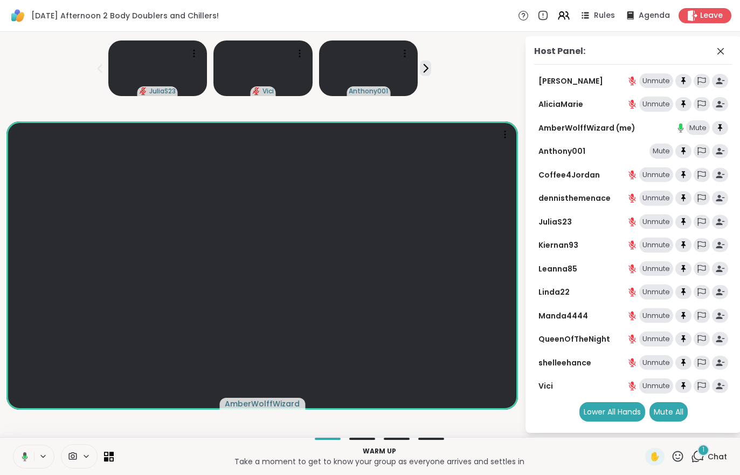
click at [107, 463] on div at bounding box center [63, 456] width 101 height 24
click at [109, 452] on icon at bounding box center [111, 453] width 4 height 4
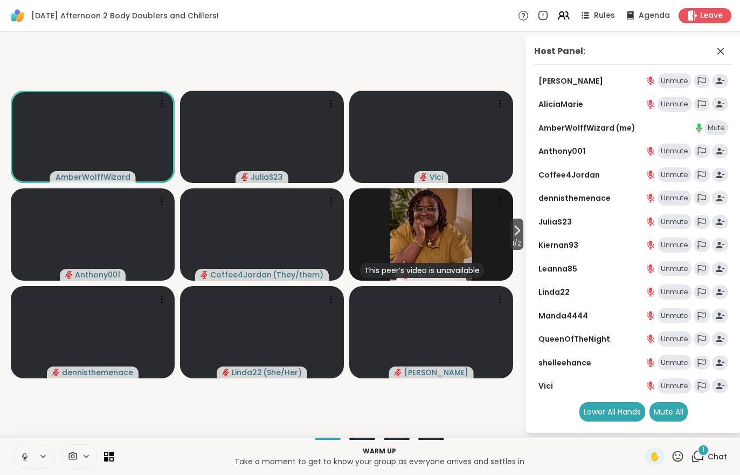
click at [709, 454] on span "Chat" at bounding box center [717, 456] width 19 height 11
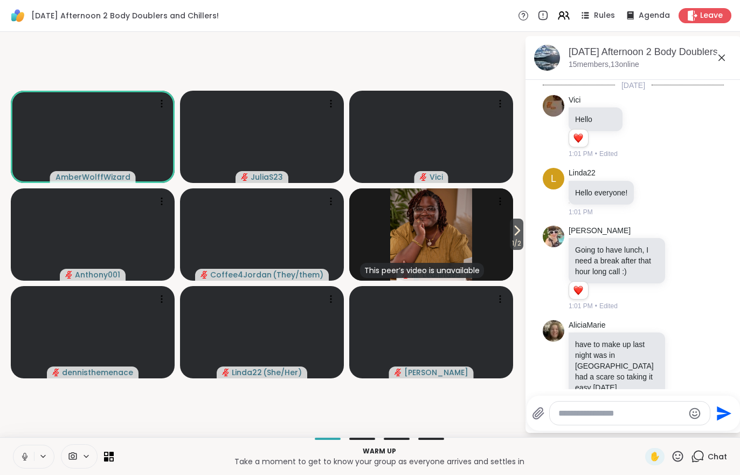
scroll to position [534, 0]
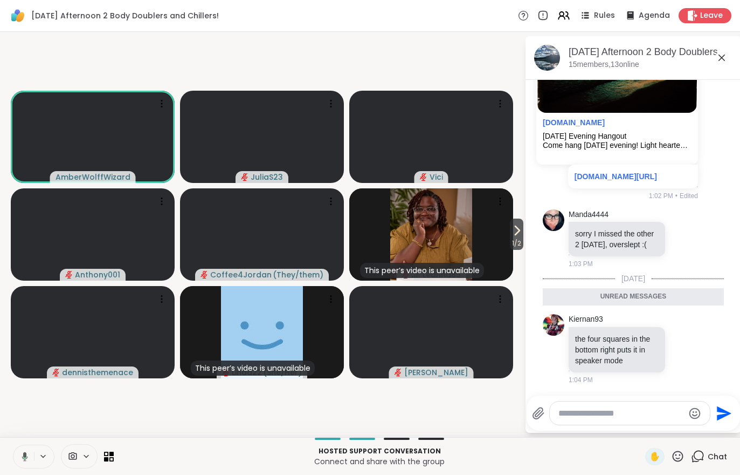
click at [601, 17] on span "Rules" at bounding box center [604, 15] width 21 height 11
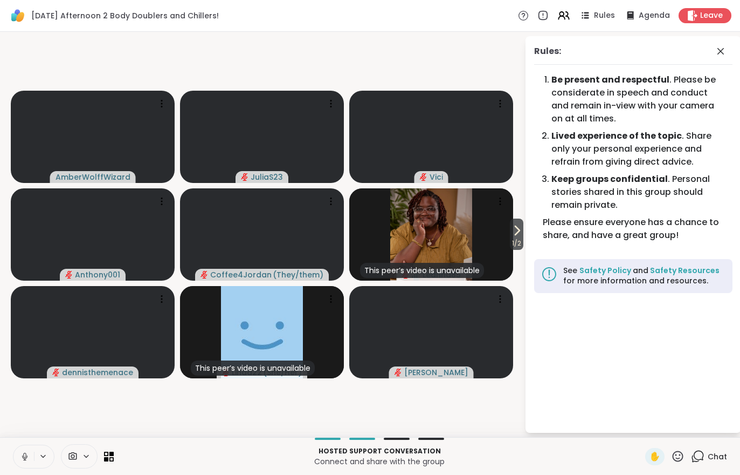
click at [571, 17] on icon at bounding box center [564, 15] width 13 height 13
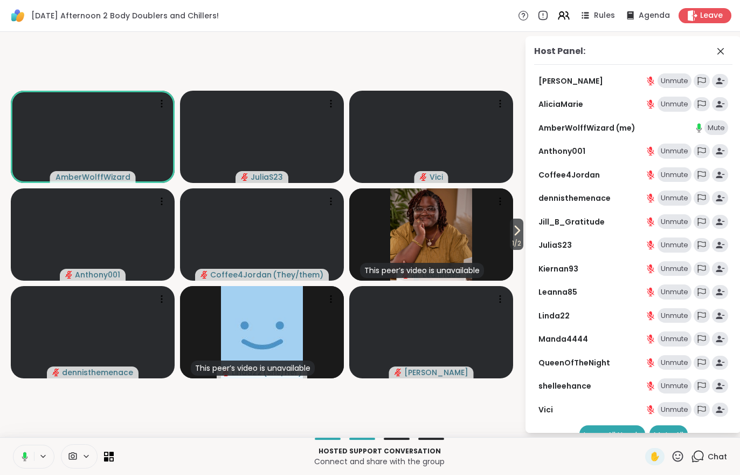
click at [524, 234] on div "Host Panel: [PERSON_NAME] Unmute AliciaMarie Unmute AmberWolffWizard (me) Mute …" at bounding box center [626, 234] width 216 height 396
click at [517, 237] on span "1 / 2" at bounding box center [516, 243] width 13 height 13
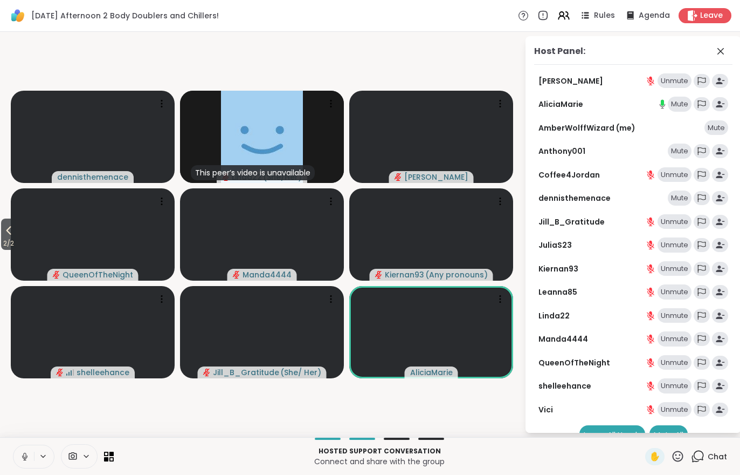
click at [710, 457] on span "Chat" at bounding box center [717, 456] width 19 height 11
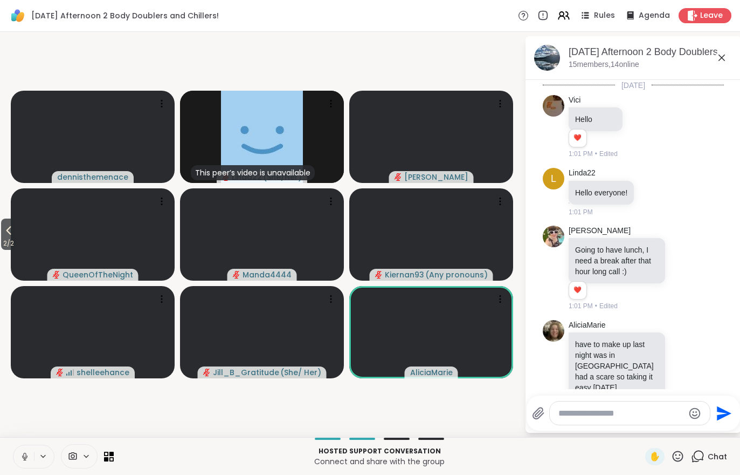
scroll to position [634, 0]
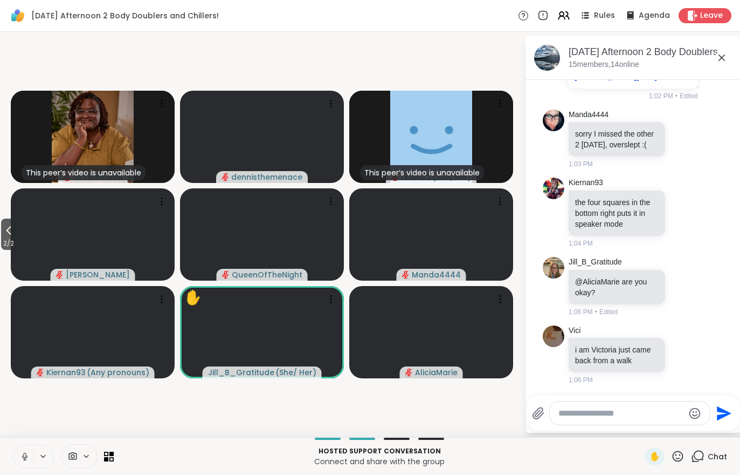
click at [1, 242] on span "2 / 2" at bounding box center [8, 243] width 15 height 13
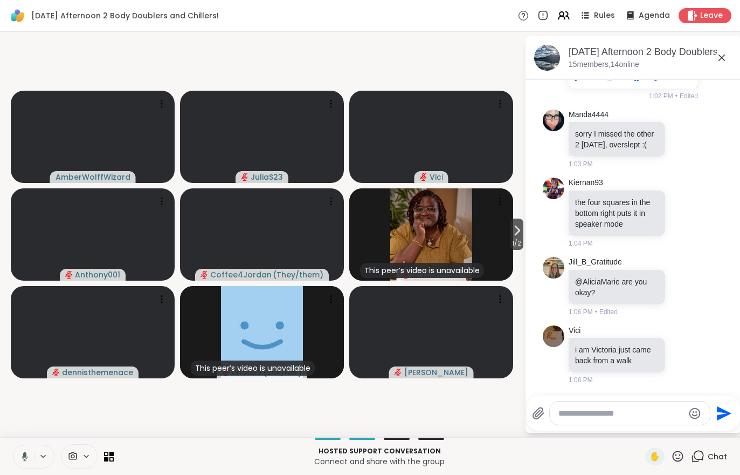
click at [520, 247] on span "1 / 2" at bounding box center [516, 243] width 13 height 13
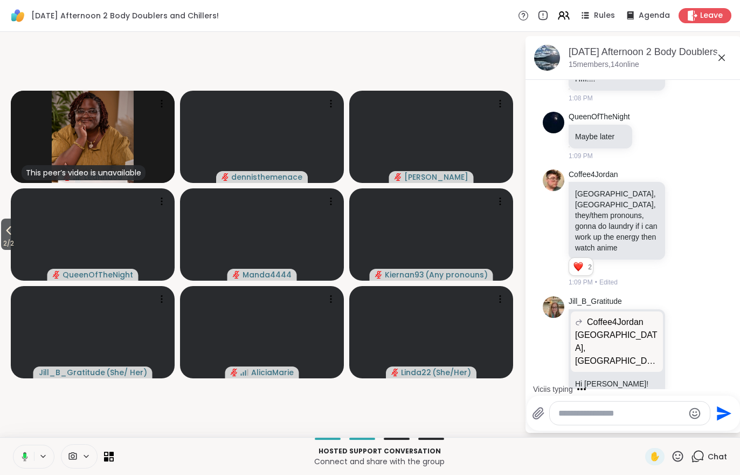
scroll to position [1455, 0]
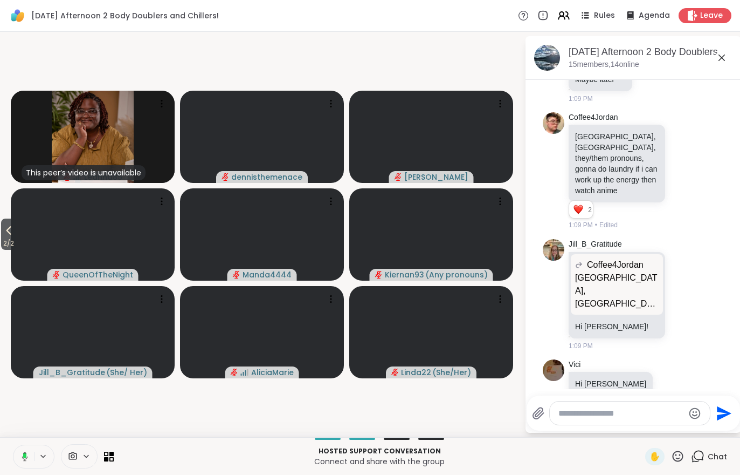
click at [2, 246] on span "2 / 2" at bounding box center [8, 243] width 15 height 13
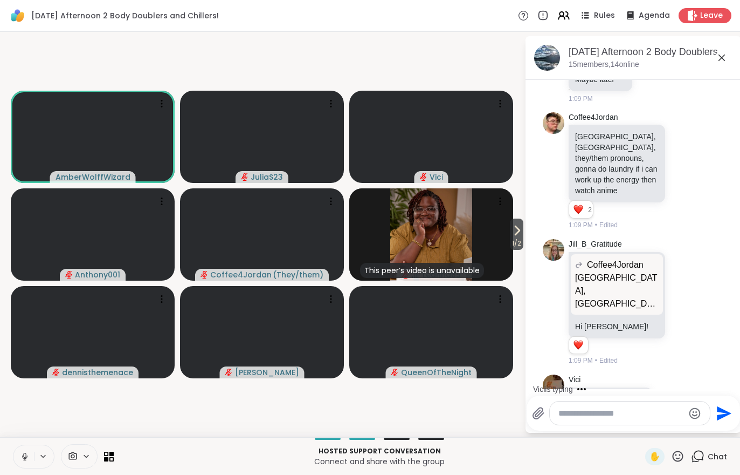
click at [519, 238] on span "1 / 2" at bounding box center [516, 243] width 13 height 13
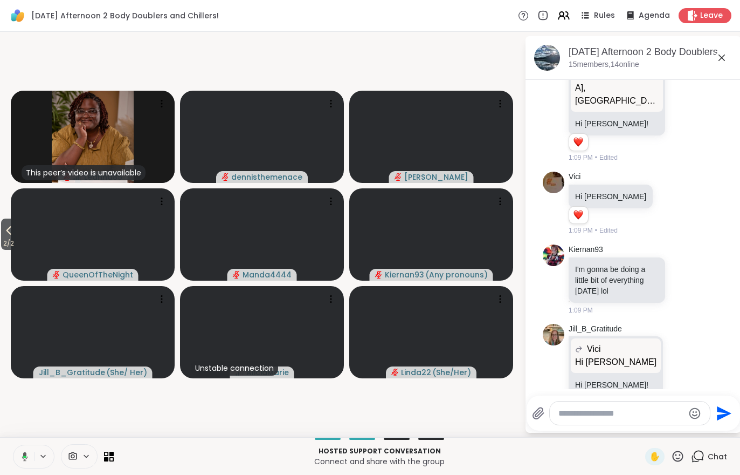
scroll to position [1715, 0]
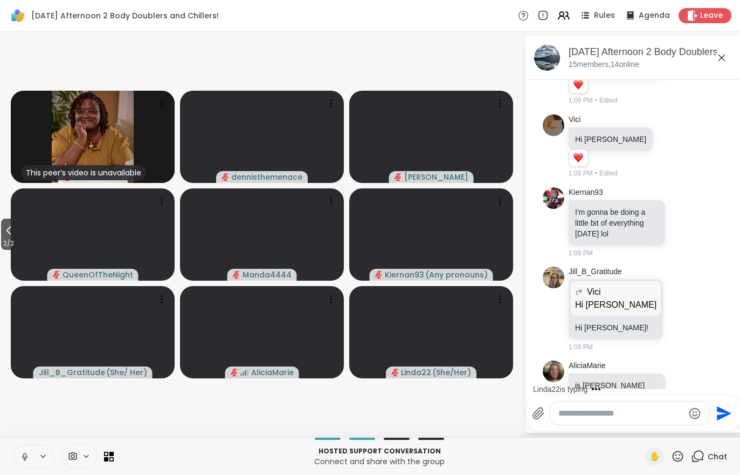
click at [6, 236] on icon at bounding box center [8, 230] width 13 height 13
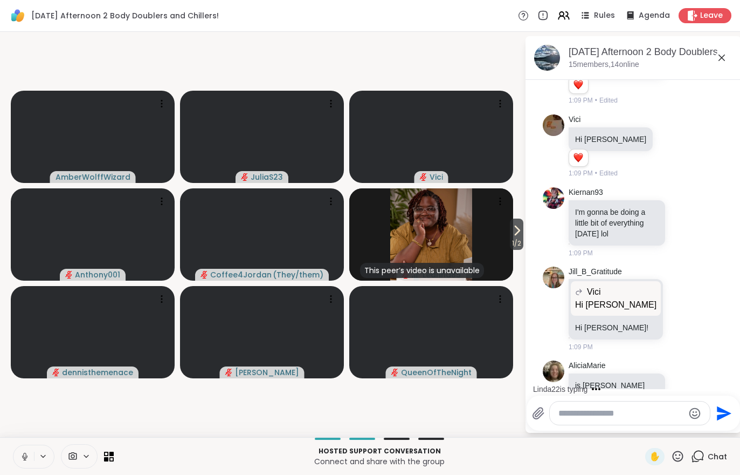
click at [13, 462] on button at bounding box center [23, 456] width 20 height 23
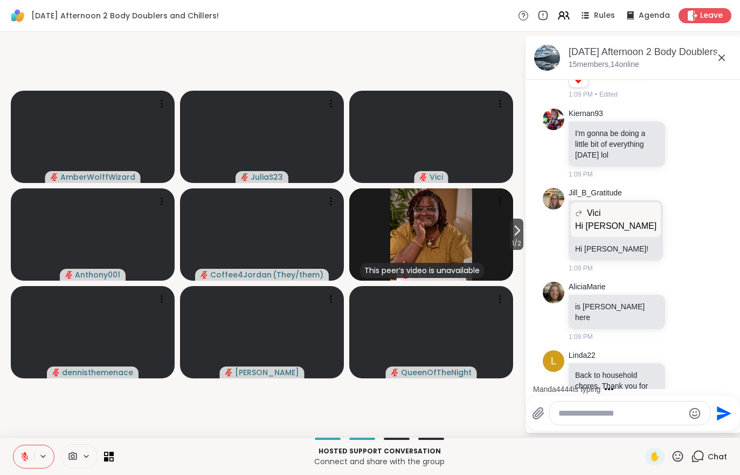
click at [568, 12] on icon at bounding box center [564, 15] width 13 height 13
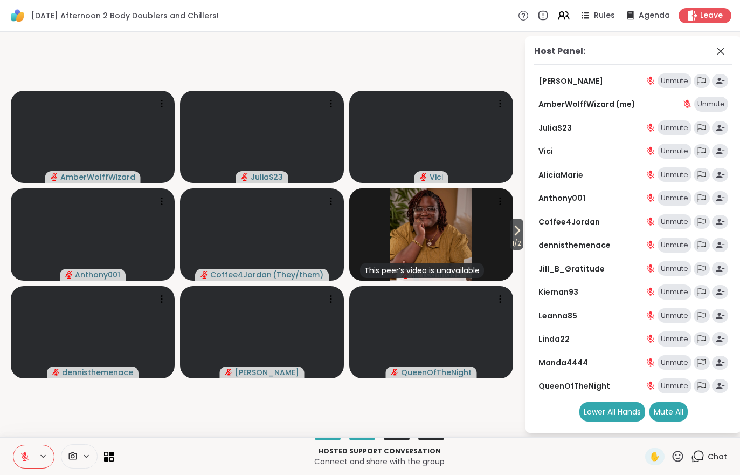
click at [671, 410] on div "Mute All" at bounding box center [669, 411] width 38 height 19
click at [510, 243] on span "1 / 2" at bounding box center [516, 243] width 13 height 13
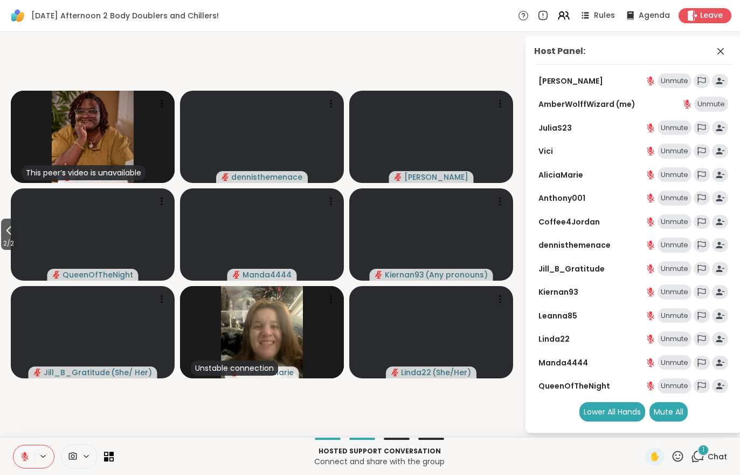
click at [703, 456] on icon at bounding box center [697, 455] width 13 height 13
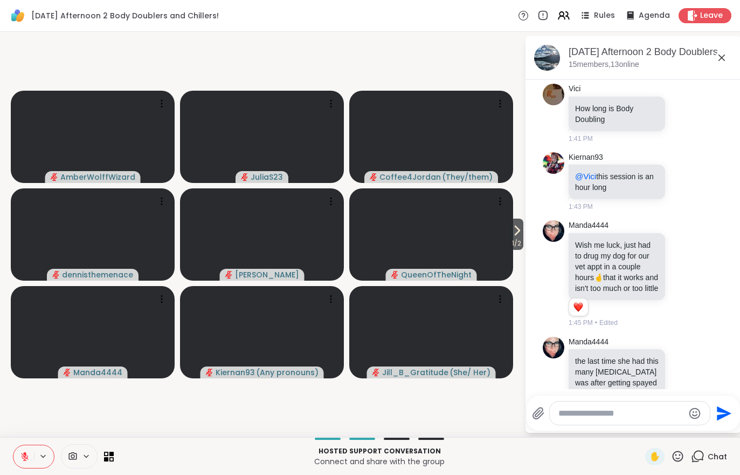
scroll to position [2888, 0]
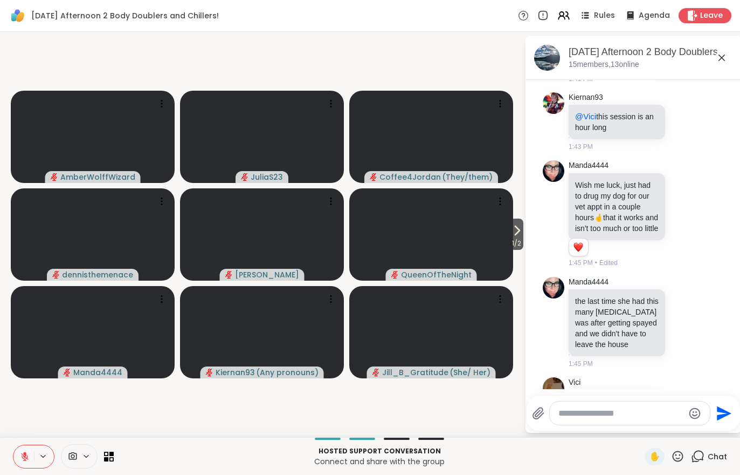
click at [516, 243] on span "1 / 2" at bounding box center [516, 243] width 13 height 13
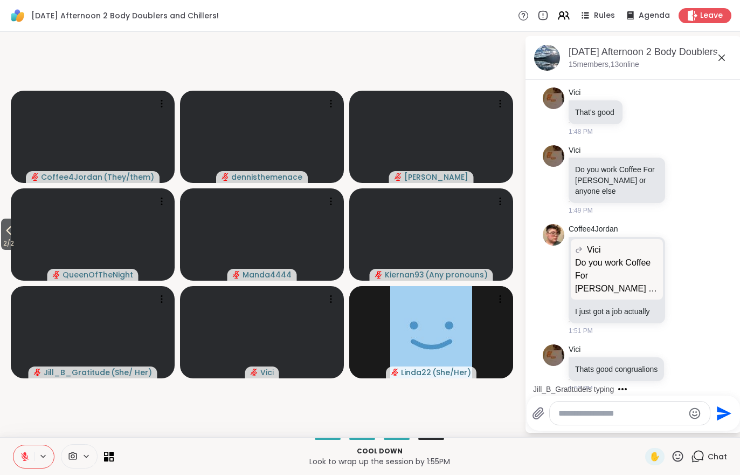
scroll to position [3671, 0]
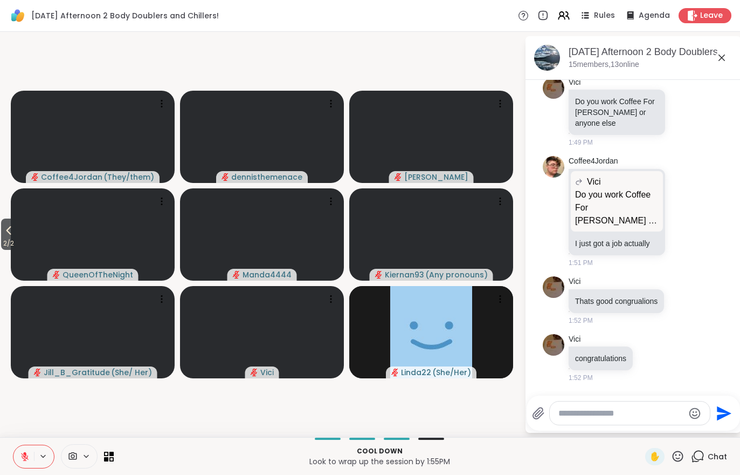
click at [16, 466] on button at bounding box center [23, 456] width 20 height 23
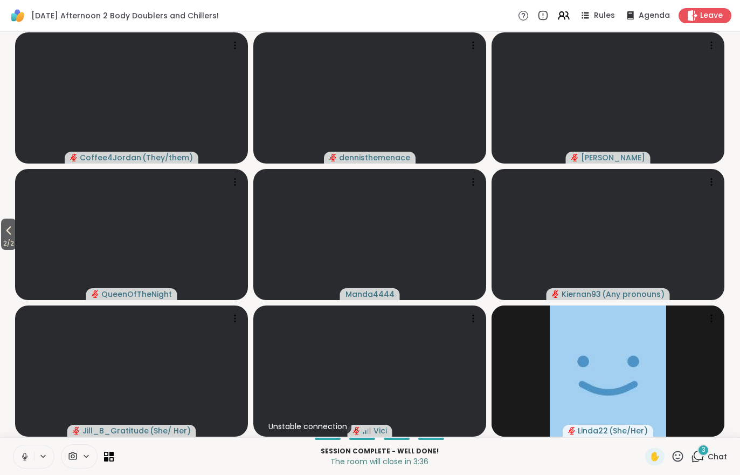
click at [737, 469] on div "Session Complete - well done! The room will close in 3:36 ✋ 3 Chat" at bounding box center [370, 456] width 740 height 38
click at [690, 436] on div "Linda22 ( She/Her )" at bounding box center [608, 370] width 233 height 131
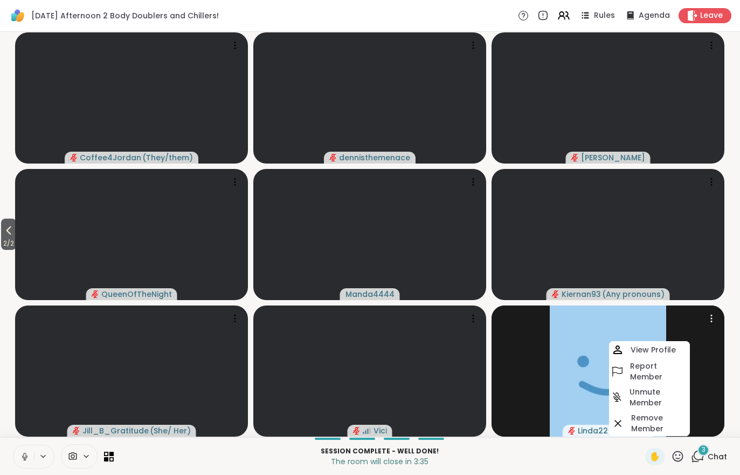
click at [705, 452] on span "3" at bounding box center [704, 449] width 4 height 9
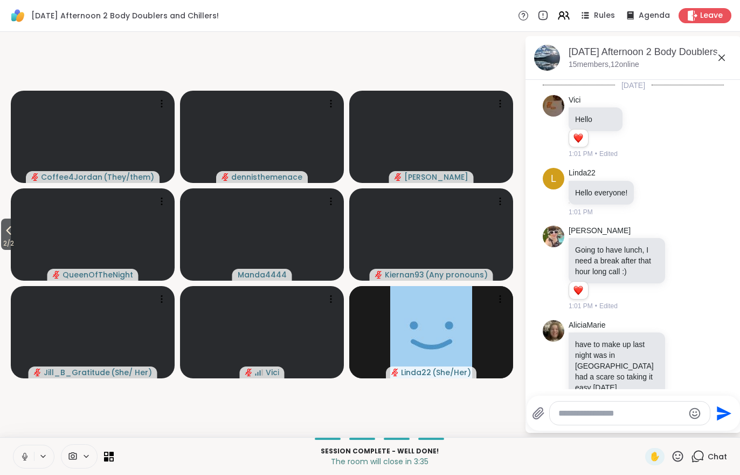
scroll to position [3926, 0]
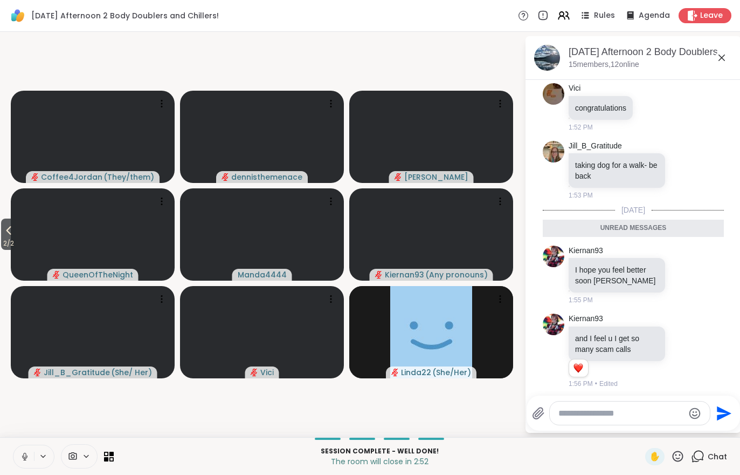
click at [691, 12] on icon at bounding box center [693, 15] width 10 height 11
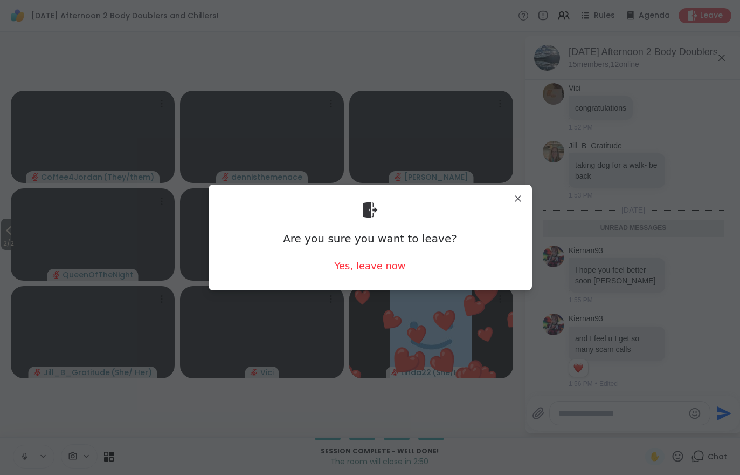
click at [363, 271] on div "Yes, leave now" at bounding box center [369, 265] width 71 height 13
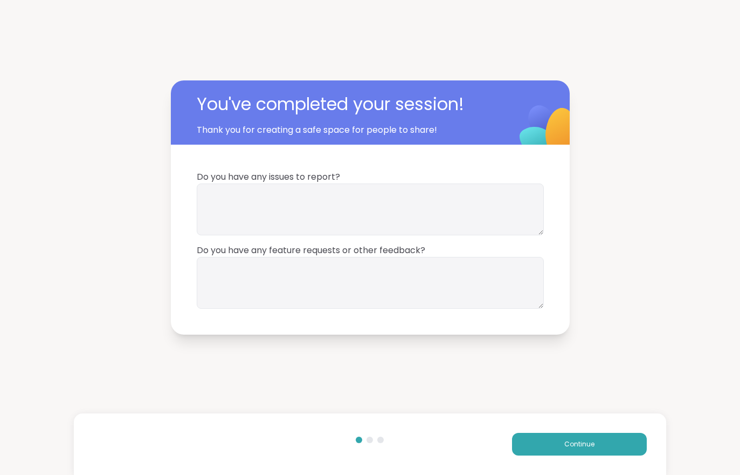
click at [524, 430] on div "Continue" at bounding box center [370, 443] width 592 height 61
click at [552, 439] on button "Continue" at bounding box center [579, 443] width 135 height 23
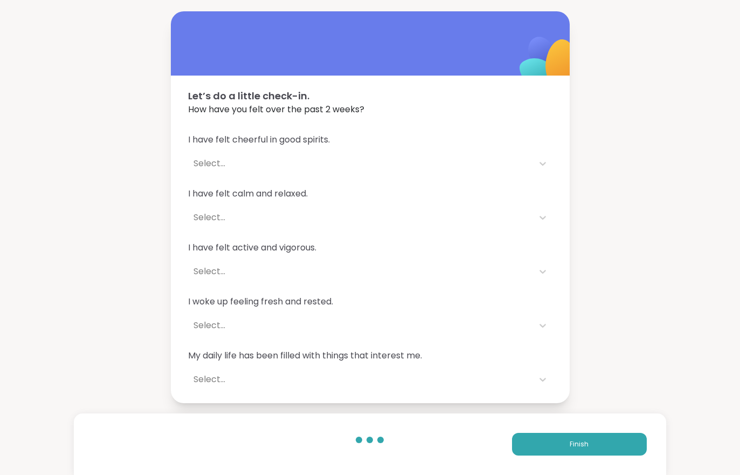
click at [551, 439] on button "Finish" at bounding box center [579, 443] width 135 height 23
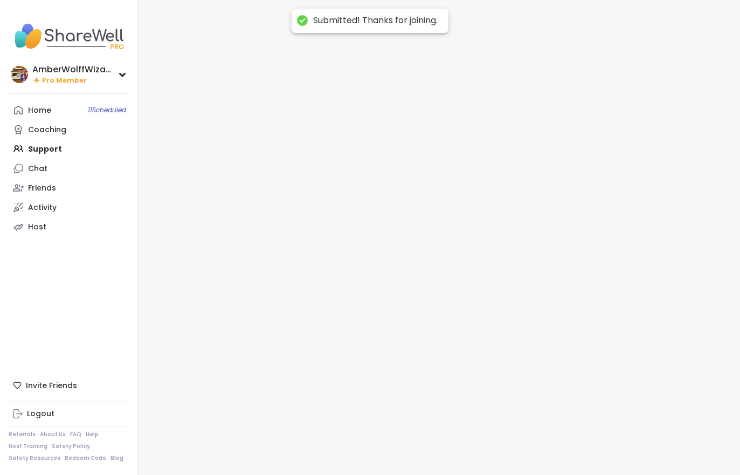
click at [566, 446] on div at bounding box center [439, 237] width 602 height 475
